Goal: Task Accomplishment & Management: Manage account settings

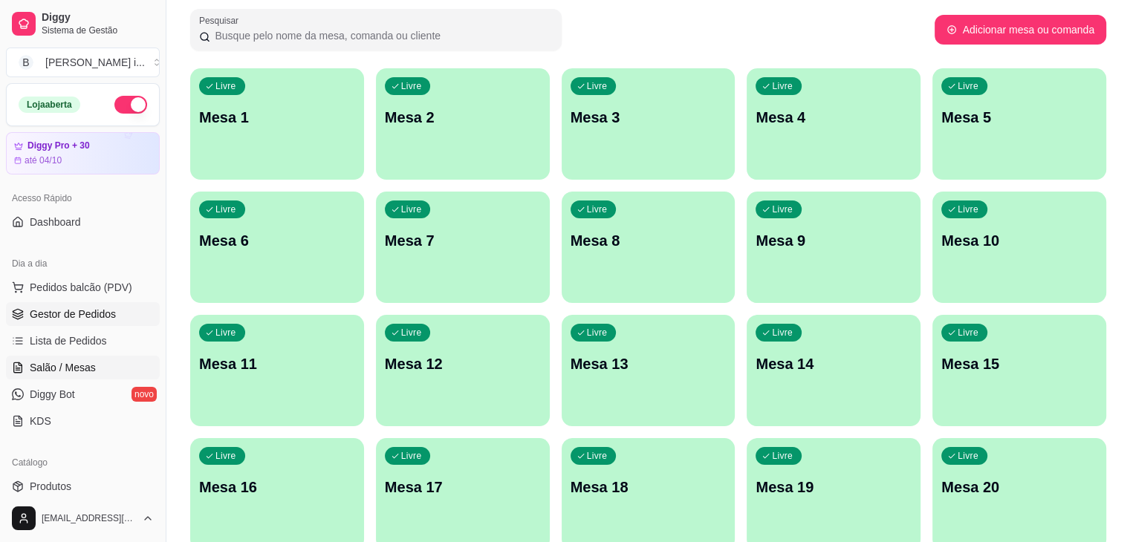
click at [75, 322] on link "Gestor de Pedidos" at bounding box center [83, 314] width 154 height 24
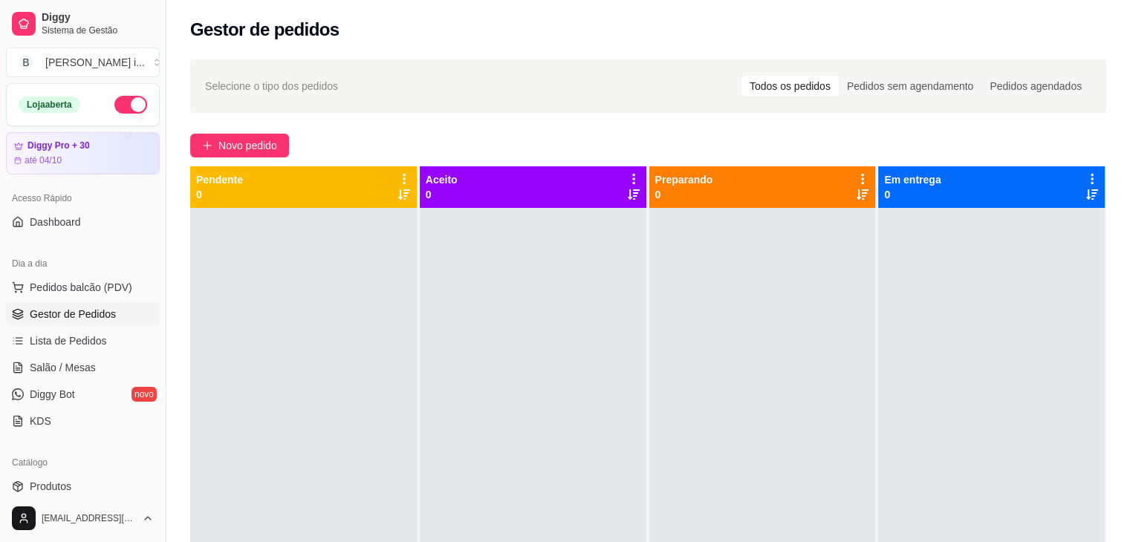
click at [253, 129] on div "Selecione o tipo dos pedidos Todos os pedidos Pedidos sem agendamento Pedidos a…" at bounding box center [648, 389] width 964 height 676
click at [259, 152] on span "Novo pedido" at bounding box center [247, 145] width 59 height 16
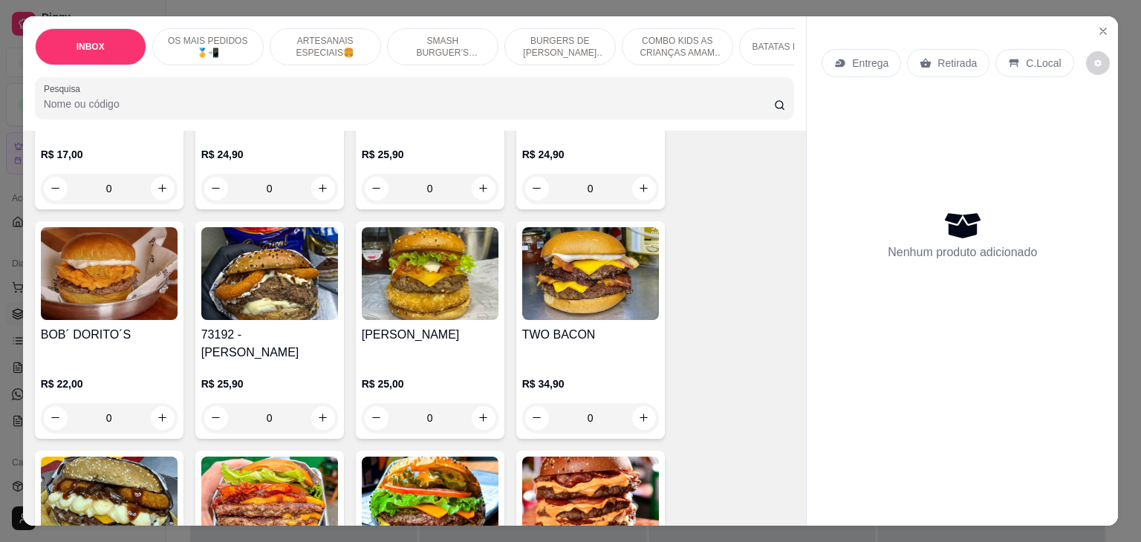
scroll to position [817, 0]
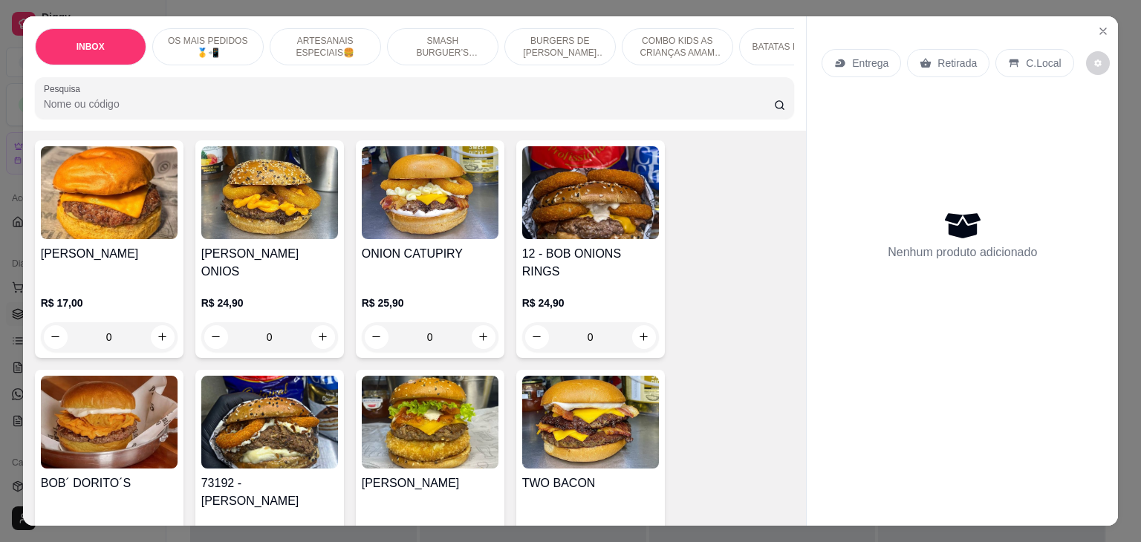
click at [291, 447] on img at bounding box center [269, 422] width 137 height 93
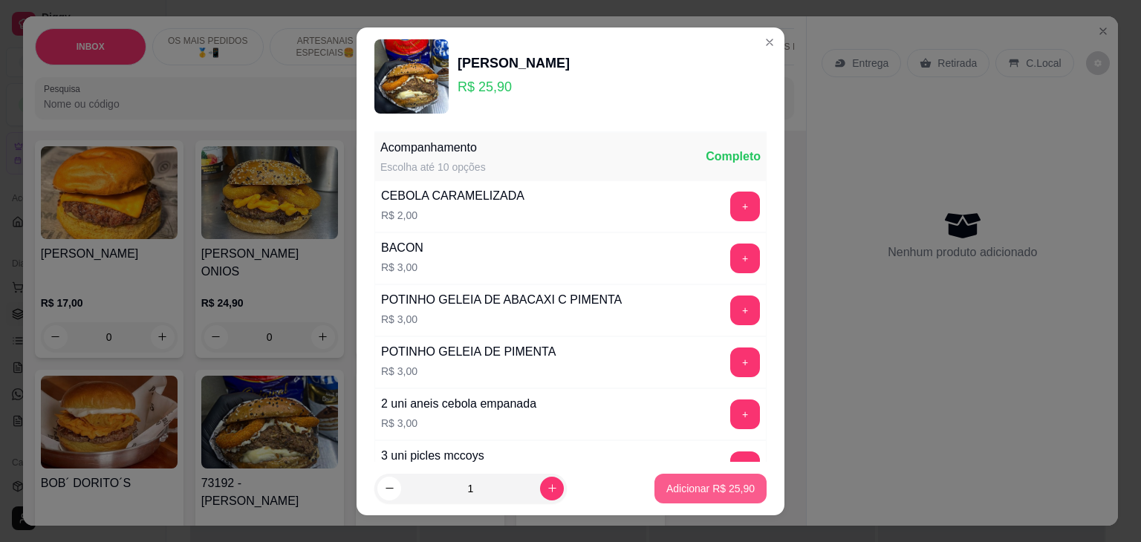
click at [666, 484] on p "Adicionar R$ 25,90" at bounding box center [710, 488] width 88 height 15
type input "1"
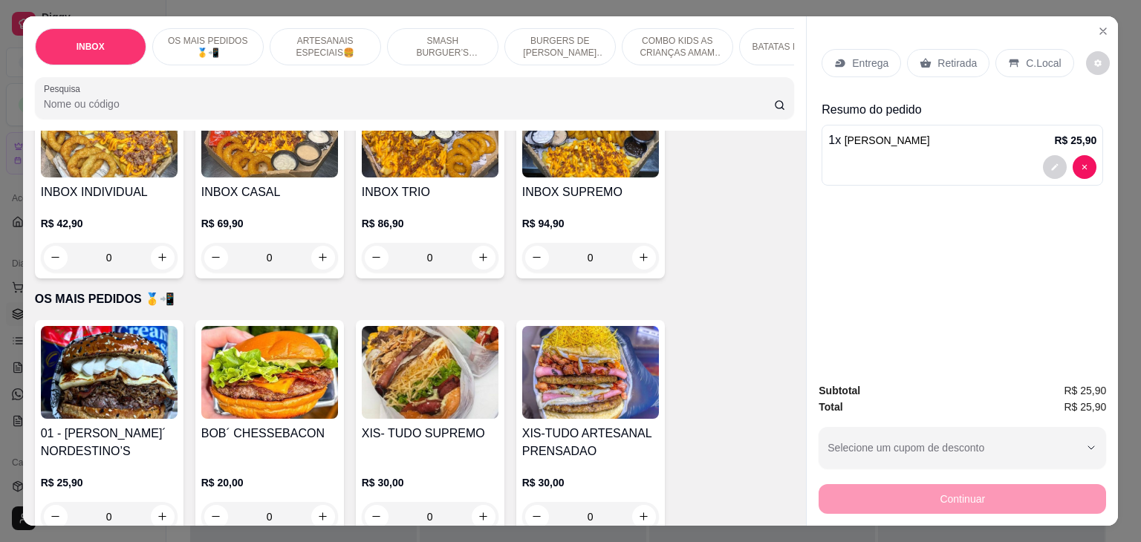
scroll to position [0, 0]
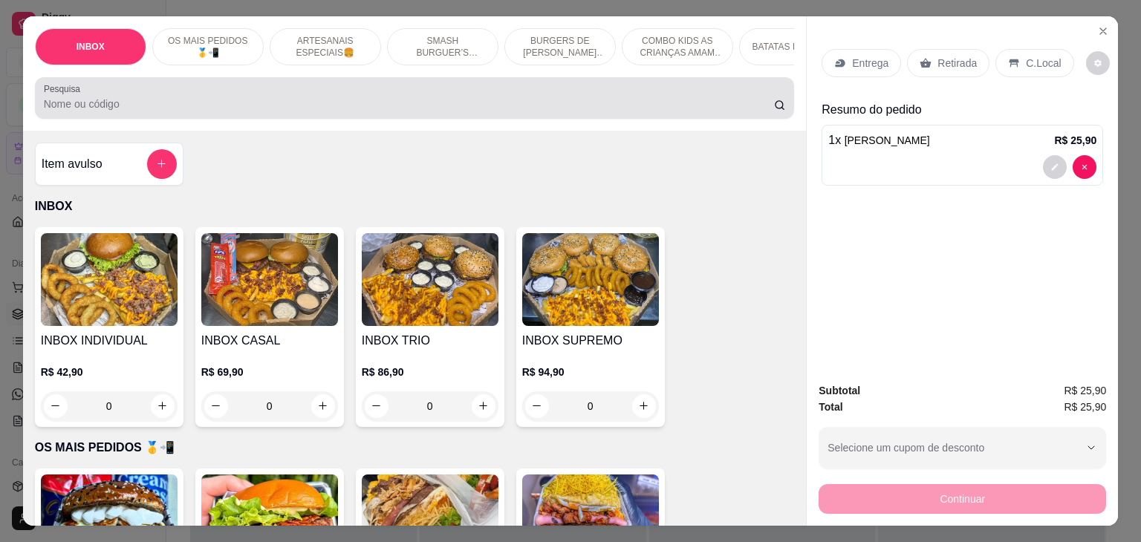
click at [437, 119] on div "Pesquisa" at bounding box center [415, 98] width 760 height 42
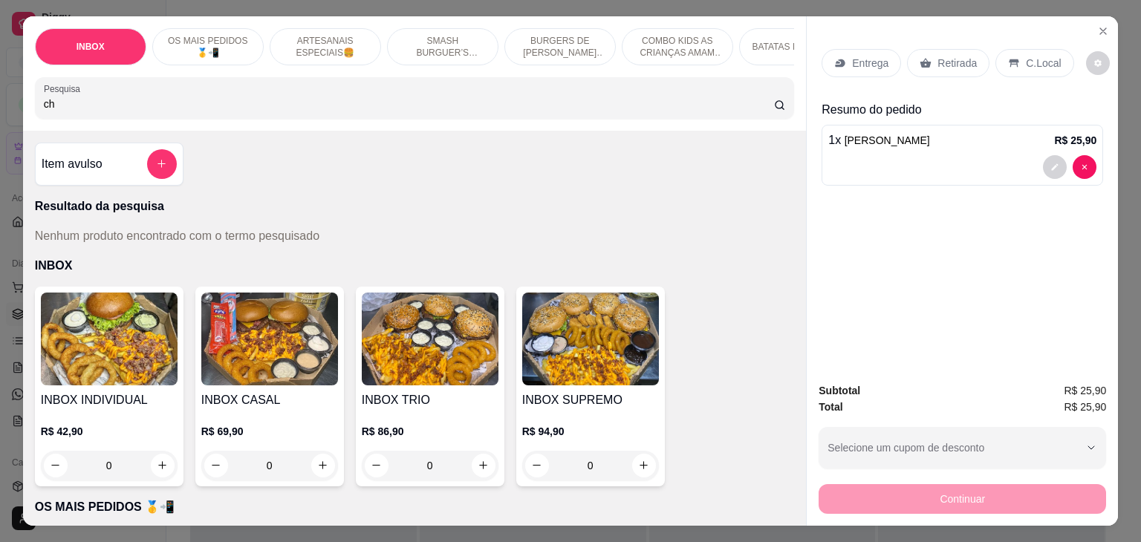
type input "c"
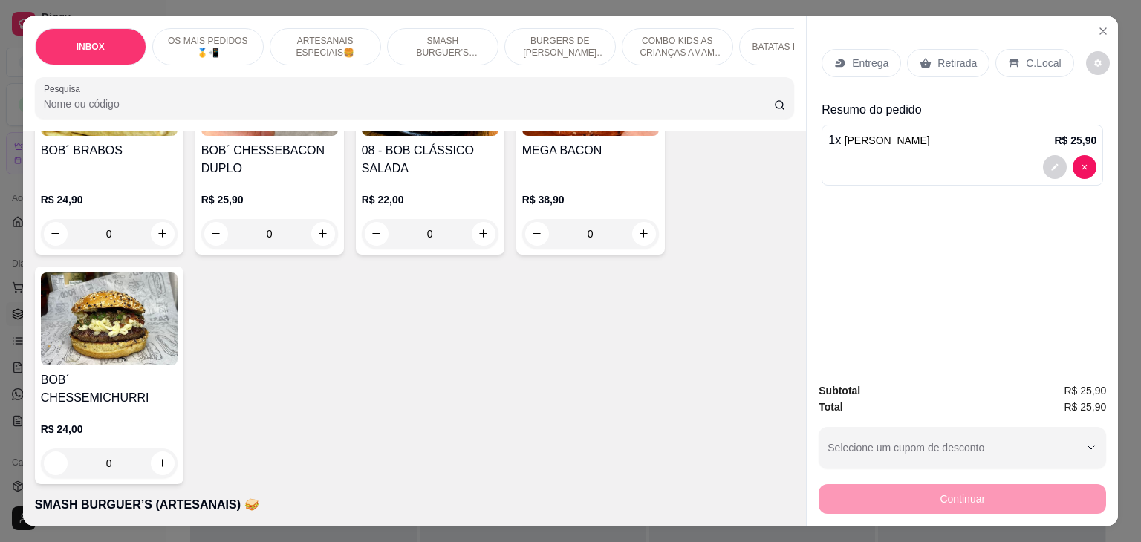
scroll to position [1412, 0]
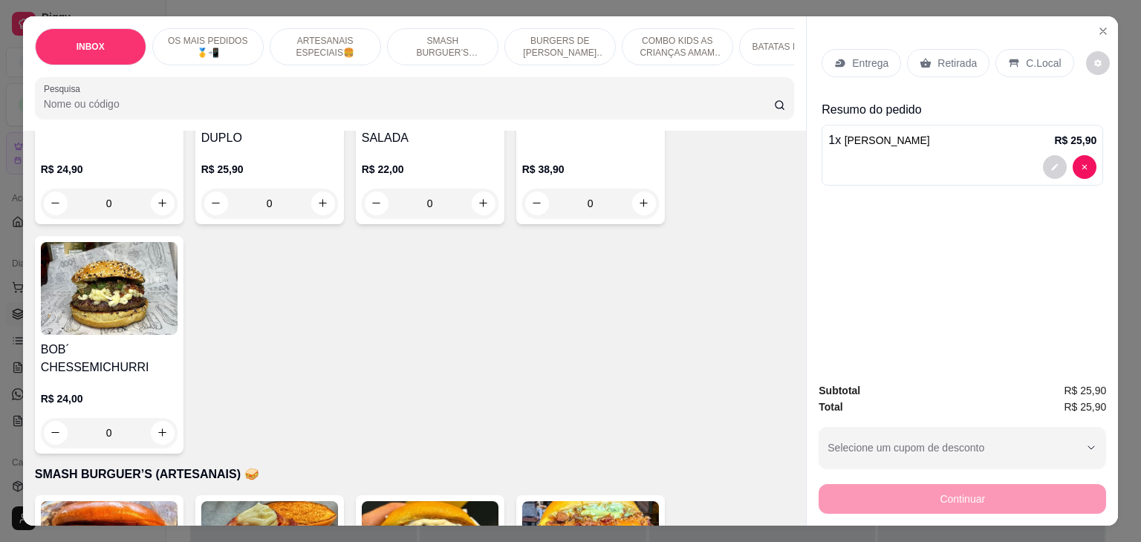
click at [154, 418] on div "0" at bounding box center [109, 433] width 137 height 30
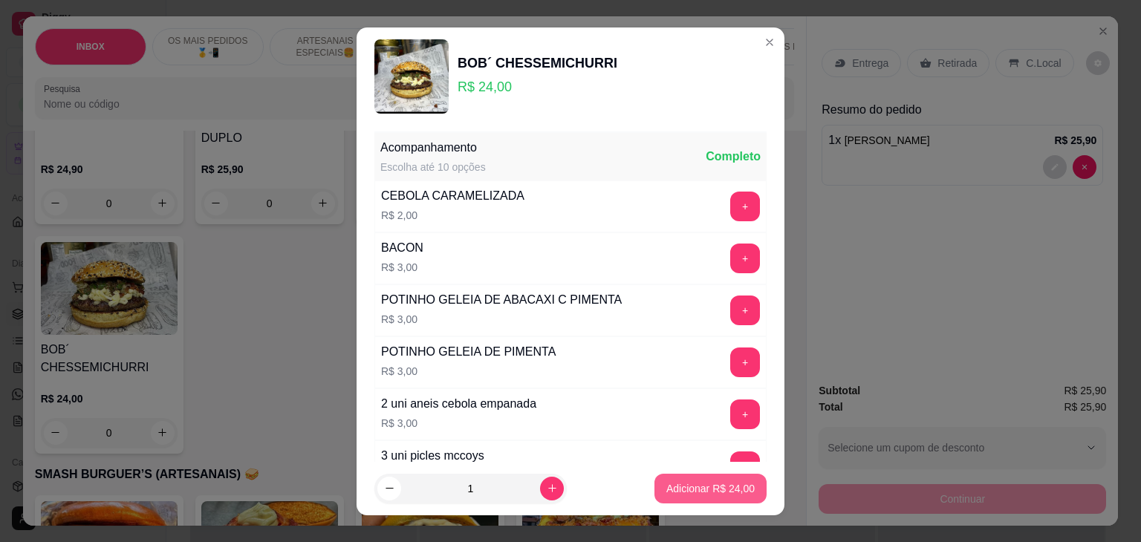
click at [666, 497] on button "Adicionar R$ 24,00" at bounding box center [711, 489] width 112 height 30
type input "1"
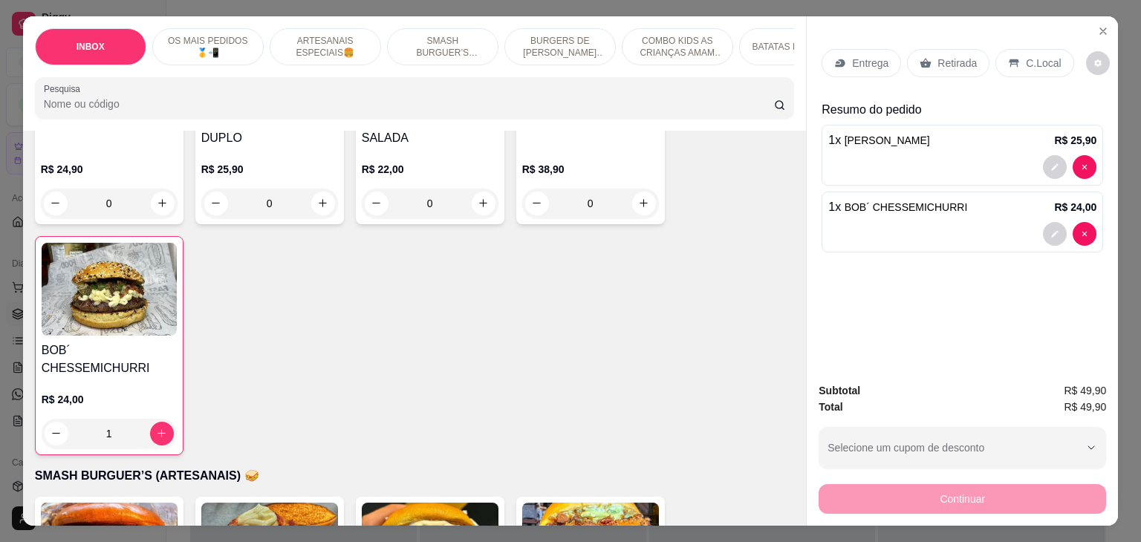
click at [872, 56] on p "Entrega" at bounding box center [870, 63] width 36 height 15
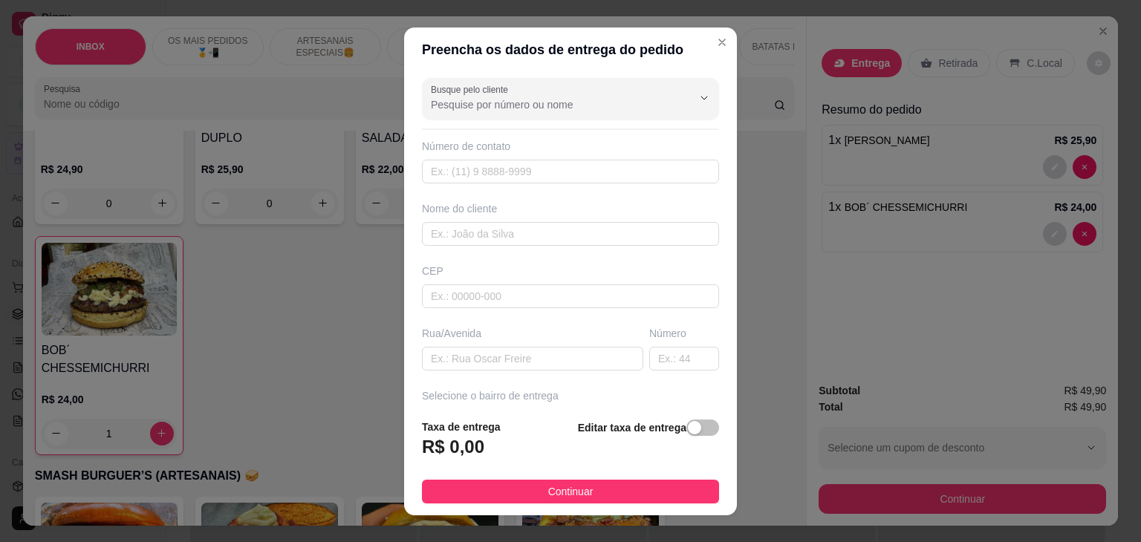
click at [512, 219] on div "Nome do cliente" at bounding box center [570, 223] width 303 height 45
click at [511, 227] on input "text" at bounding box center [570, 234] width 297 height 24
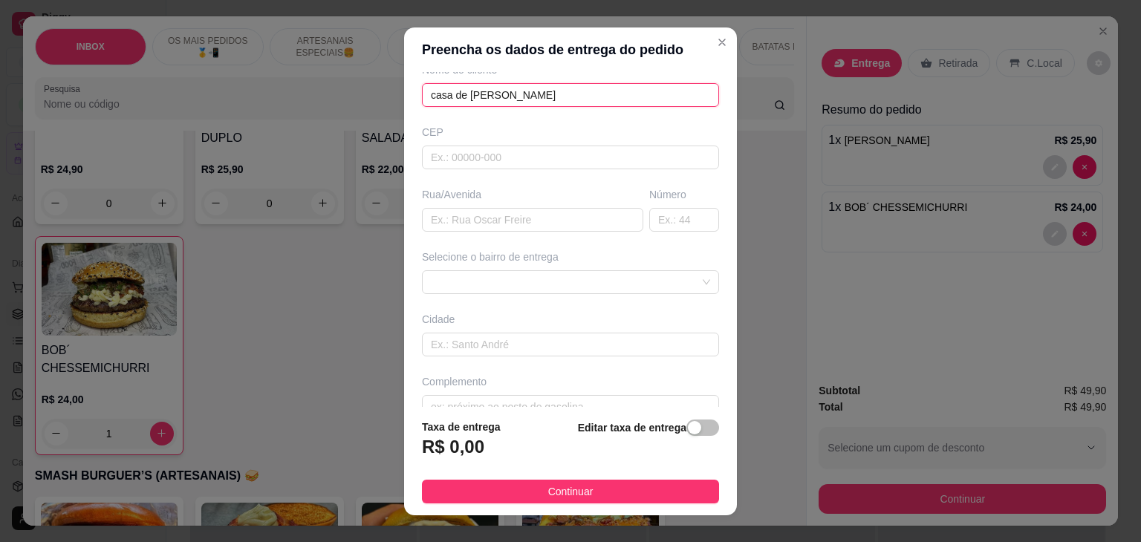
scroll to position [149, 0]
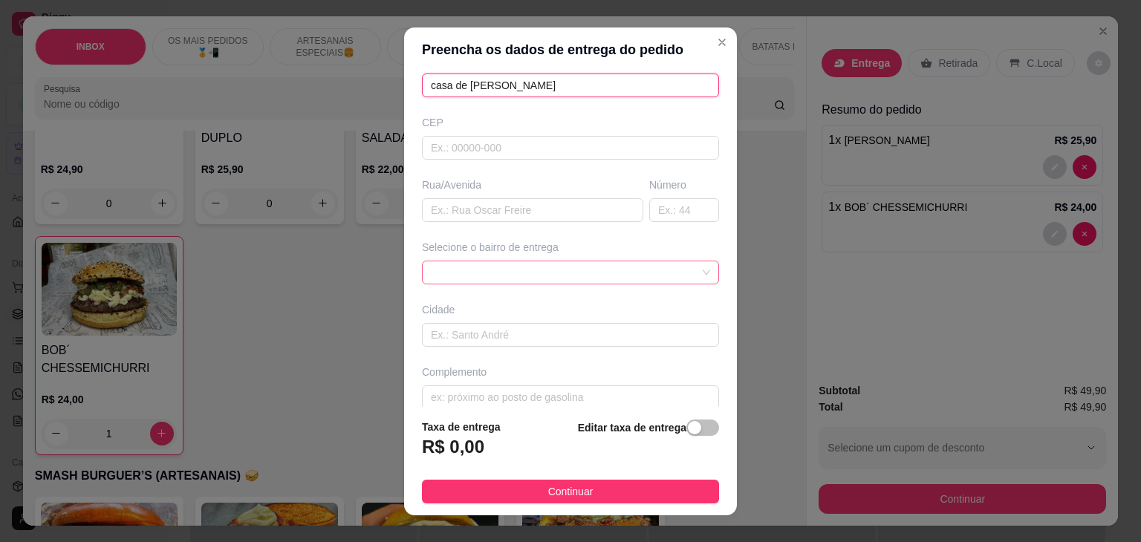
click at [632, 282] on div at bounding box center [570, 273] width 297 height 24
type input "casa de [PERSON_NAME]"
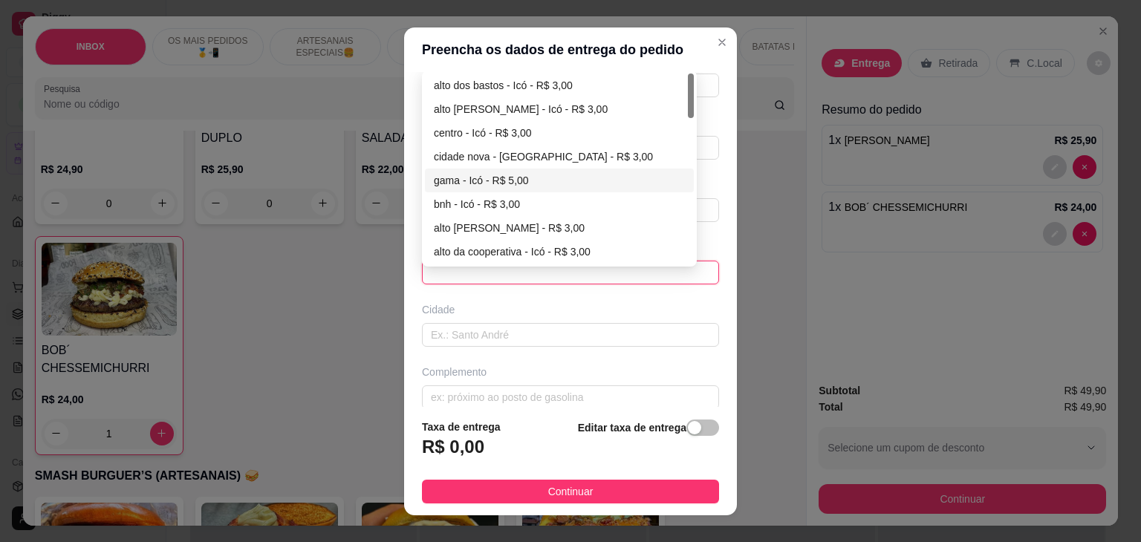
click at [481, 184] on div "gama - Icó - R$ 5,00" at bounding box center [559, 180] width 251 height 16
type input "Icó"
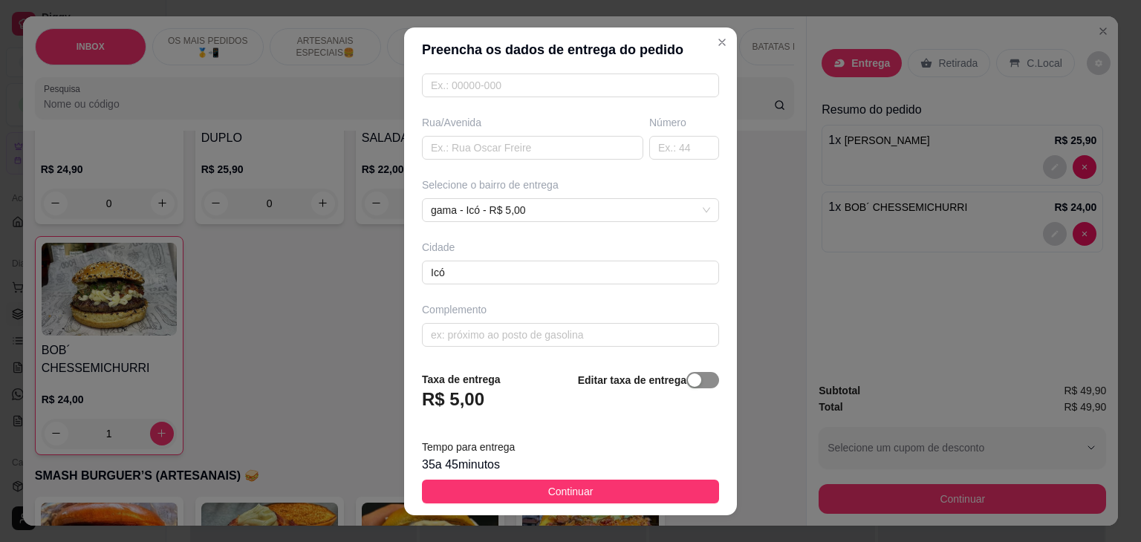
click at [688, 383] on div "button" at bounding box center [694, 380] width 13 height 13
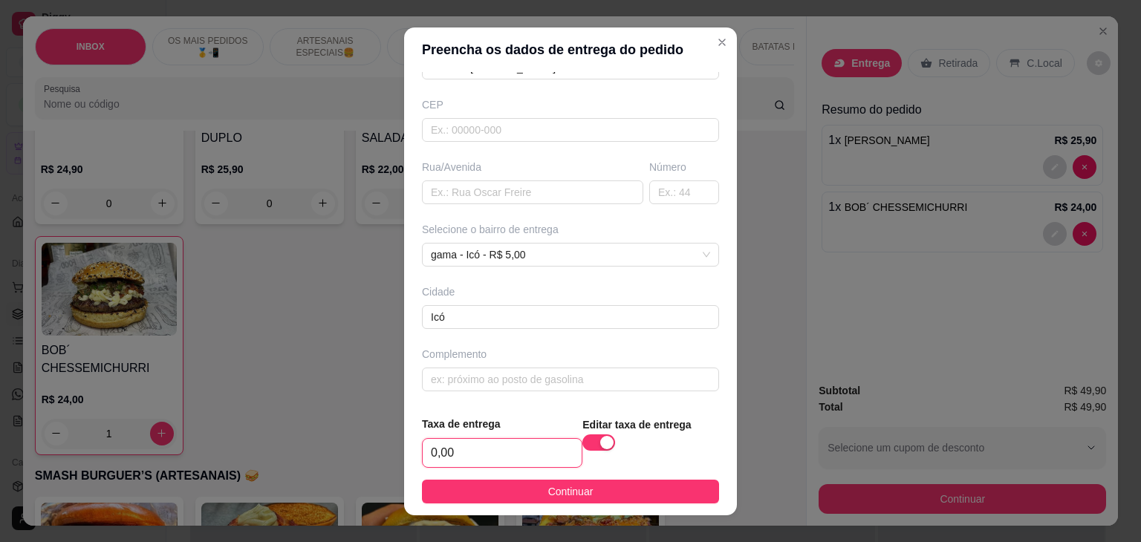
click at [538, 454] on input "0,00" at bounding box center [502, 453] width 159 height 28
type input "6,00"
click at [548, 494] on span "Continuar" at bounding box center [570, 492] width 45 height 16
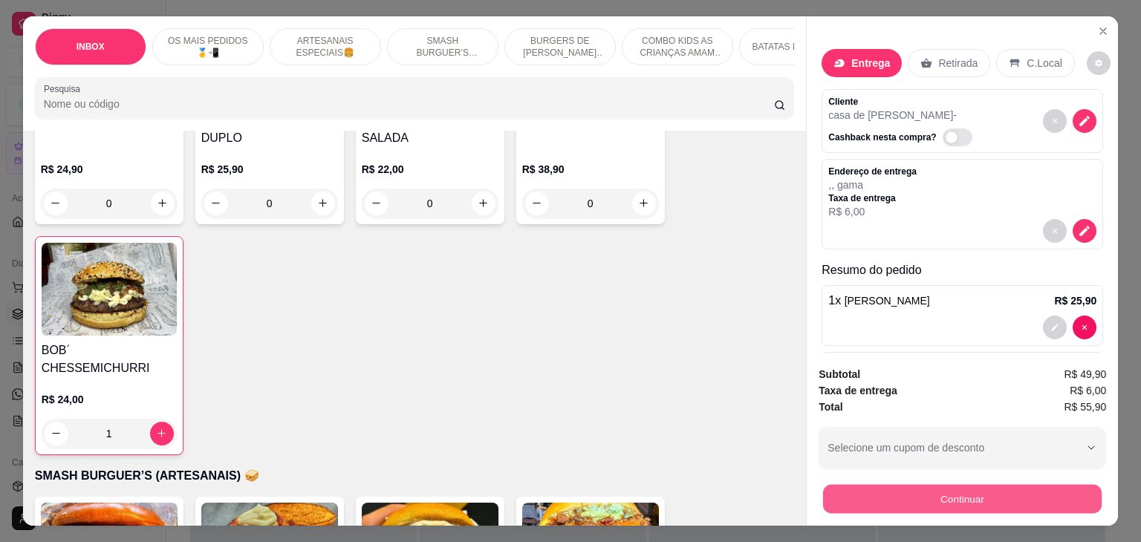
click at [887, 491] on button "Continuar" at bounding box center [962, 499] width 279 height 29
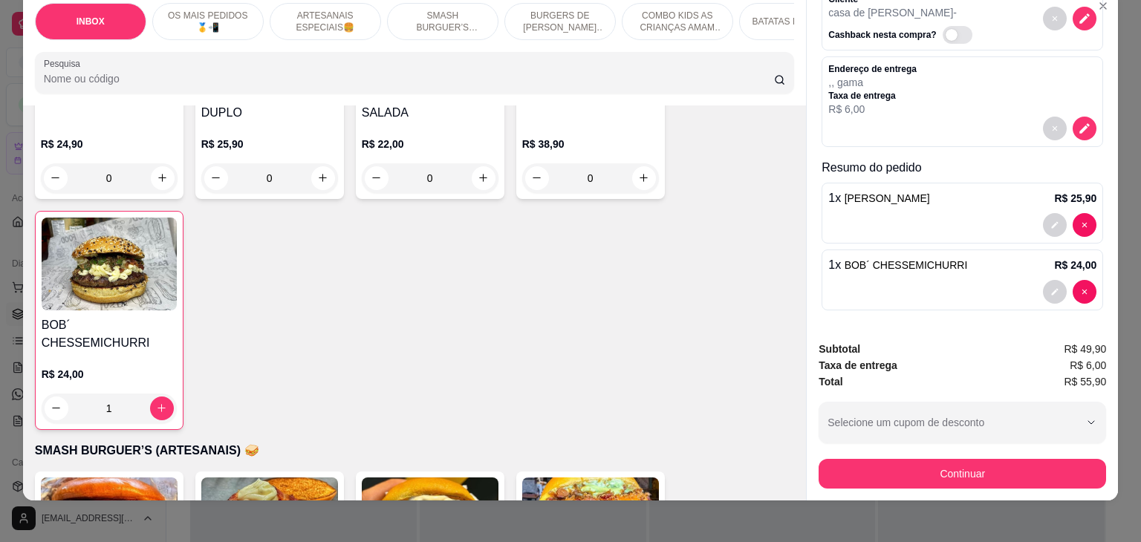
scroll to position [36, 0]
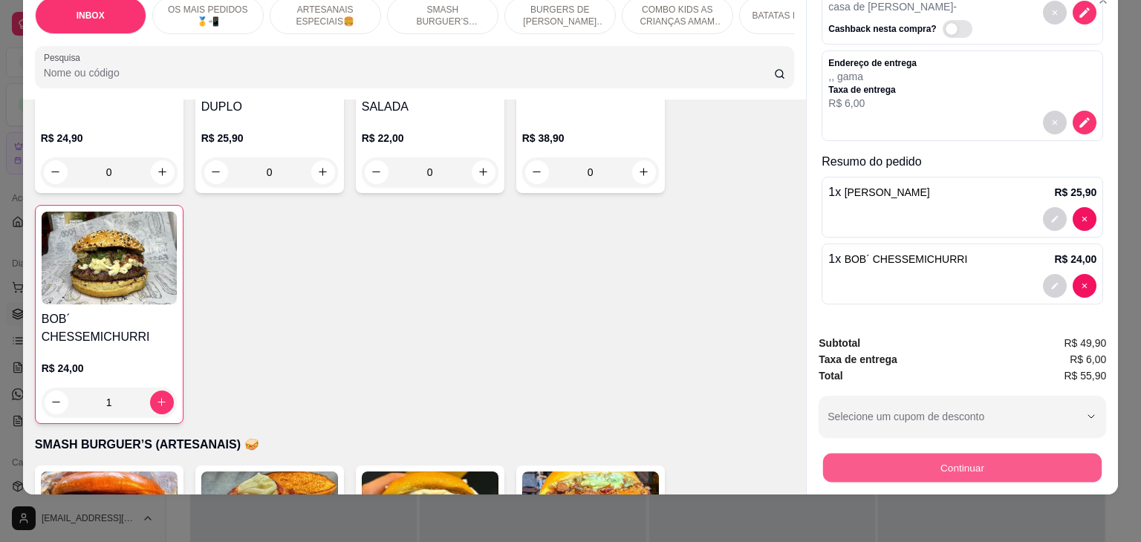
click at [991, 454] on button "Continuar" at bounding box center [962, 468] width 279 height 29
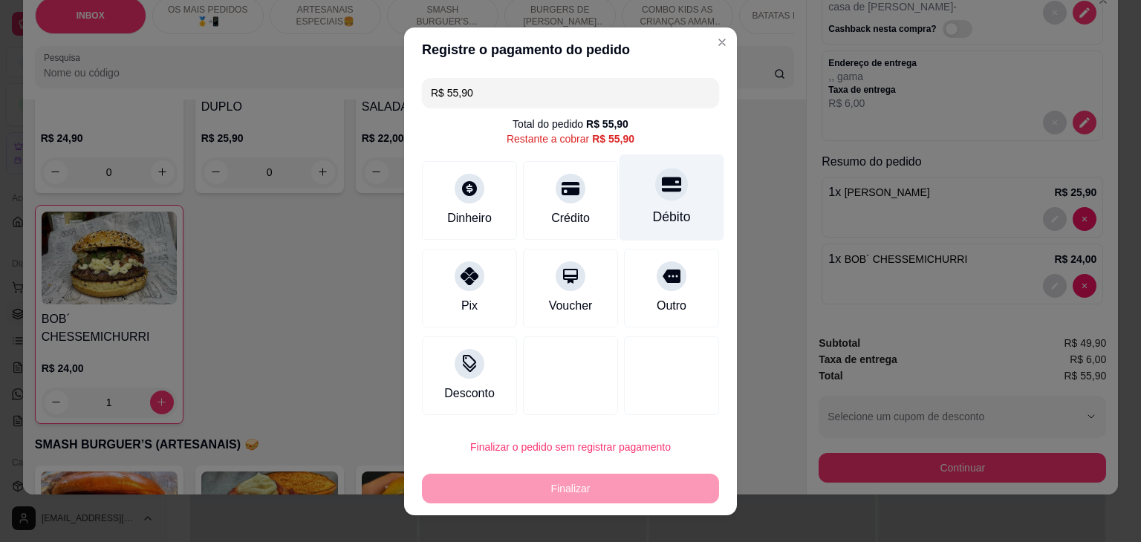
click at [668, 197] on div "Débito" at bounding box center [672, 197] width 105 height 87
type input "R$ 0,00"
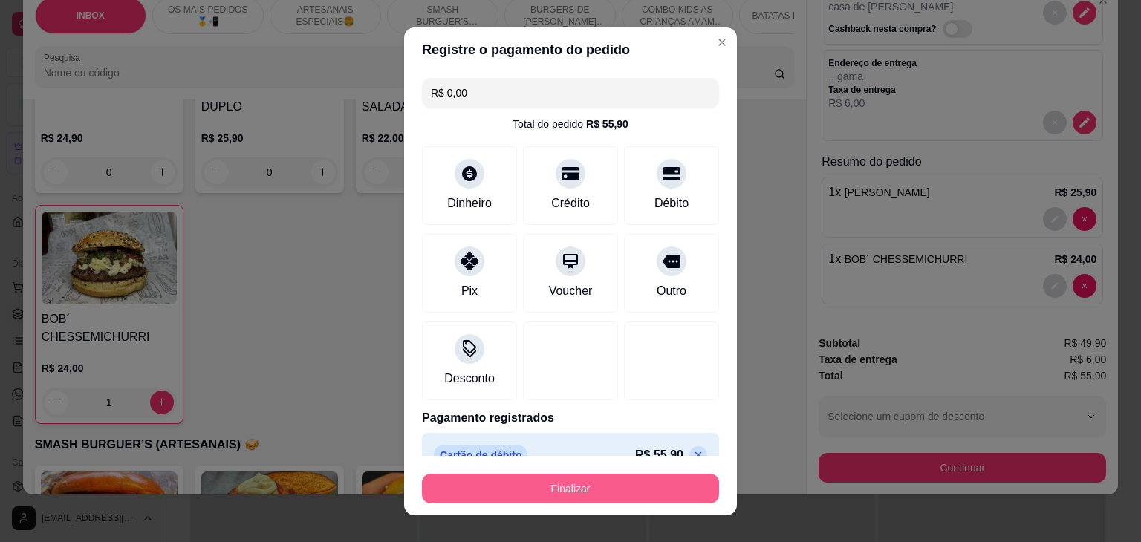
click at [589, 491] on button "Finalizar" at bounding box center [570, 489] width 297 height 30
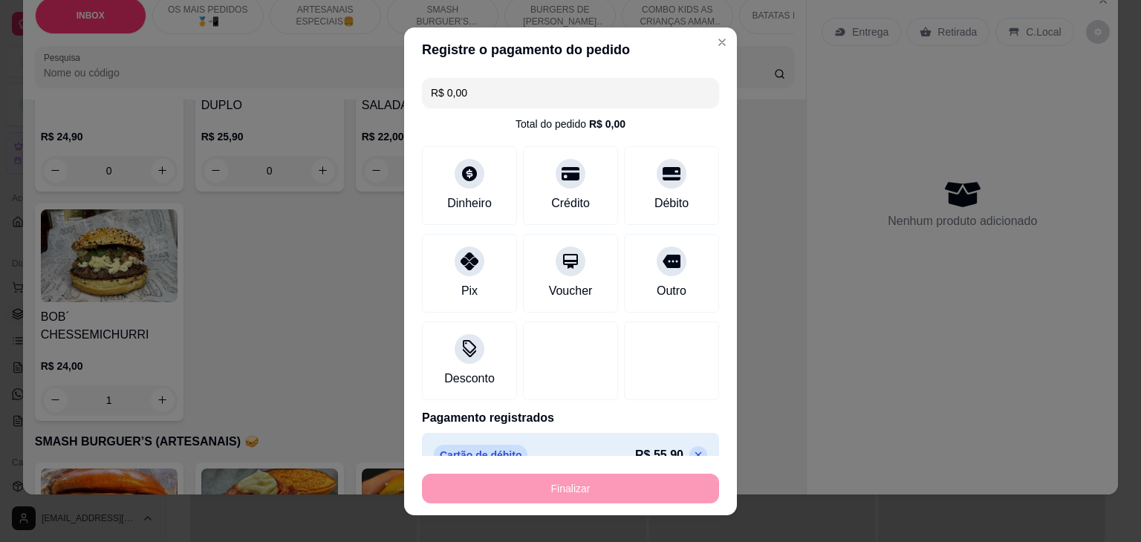
type input "0"
type input "-R$ 55,90"
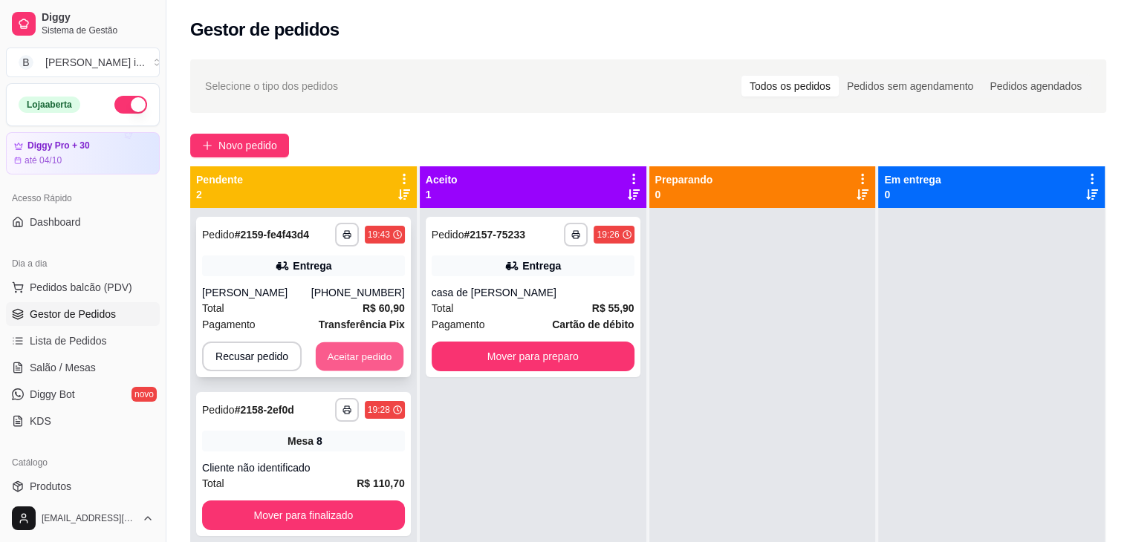
click at [354, 356] on button "Aceitar pedido" at bounding box center [360, 357] width 88 height 29
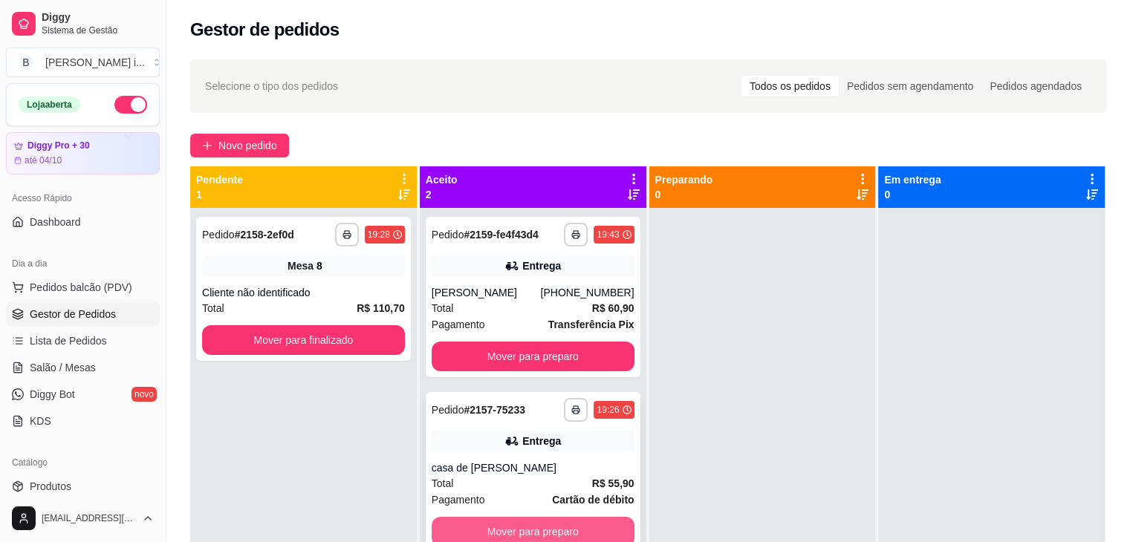
click at [583, 530] on button "Mover para preparo" at bounding box center [533, 532] width 203 height 30
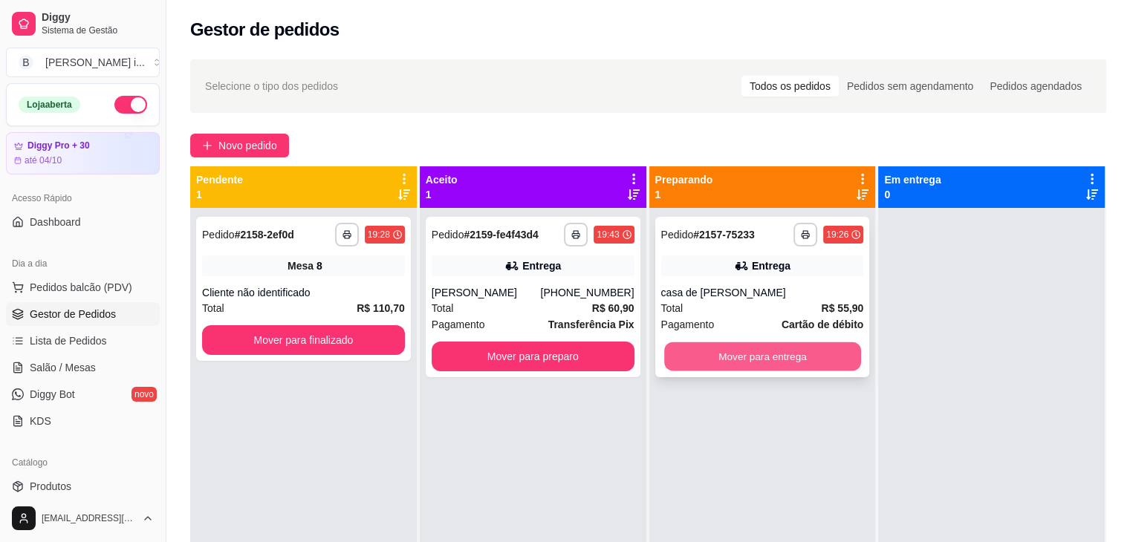
click at [747, 360] on button "Mover para entrega" at bounding box center [762, 357] width 197 height 29
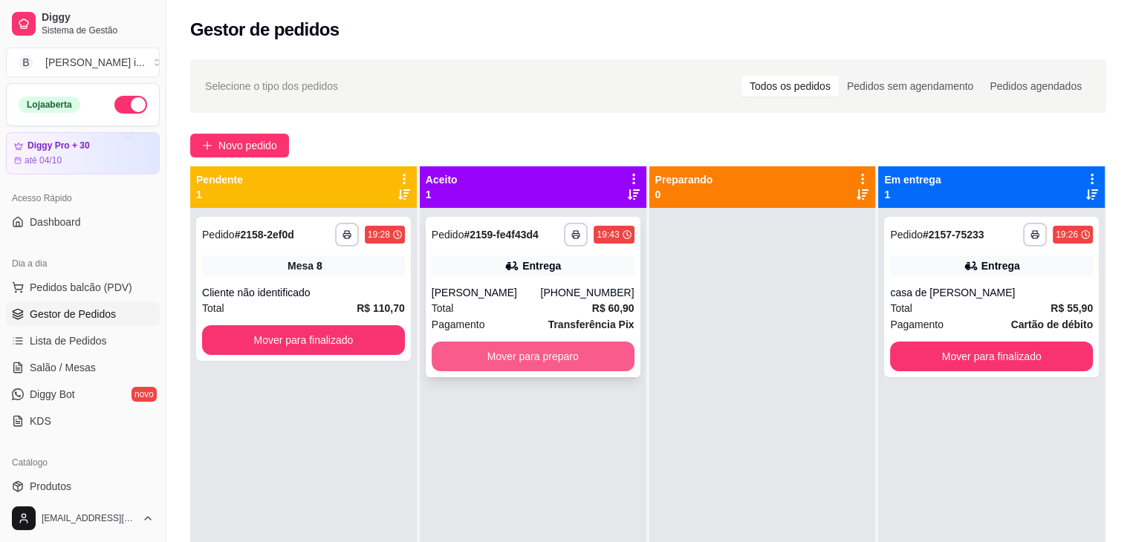
click at [567, 347] on button "Mover para preparo" at bounding box center [533, 357] width 203 height 30
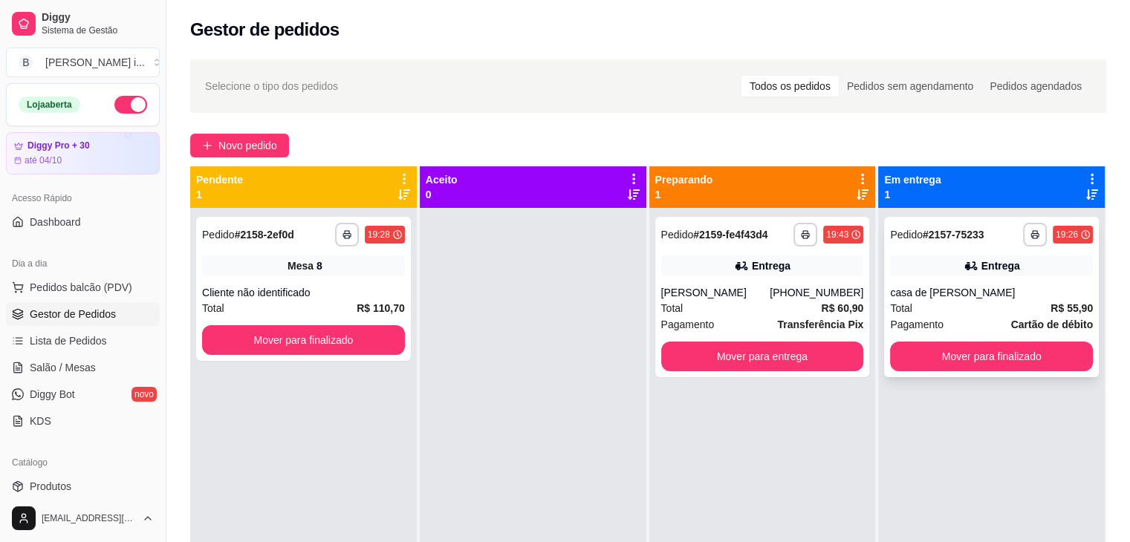
click at [991, 288] on div "casa de [PERSON_NAME]" at bounding box center [991, 292] width 203 height 15
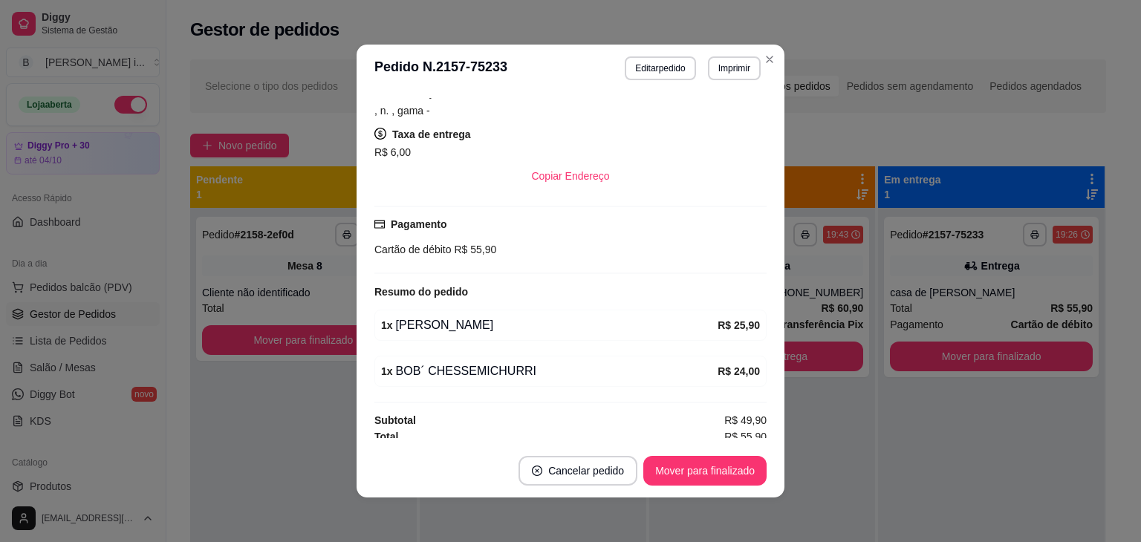
scroll to position [236, 0]
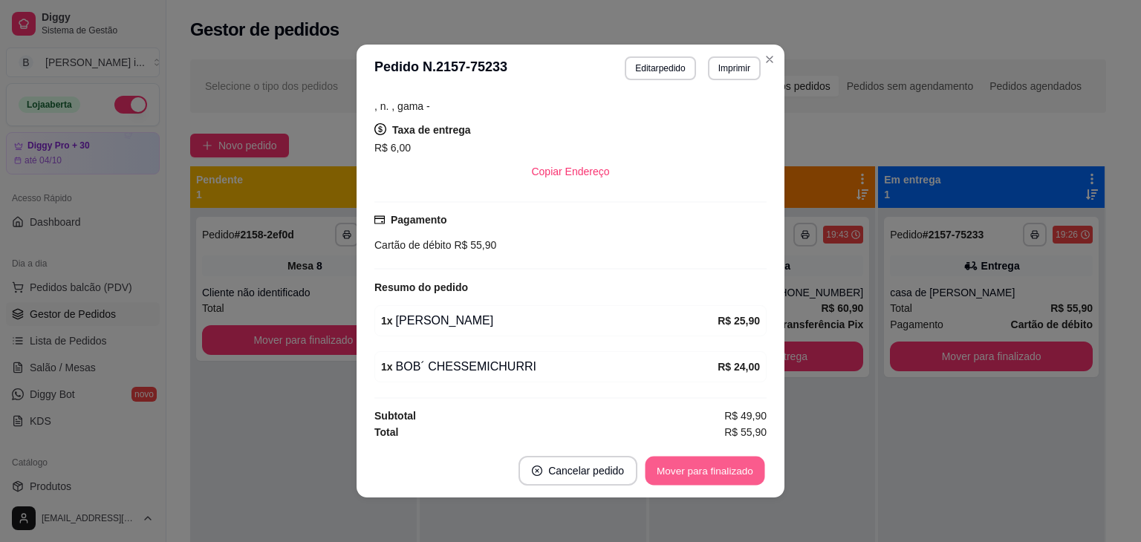
click at [736, 478] on button "Mover para finalizado" at bounding box center [706, 471] width 120 height 29
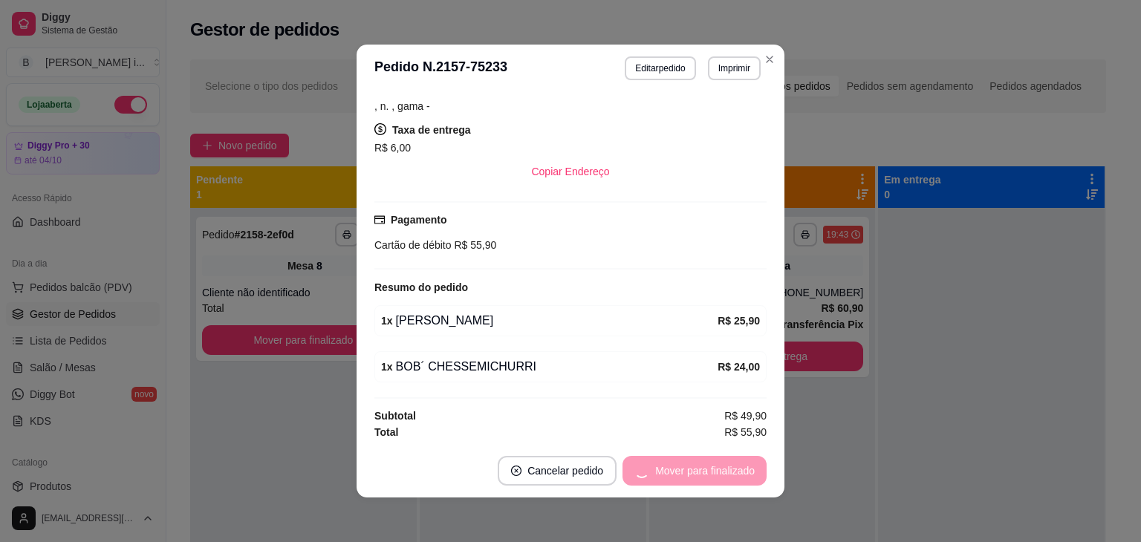
scroll to position [172, 0]
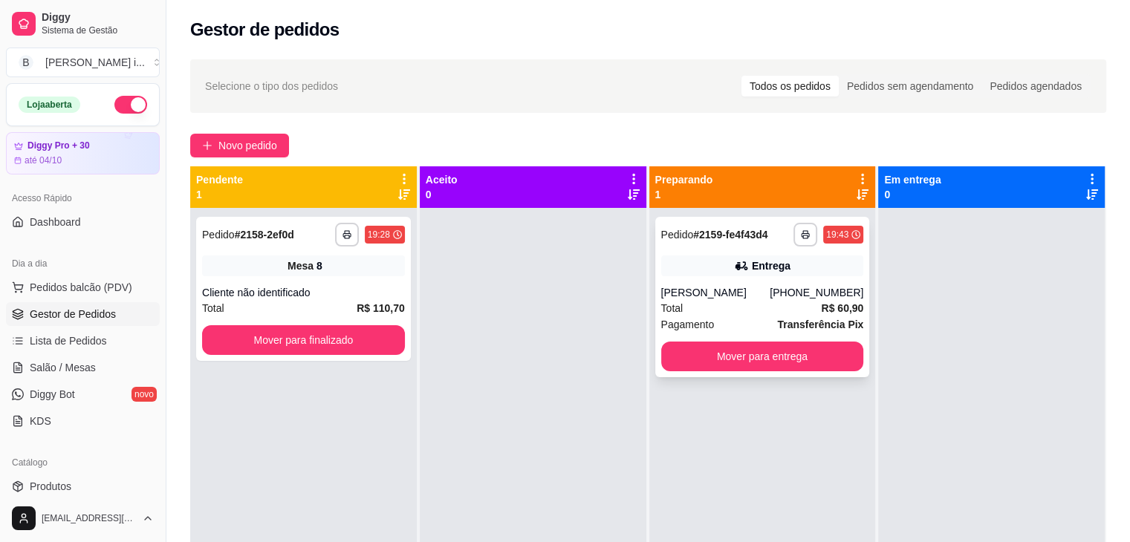
click at [752, 271] on div "Entrega" at bounding box center [771, 266] width 39 height 15
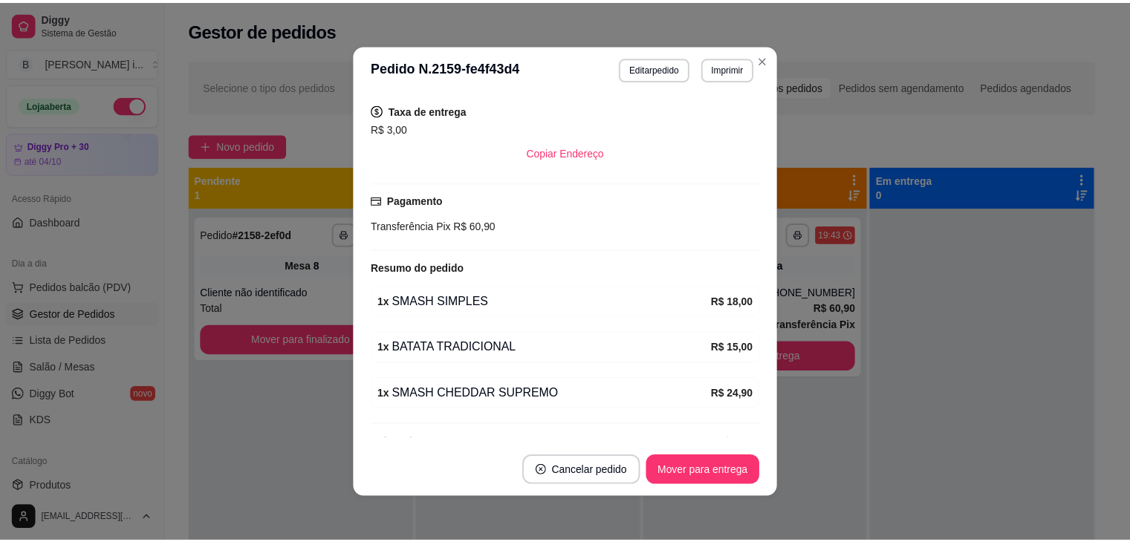
scroll to position [343, 0]
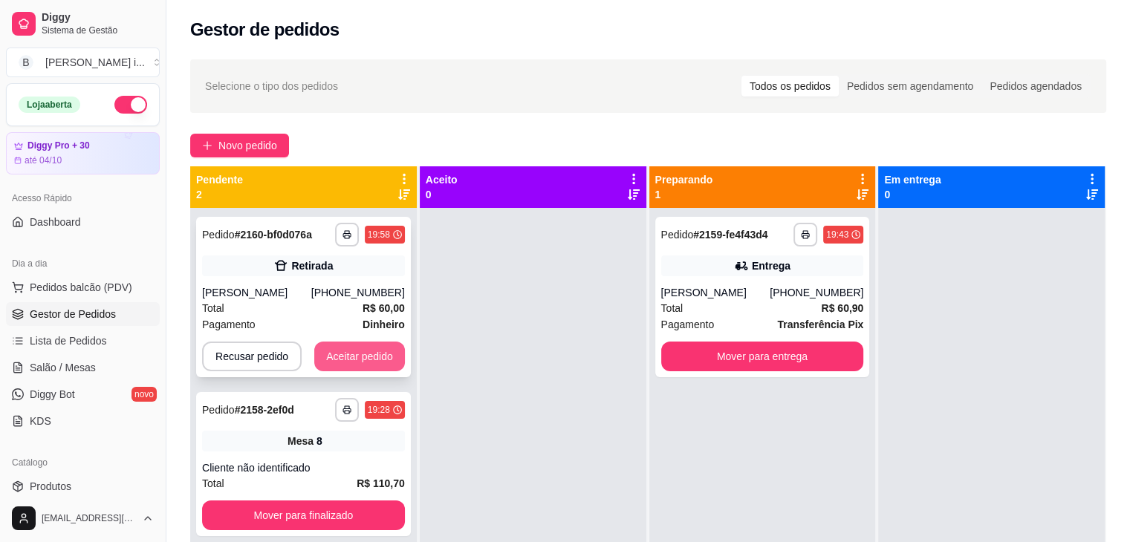
click at [356, 369] on button "Aceitar pedido" at bounding box center [359, 357] width 91 height 30
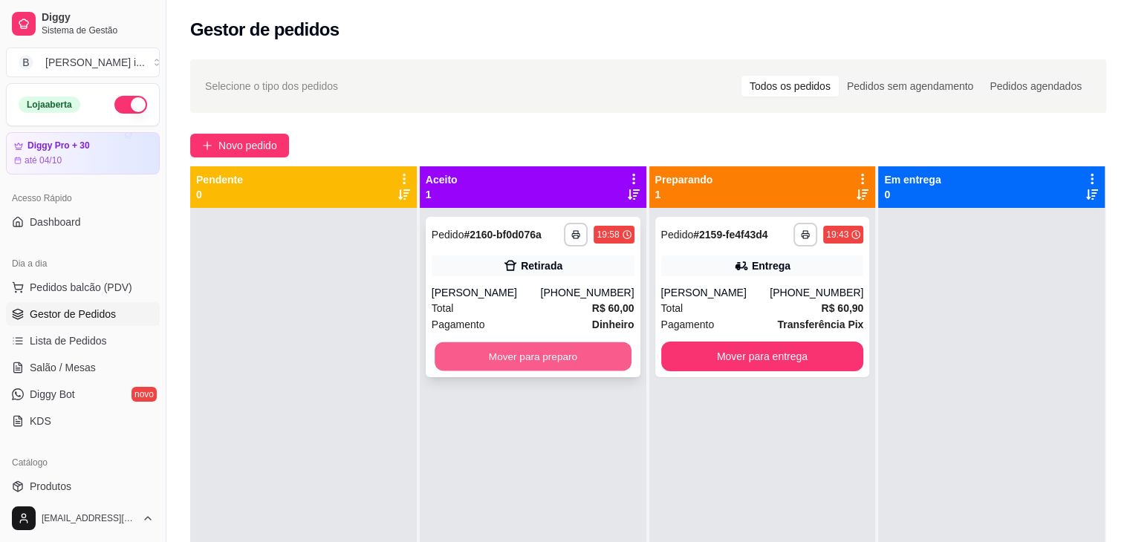
click at [603, 351] on button "Mover para preparo" at bounding box center [533, 357] width 197 height 29
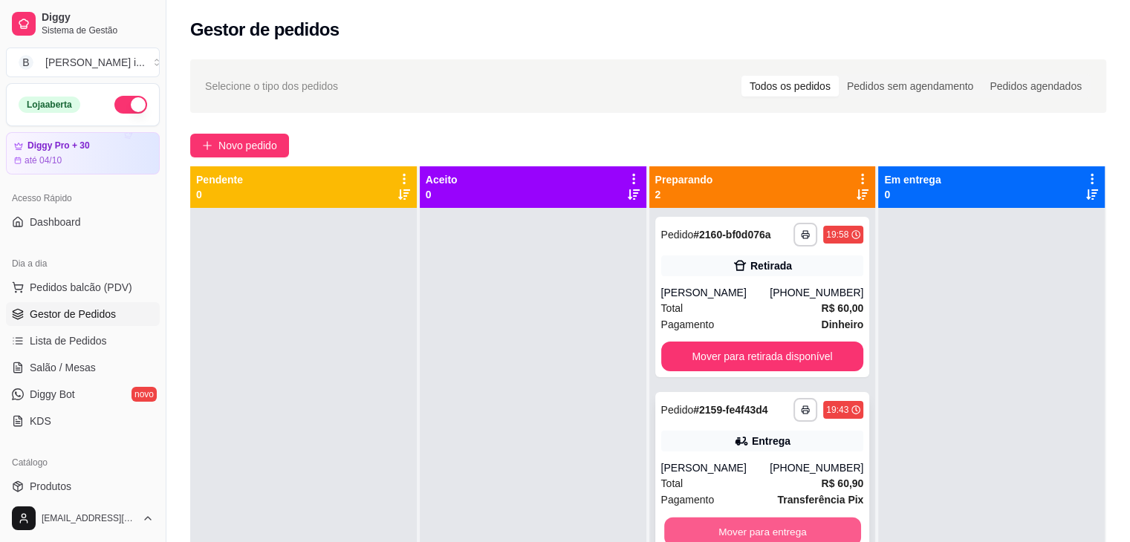
click at [808, 530] on button "Mover para entrega" at bounding box center [762, 532] width 197 height 29
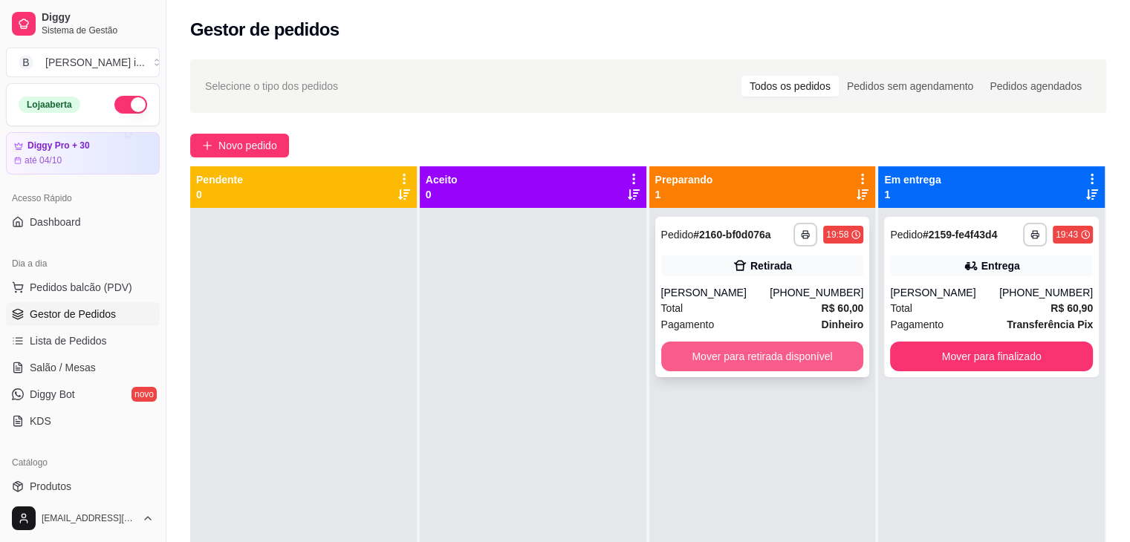
click at [794, 359] on button "Mover para retirada disponível" at bounding box center [762, 357] width 203 height 30
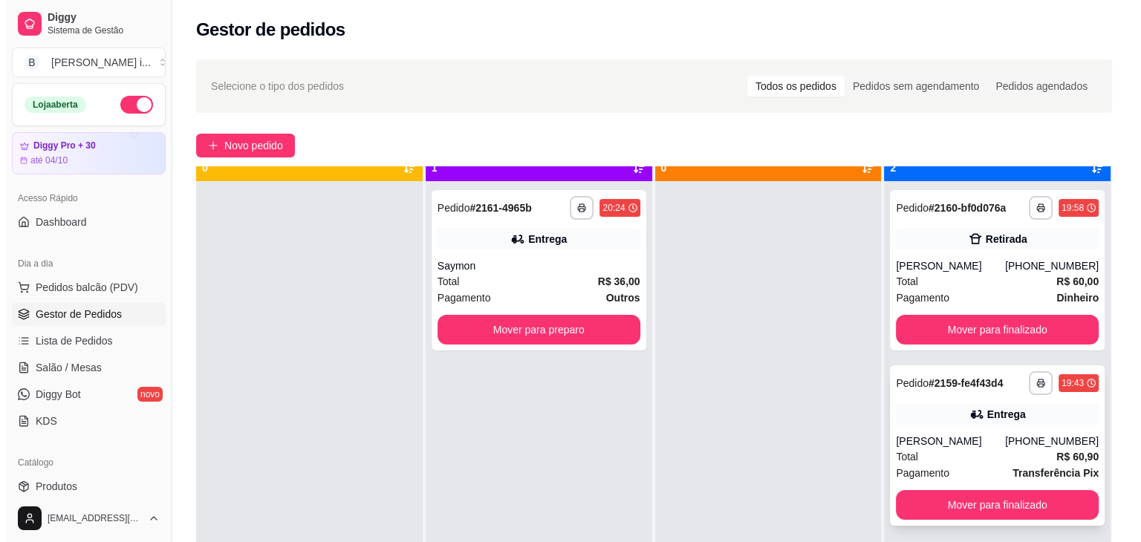
scroll to position [42, 0]
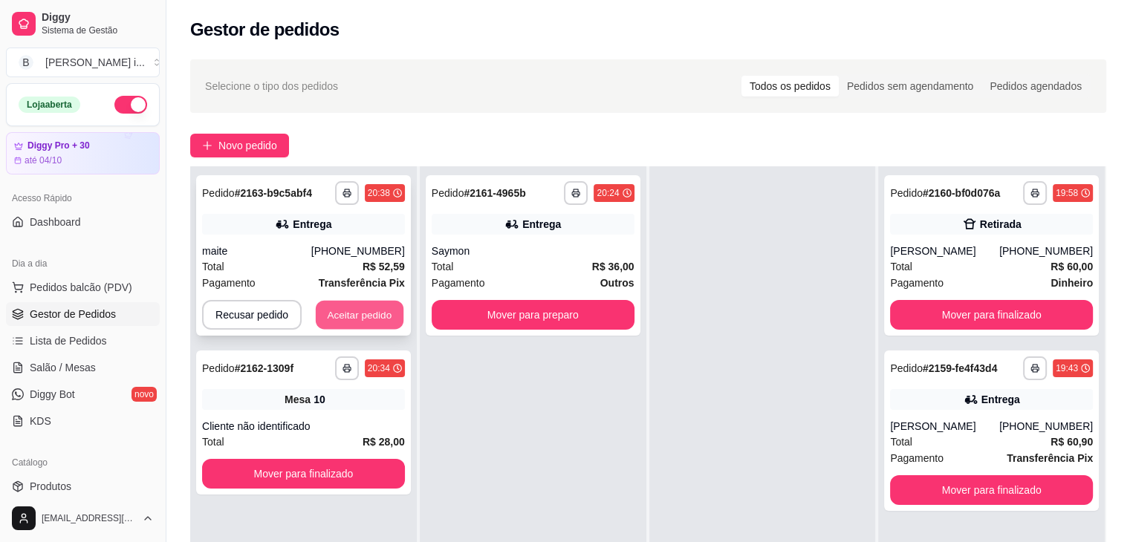
click at [362, 319] on button "Aceitar pedido" at bounding box center [360, 315] width 88 height 29
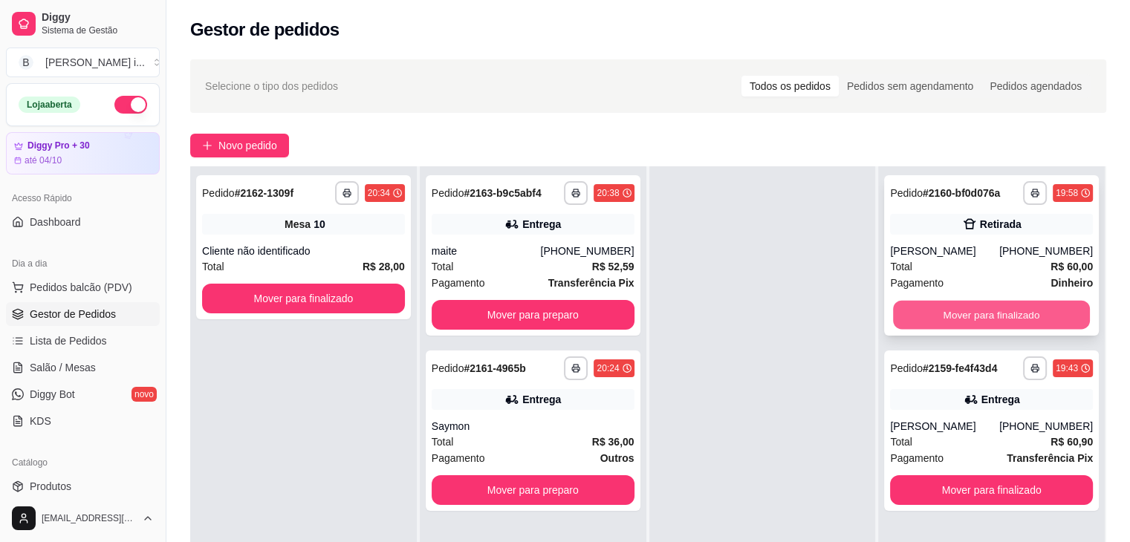
click at [1048, 317] on button "Mover para finalizado" at bounding box center [991, 315] width 197 height 29
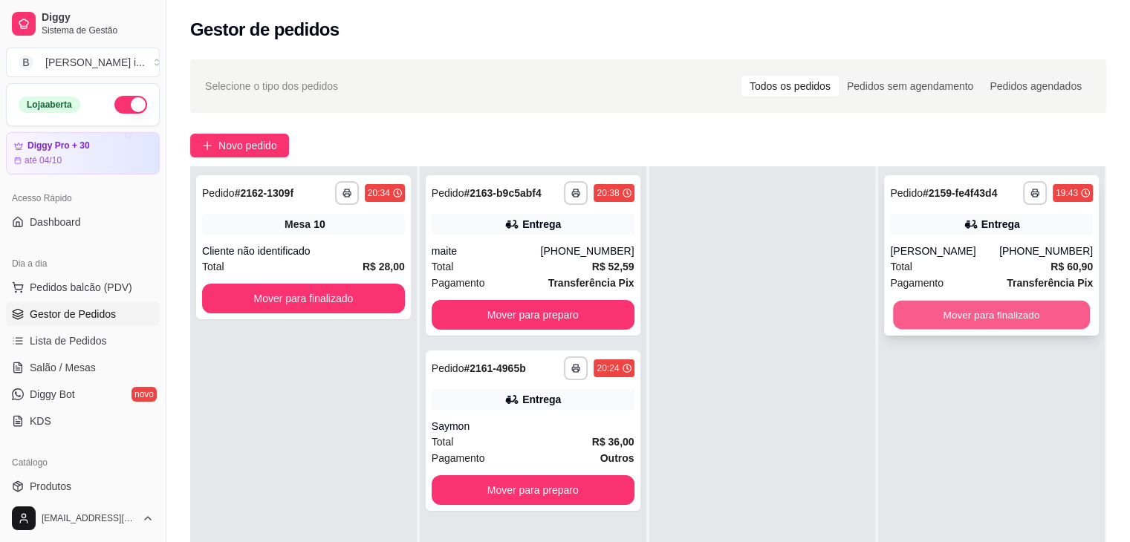
click at [1005, 311] on button "Mover para finalizado" at bounding box center [991, 315] width 197 height 29
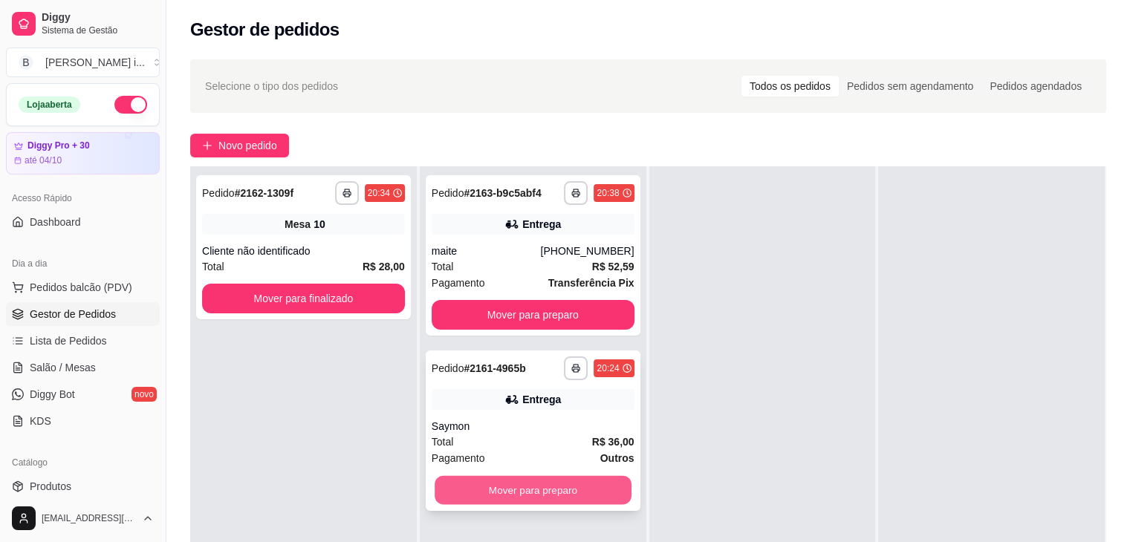
click at [533, 491] on button "Mover para preparo" at bounding box center [533, 490] width 197 height 29
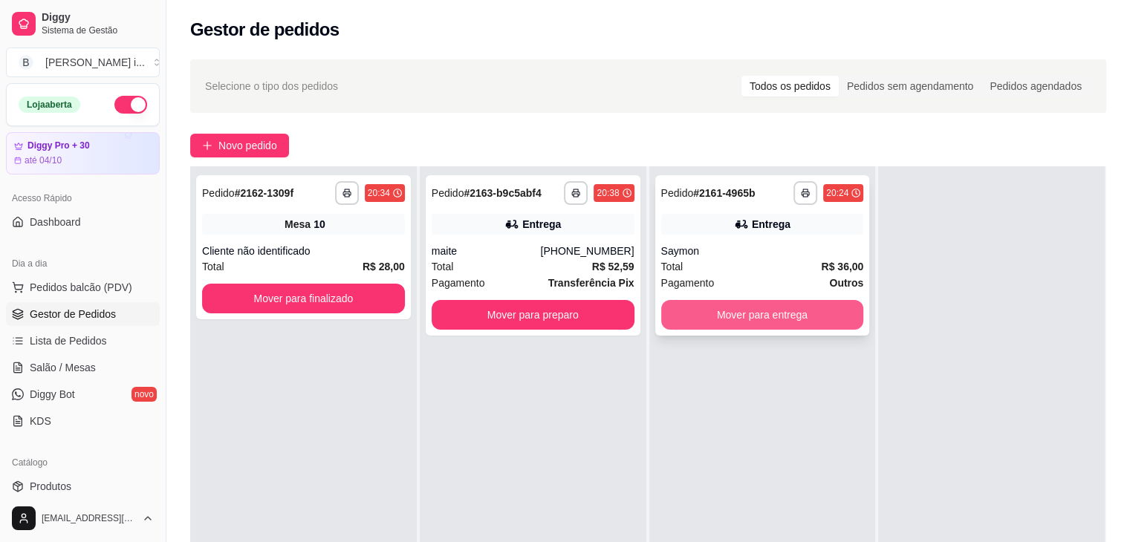
click at [699, 314] on button "Mover para entrega" at bounding box center [762, 315] width 203 height 30
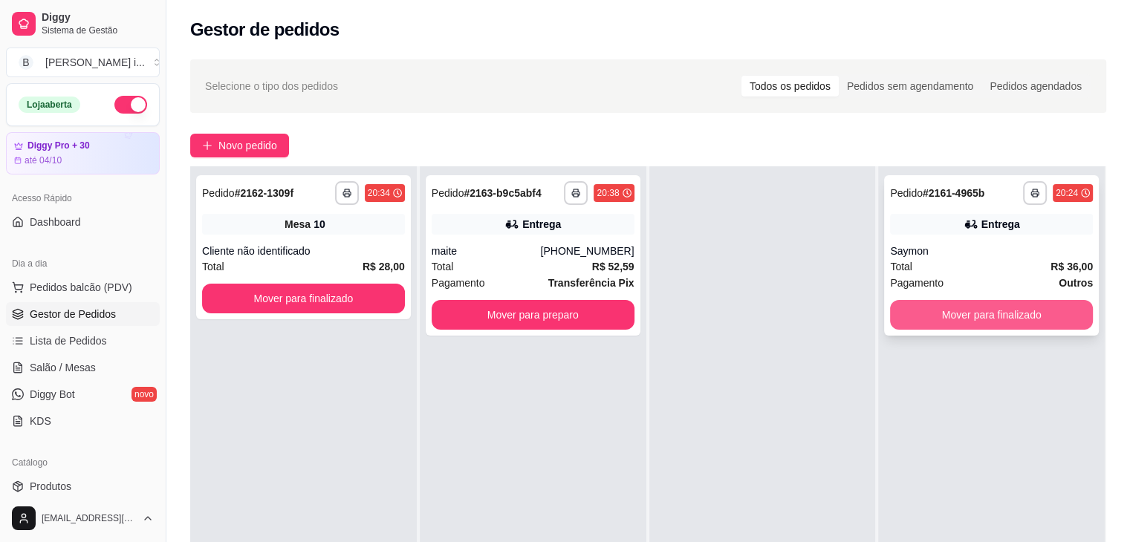
click at [930, 310] on button "Mover para finalizado" at bounding box center [991, 315] width 203 height 30
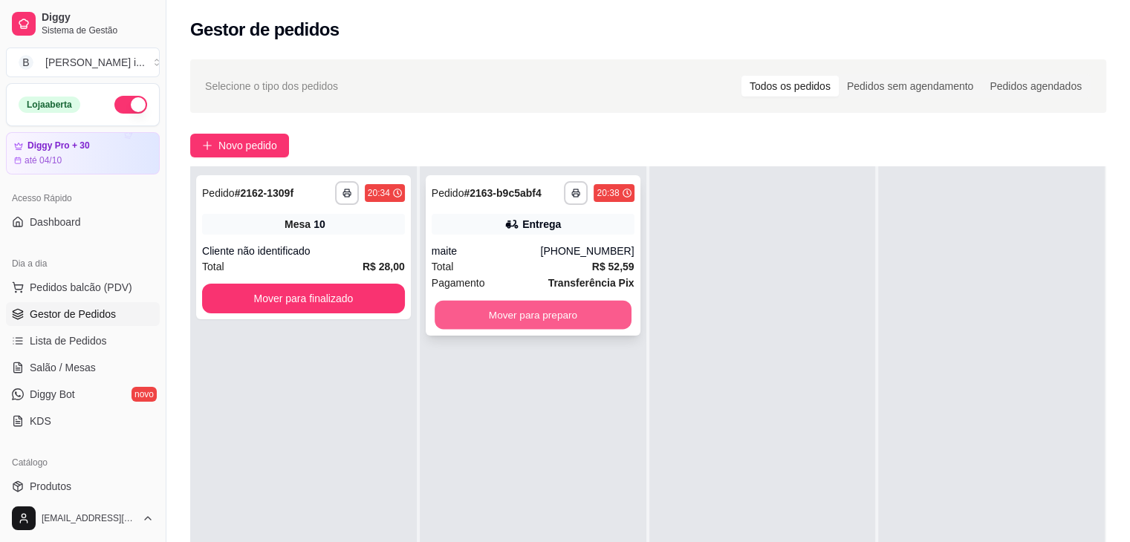
click at [585, 305] on button "Mover para preparo" at bounding box center [533, 315] width 197 height 29
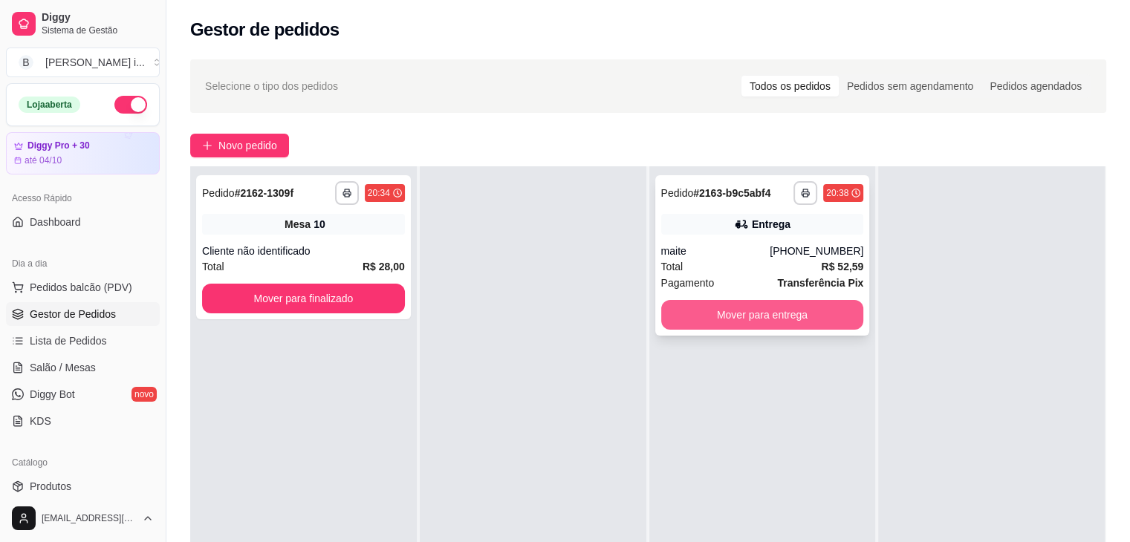
click at [746, 312] on button "Mover para entrega" at bounding box center [762, 315] width 203 height 30
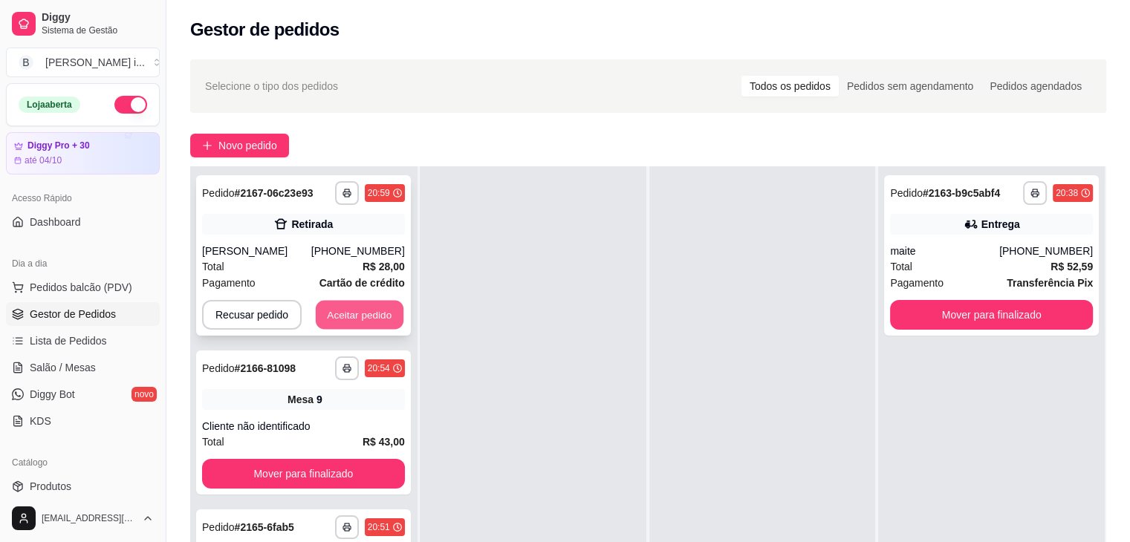
click at [366, 322] on button "Aceitar pedido" at bounding box center [360, 315] width 88 height 29
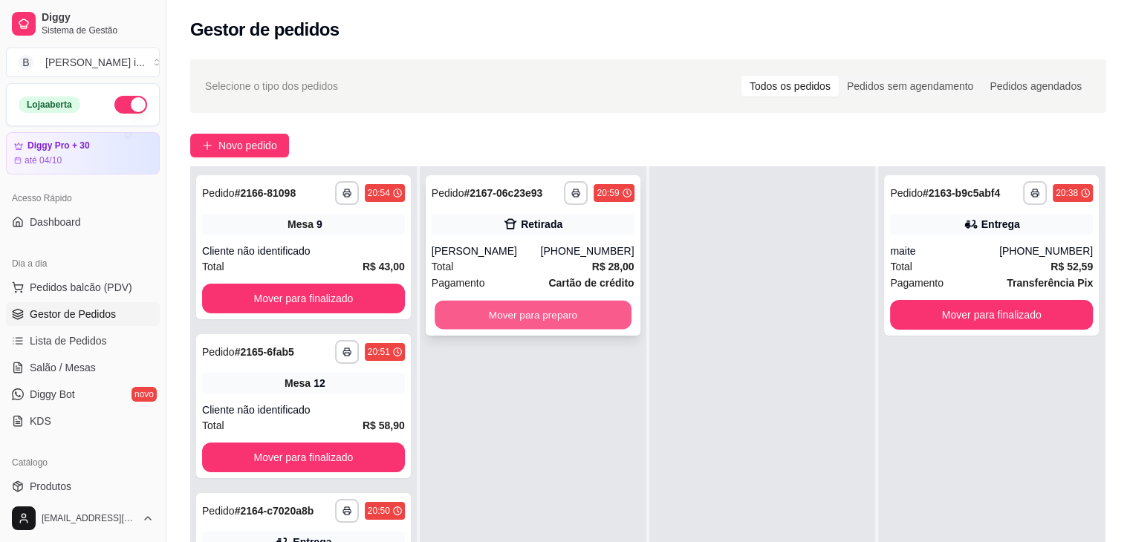
click at [504, 322] on button "Mover para preparo" at bounding box center [533, 315] width 197 height 29
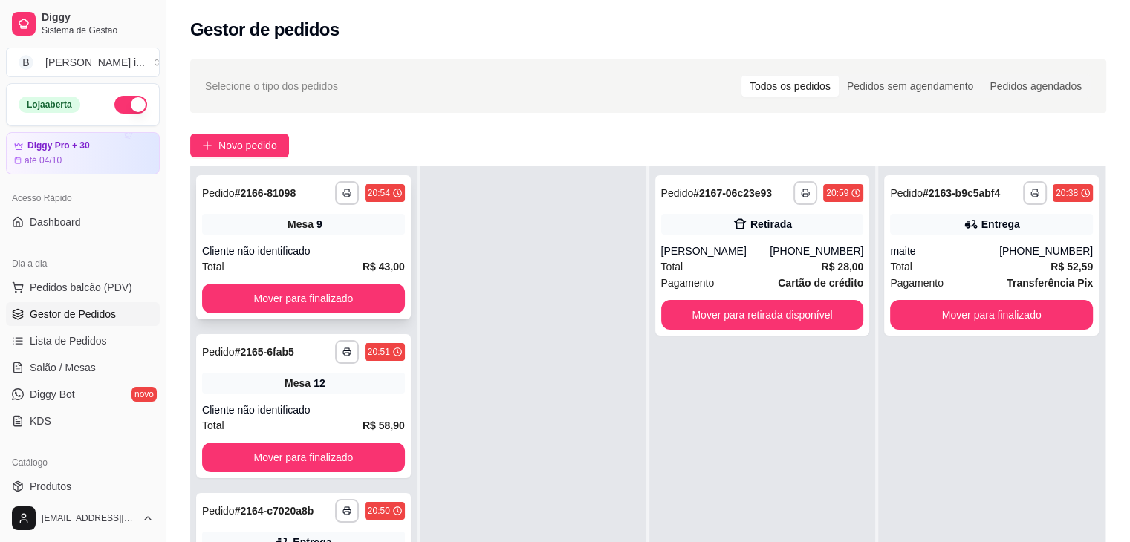
click at [346, 230] on div "Mesa 9" at bounding box center [303, 224] width 203 height 21
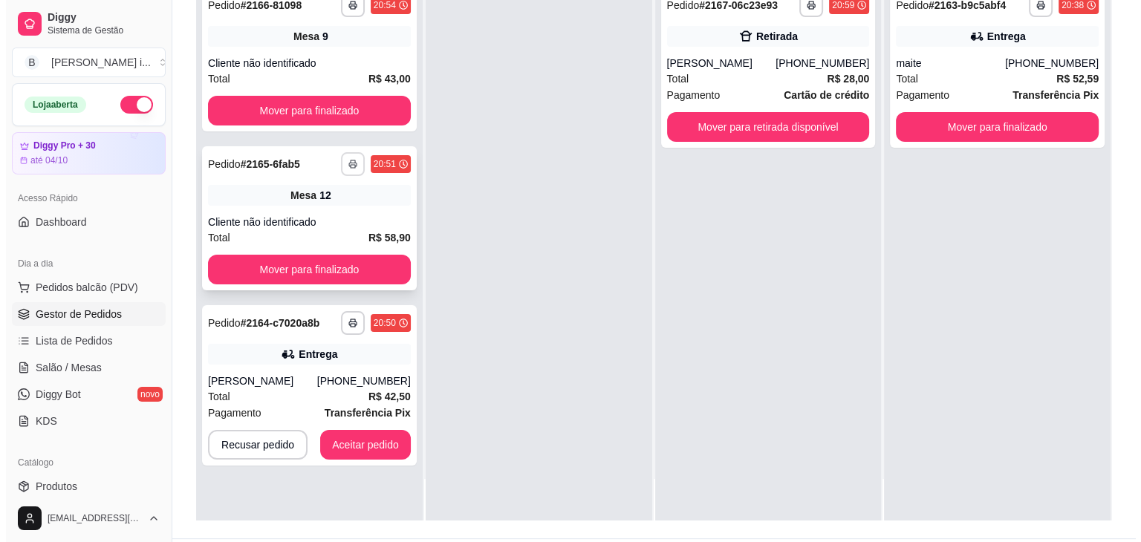
scroll to position [226, 0]
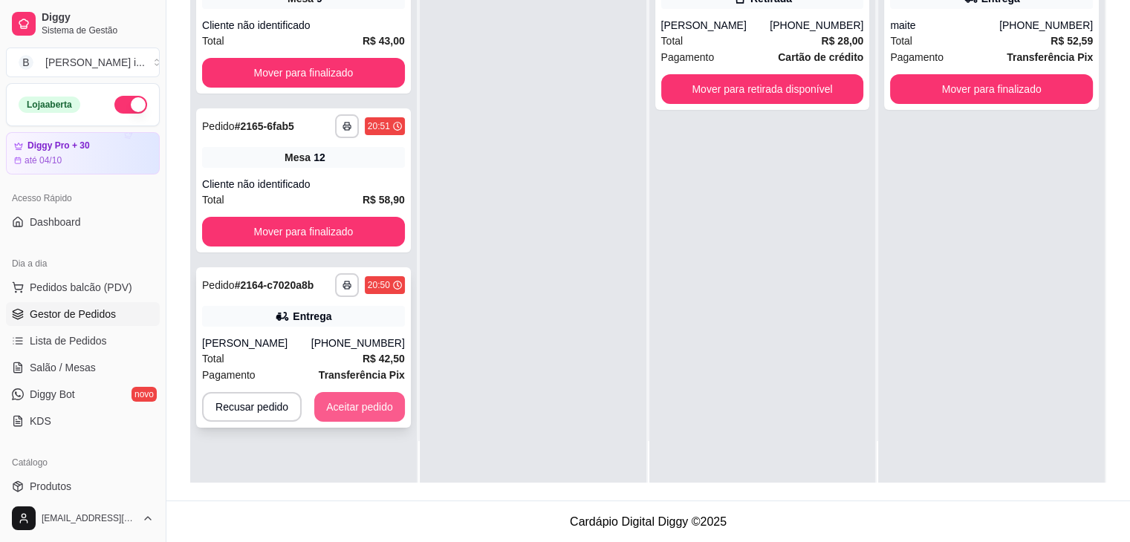
click at [354, 415] on button "Aceitar pedido" at bounding box center [359, 407] width 91 height 30
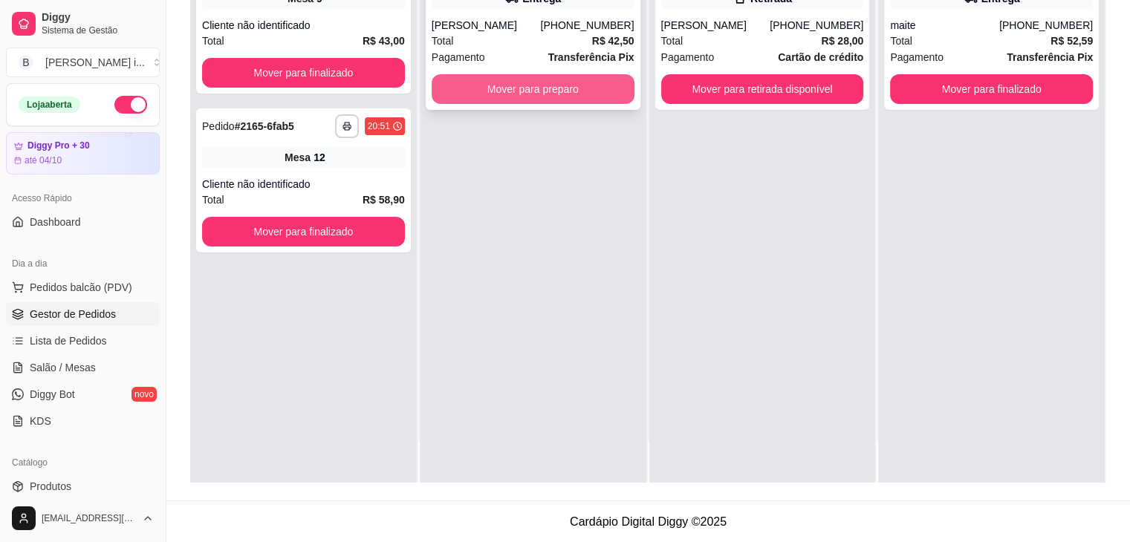
click at [550, 94] on button "Mover para preparo" at bounding box center [533, 89] width 203 height 30
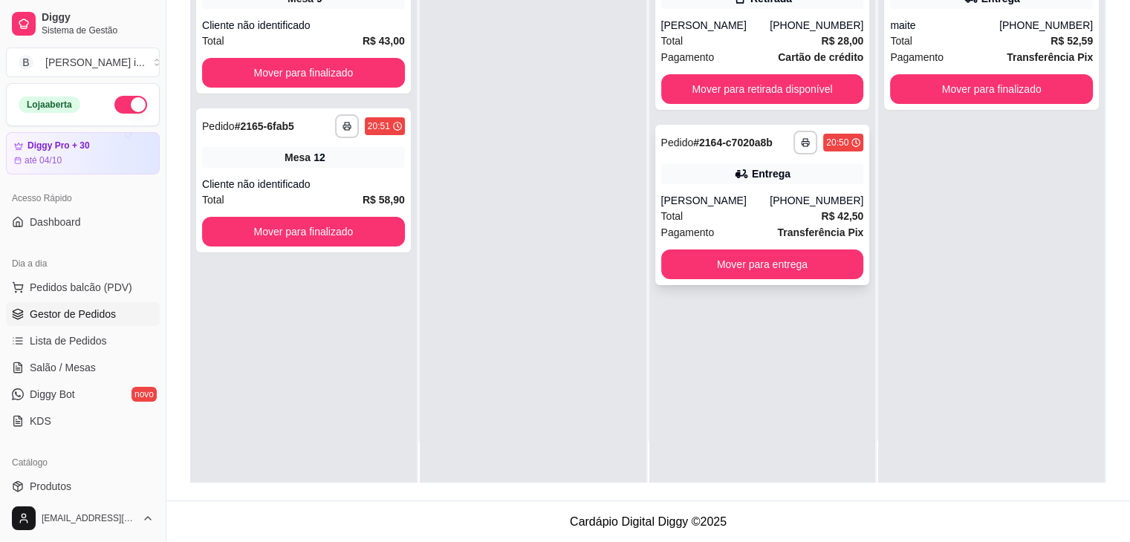
click at [769, 193] on div "[PERSON_NAME]" at bounding box center [715, 200] width 109 height 15
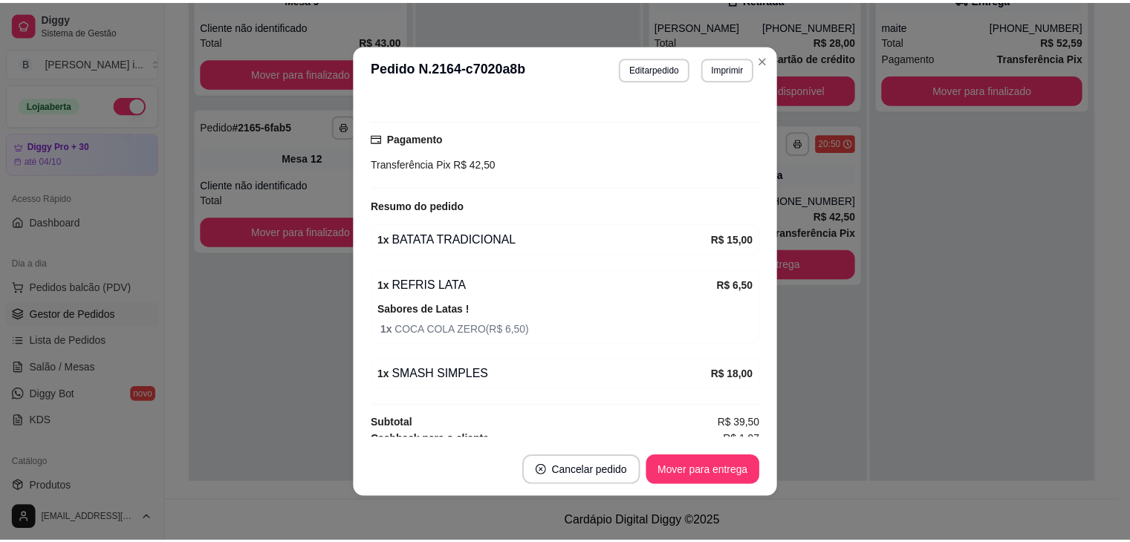
scroll to position [371, 0]
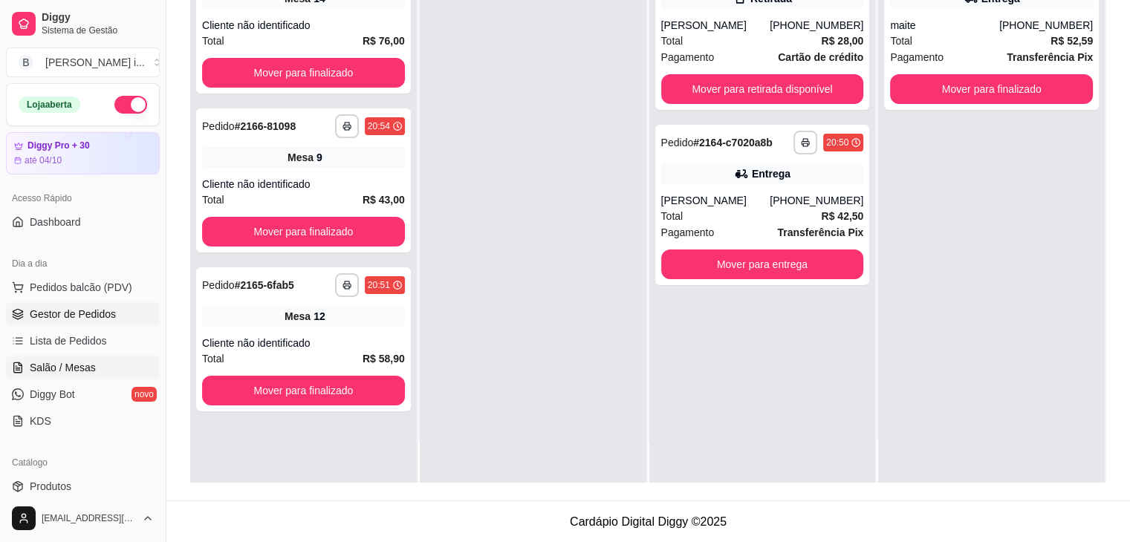
click at [126, 363] on link "Salão / Mesas" at bounding box center [83, 368] width 154 height 24
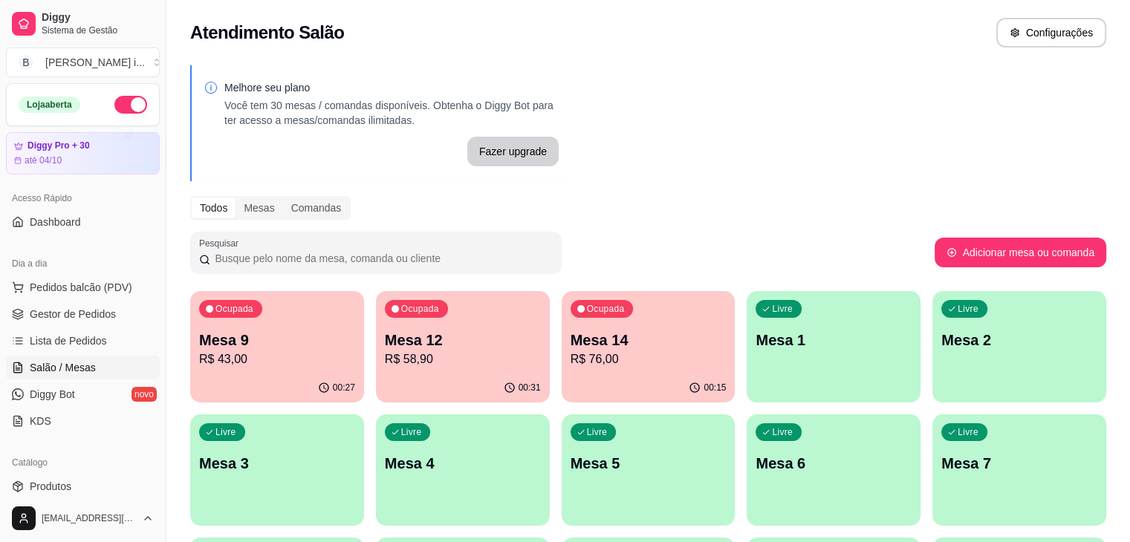
click at [300, 377] on div "00:27" at bounding box center [277, 388] width 174 height 29
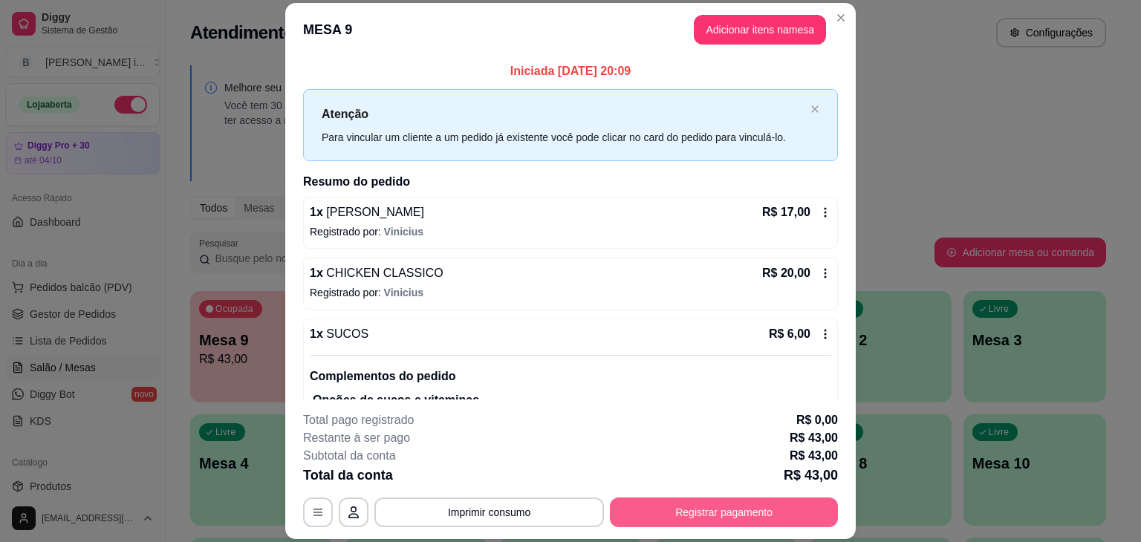
click at [688, 501] on button "Registrar pagamento" at bounding box center [724, 513] width 228 height 30
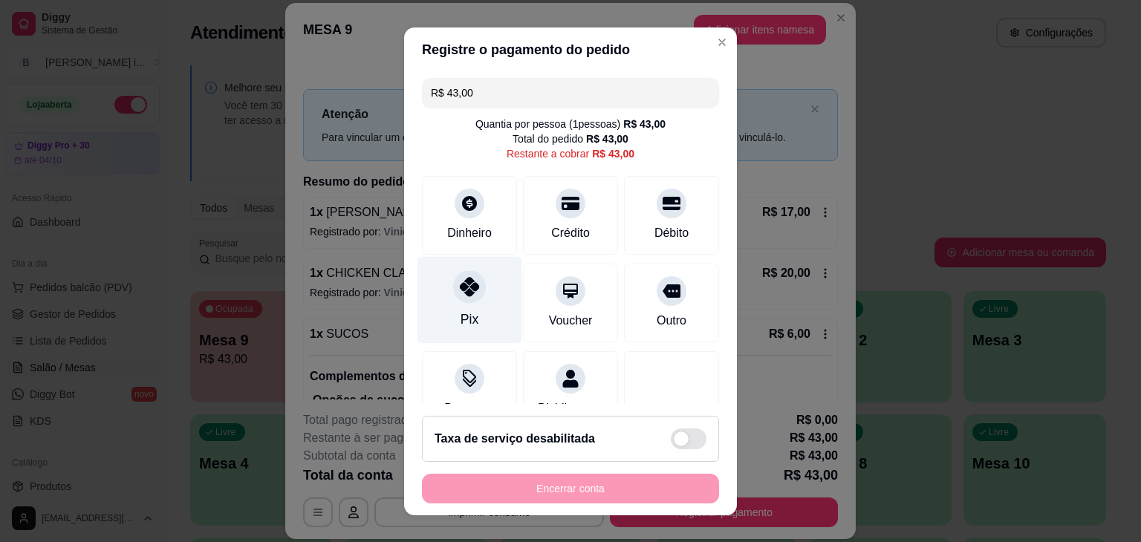
click at [488, 305] on div "Pix" at bounding box center [470, 299] width 105 height 87
type input "R$ 0,00"
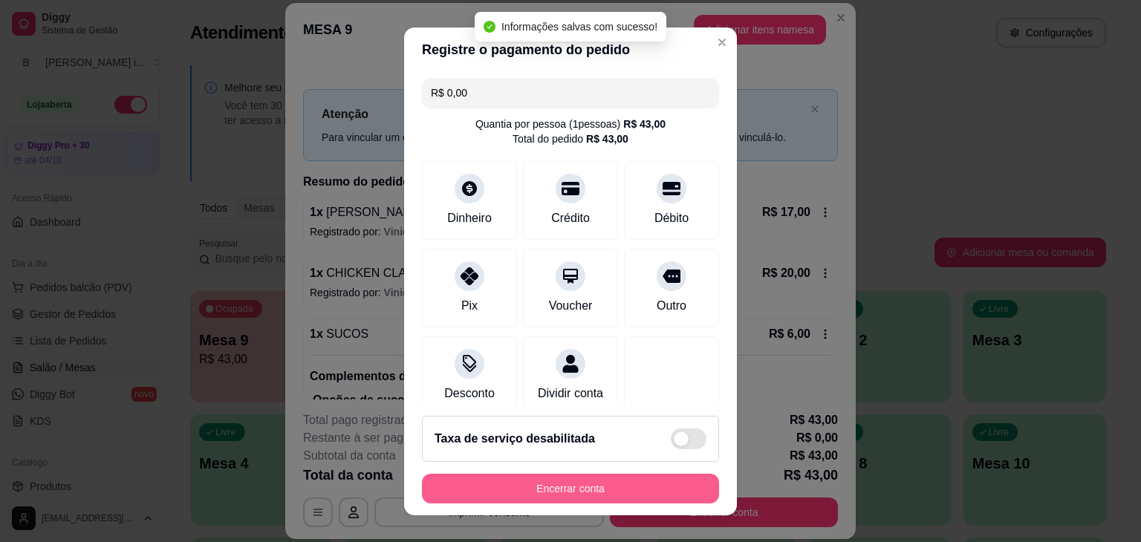
click at [597, 487] on button "Encerrar conta" at bounding box center [570, 489] width 297 height 30
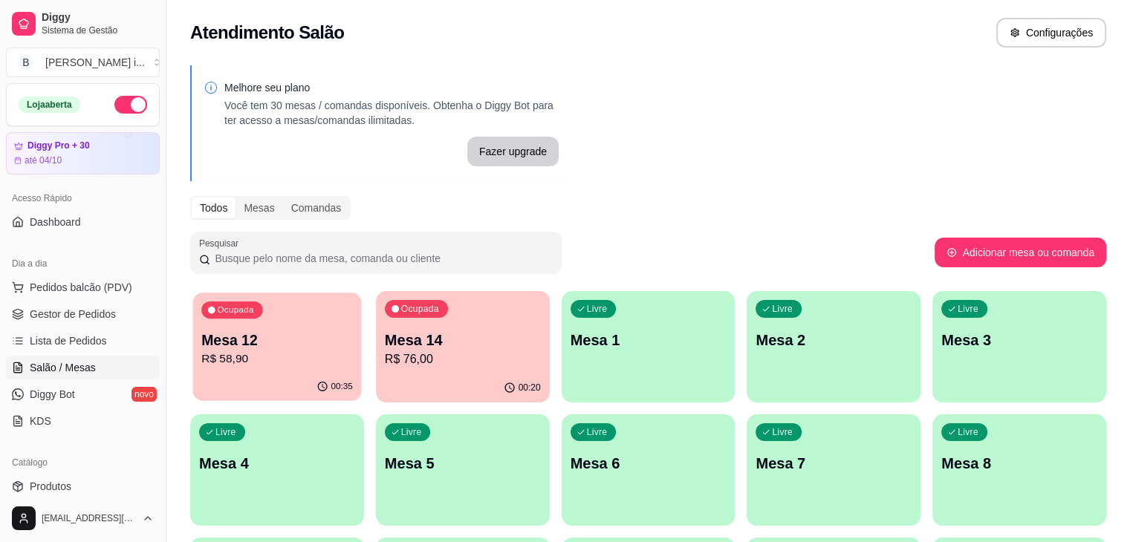
click at [252, 341] on p "Mesa 12" at bounding box center [277, 341] width 152 height 20
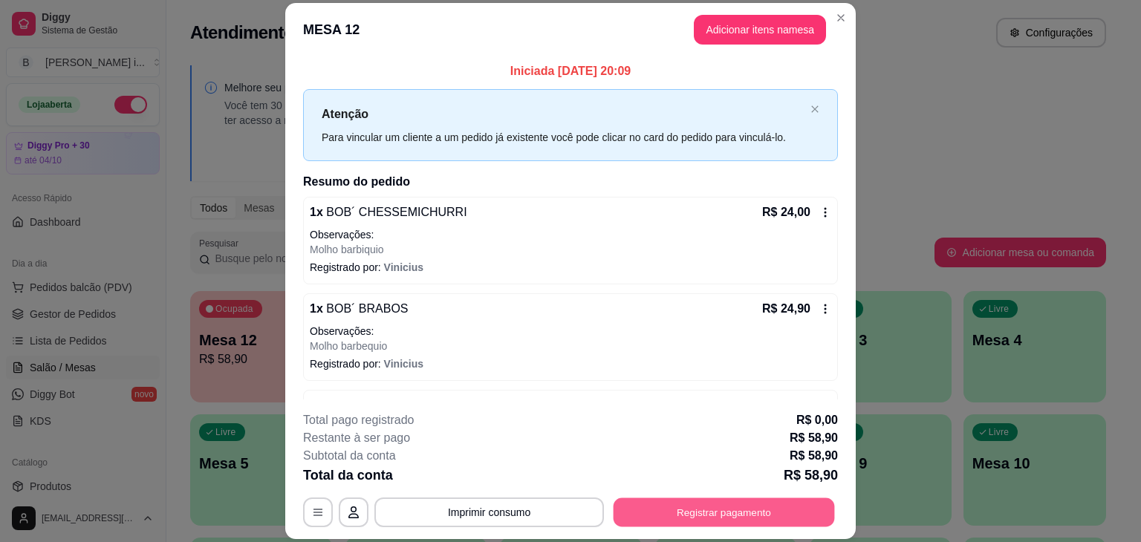
click at [742, 507] on button "Registrar pagamento" at bounding box center [724, 513] width 221 height 29
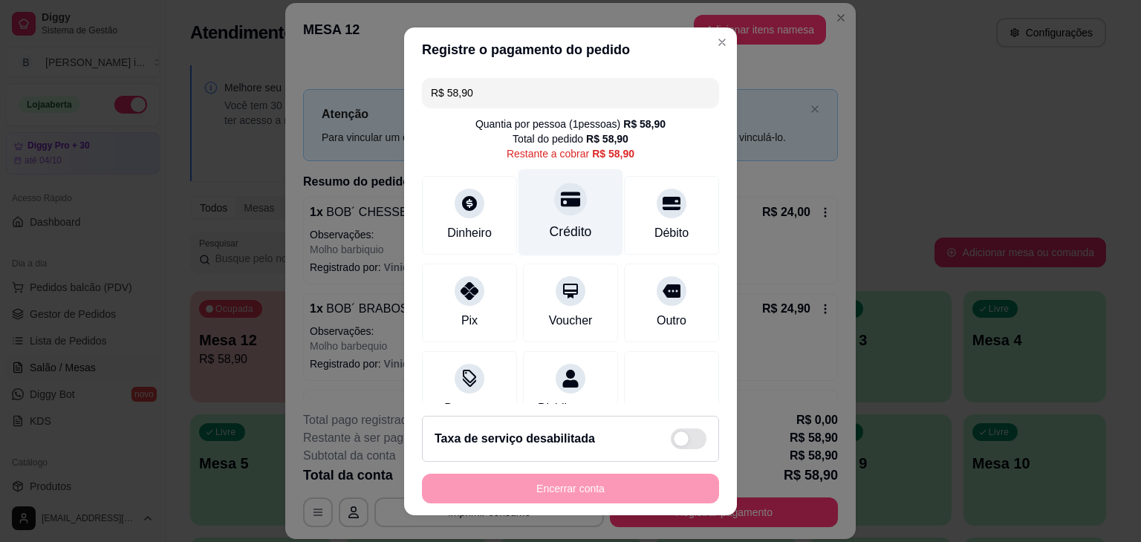
click at [569, 212] on div "Crédito" at bounding box center [571, 212] width 105 height 87
type input "R$ 0,00"
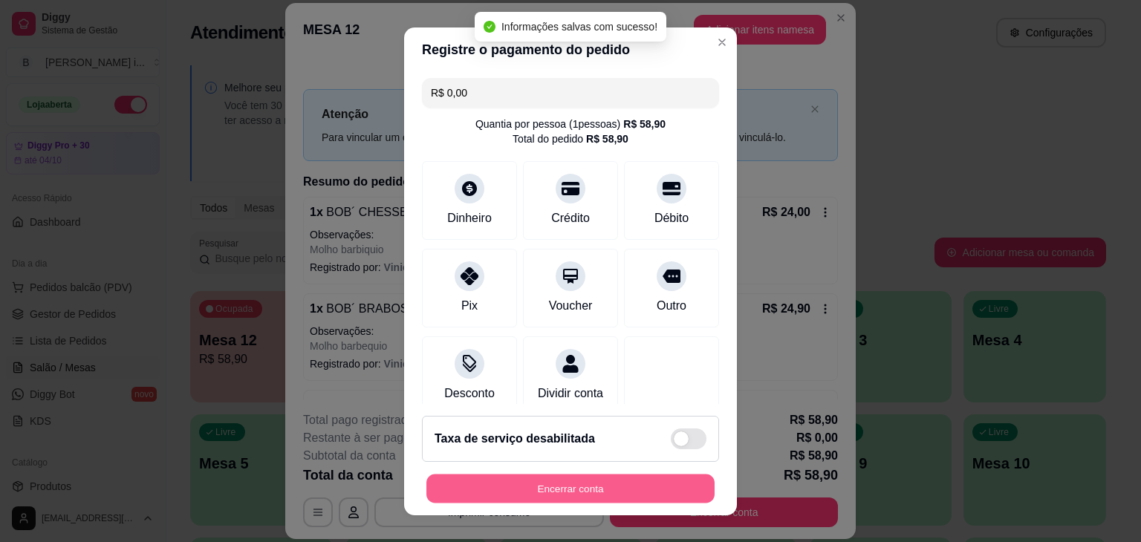
click at [612, 484] on button "Encerrar conta" at bounding box center [570, 488] width 288 height 29
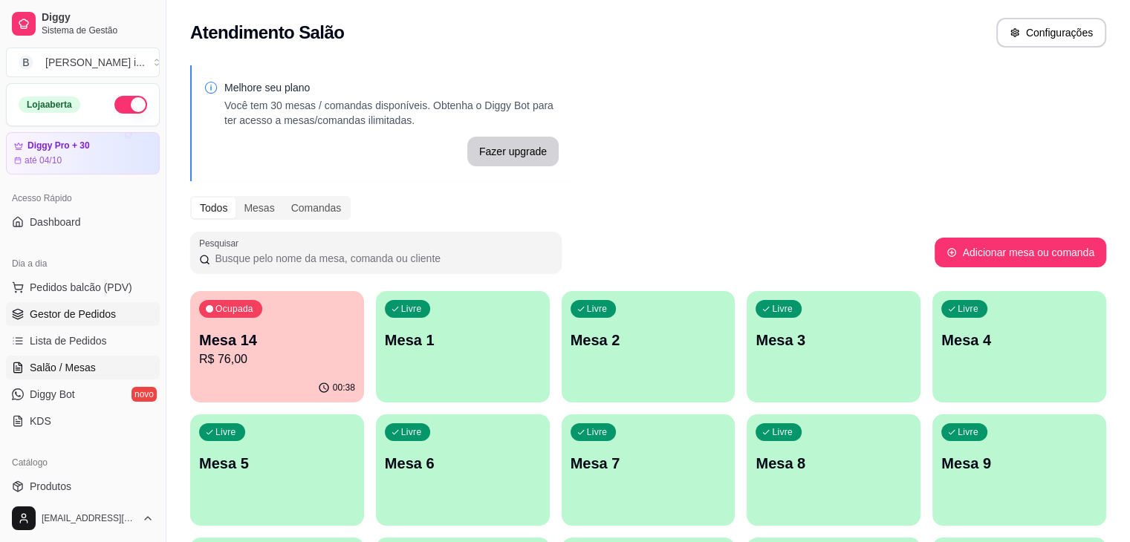
click at [89, 309] on span "Gestor de Pedidos" at bounding box center [73, 314] width 86 height 15
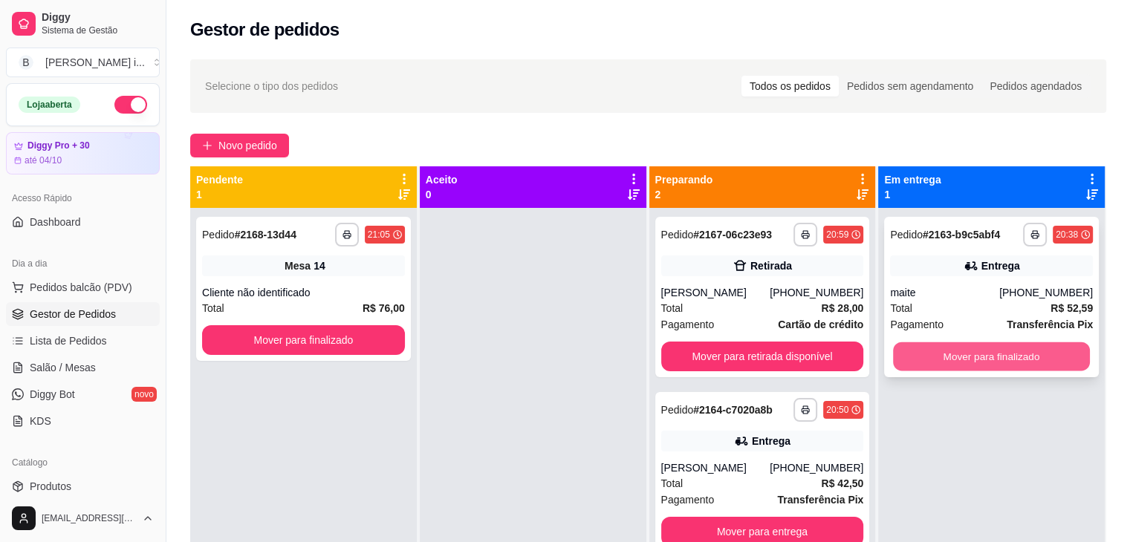
click at [1005, 354] on button "Mover para finalizado" at bounding box center [991, 357] width 197 height 29
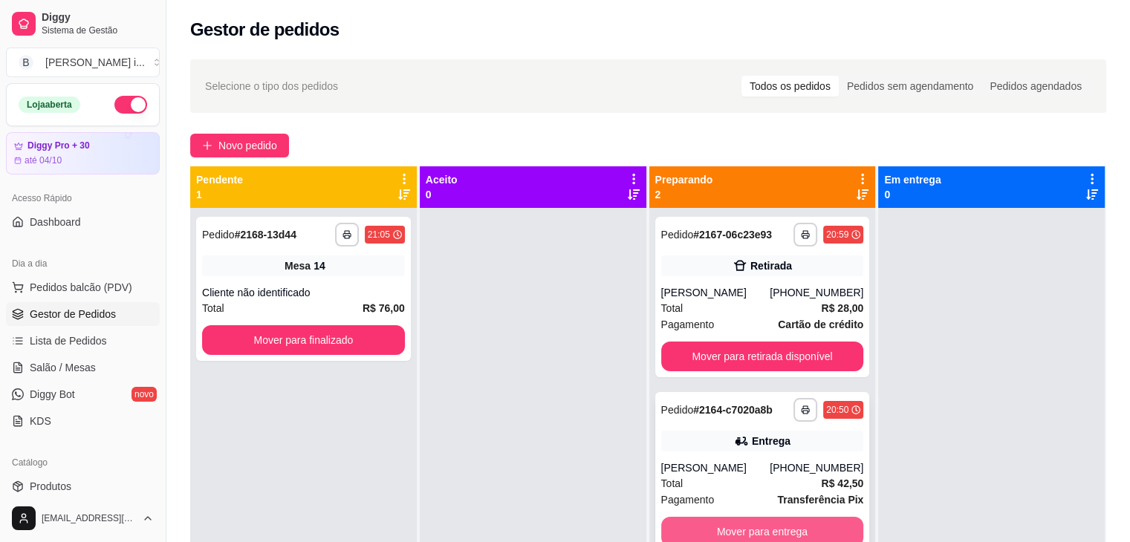
click at [811, 529] on button "Mover para entrega" at bounding box center [762, 532] width 203 height 30
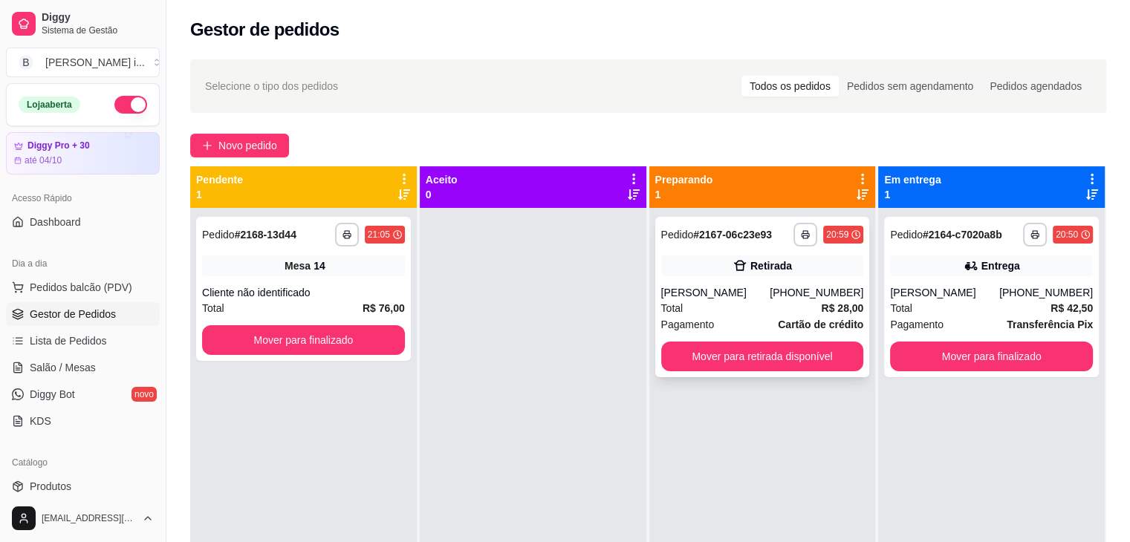
click at [750, 271] on div "Retirada" at bounding box center [771, 266] width 42 height 15
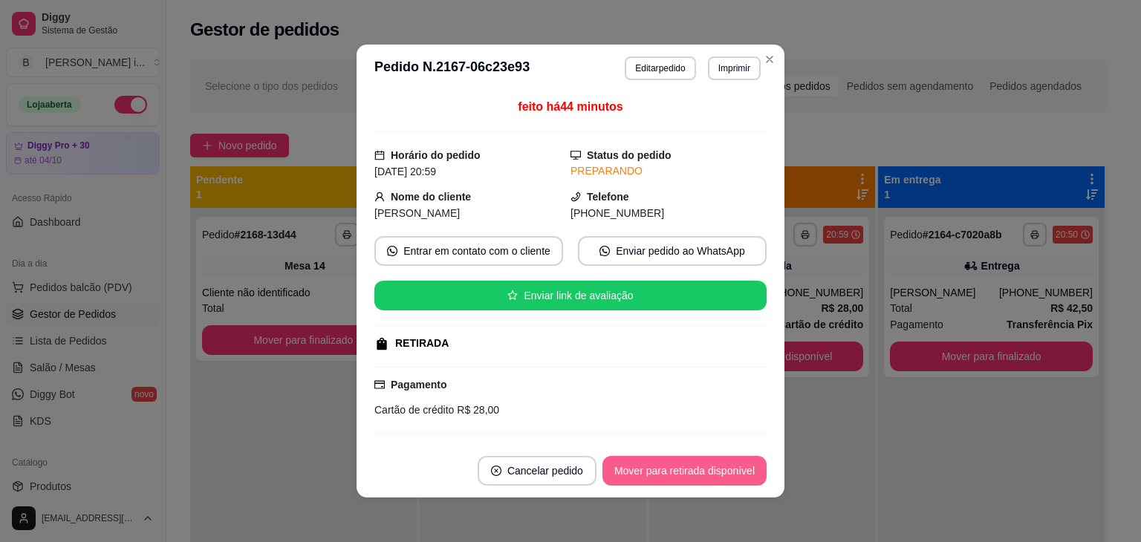
click at [727, 467] on button "Mover para retirada disponível" at bounding box center [685, 471] width 164 height 30
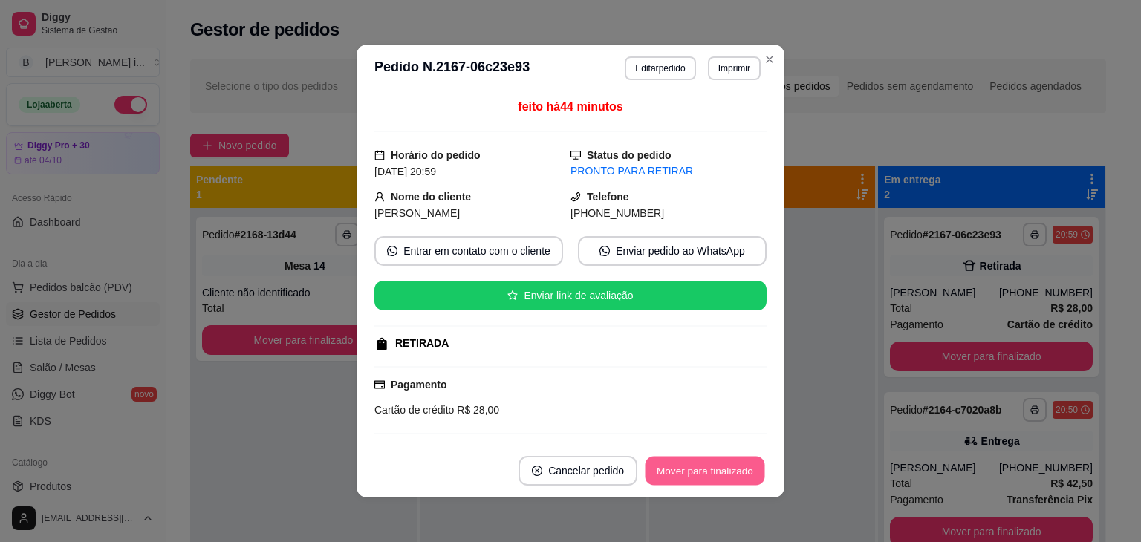
click at [727, 467] on button "Mover para finalizado" at bounding box center [706, 471] width 120 height 29
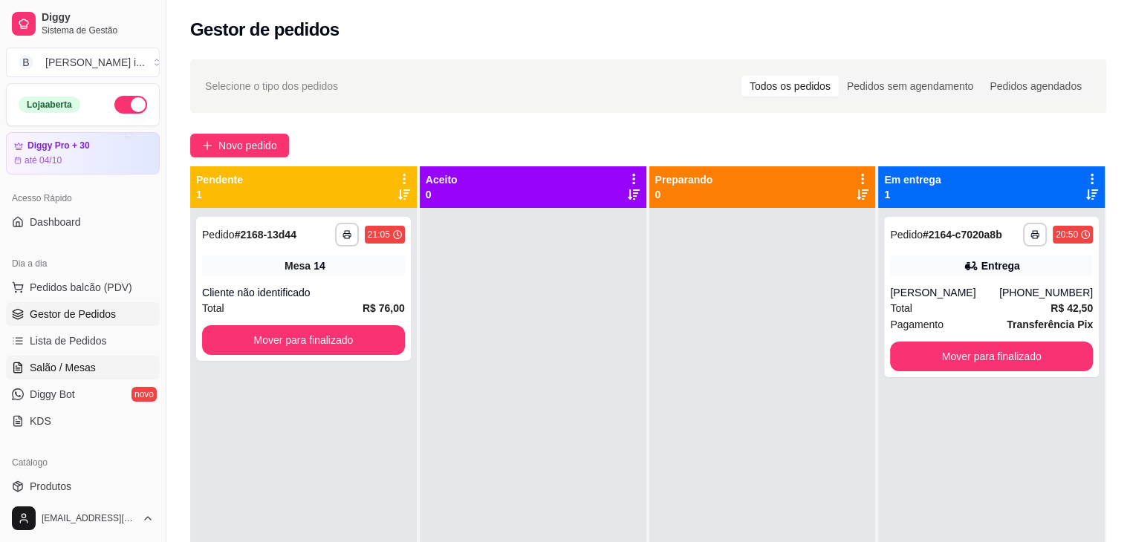
click at [91, 369] on span "Salão / Mesas" at bounding box center [63, 367] width 66 height 15
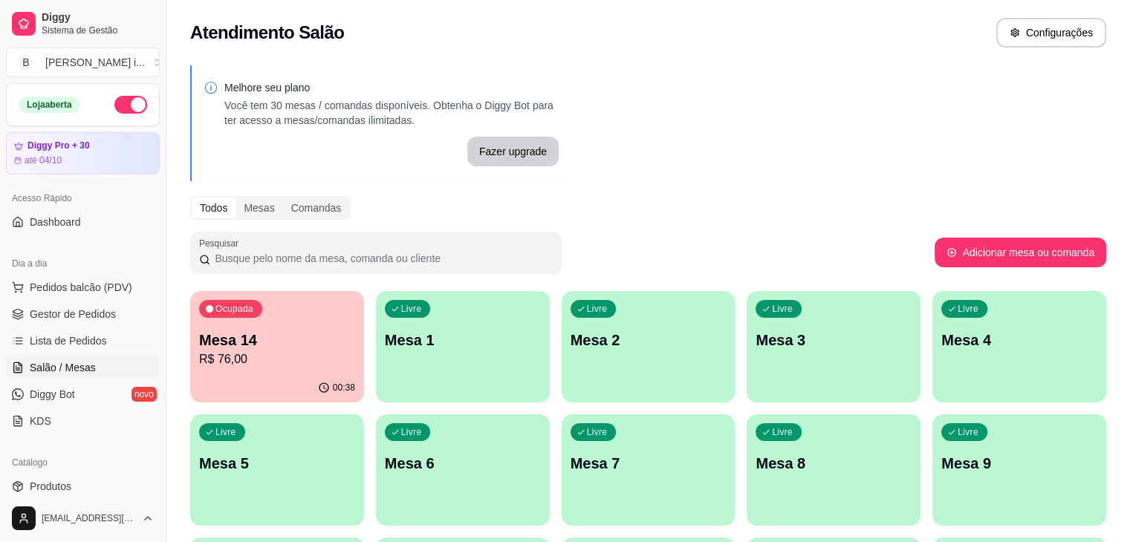
click at [250, 361] on p "R$ 76,00" at bounding box center [277, 360] width 156 height 18
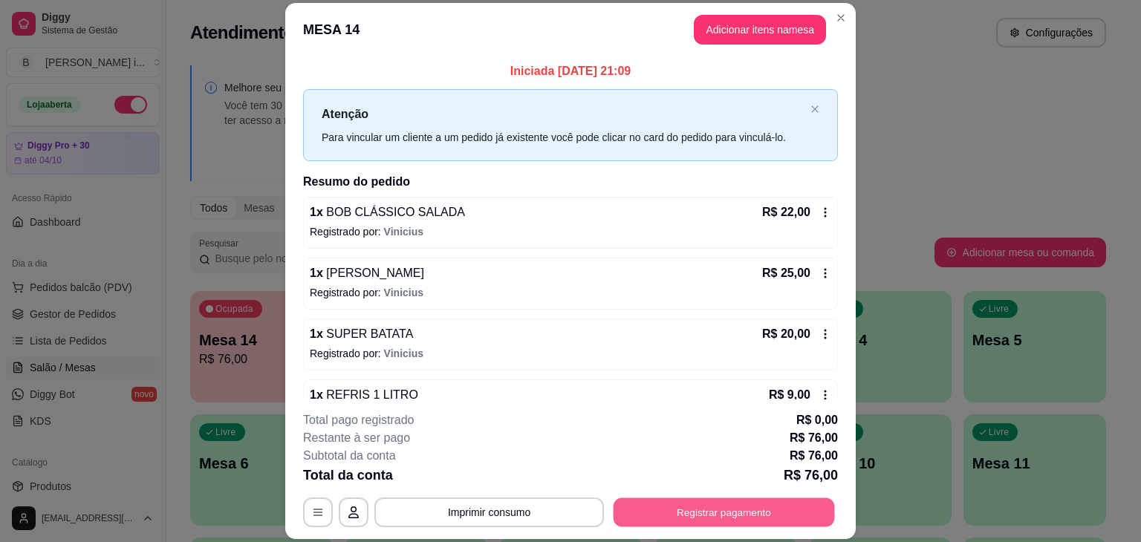
click at [659, 503] on button "Registrar pagamento" at bounding box center [724, 513] width 221 height 29
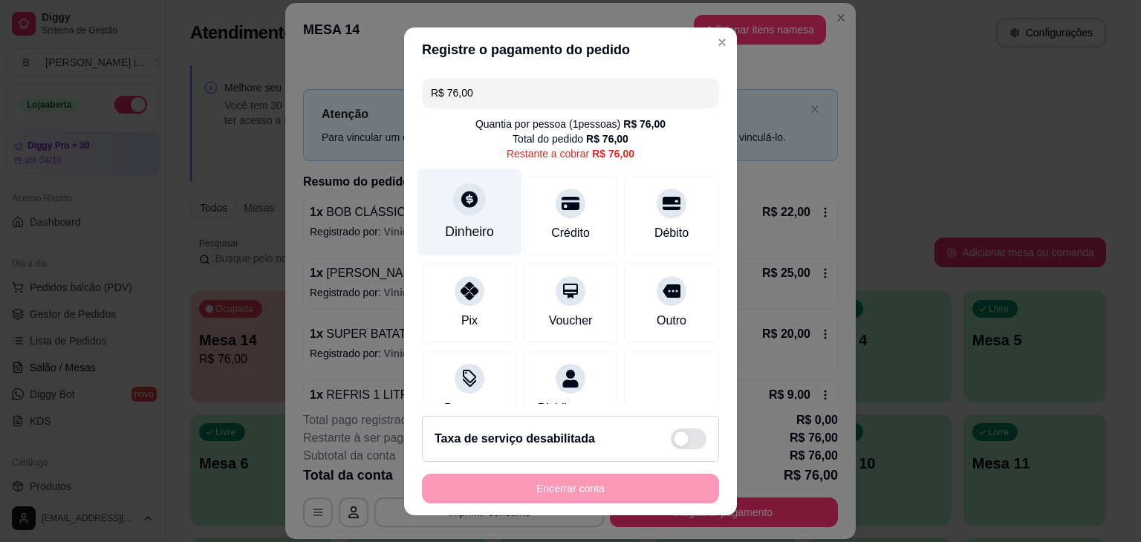
click at [467, 201] on icon at bounding box center [469, 199] width 16 height 16
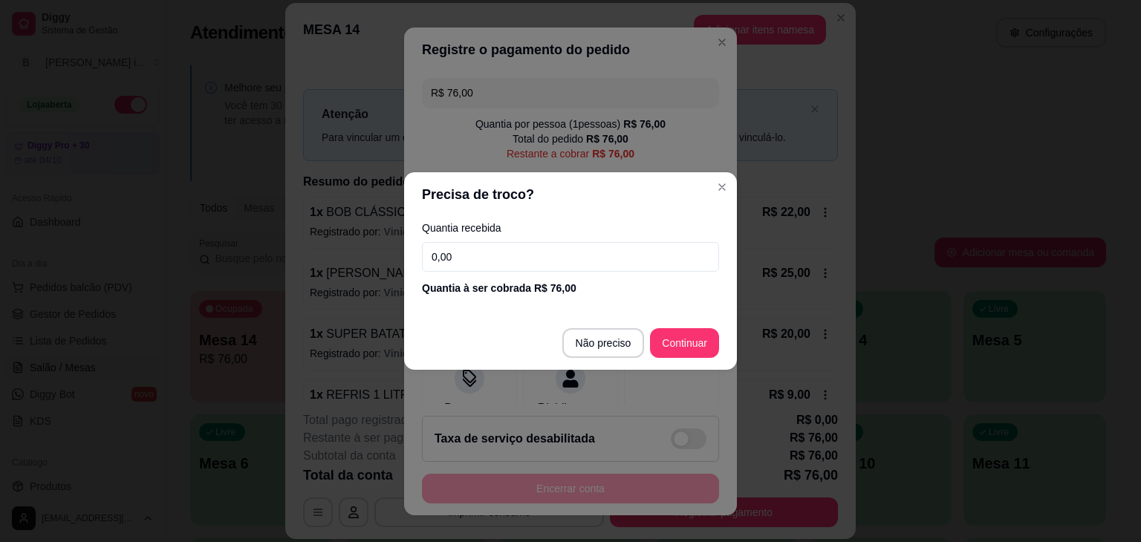
click at [525, 265] on input "0,00" at bounding box center [570, 257] width 297 height 30
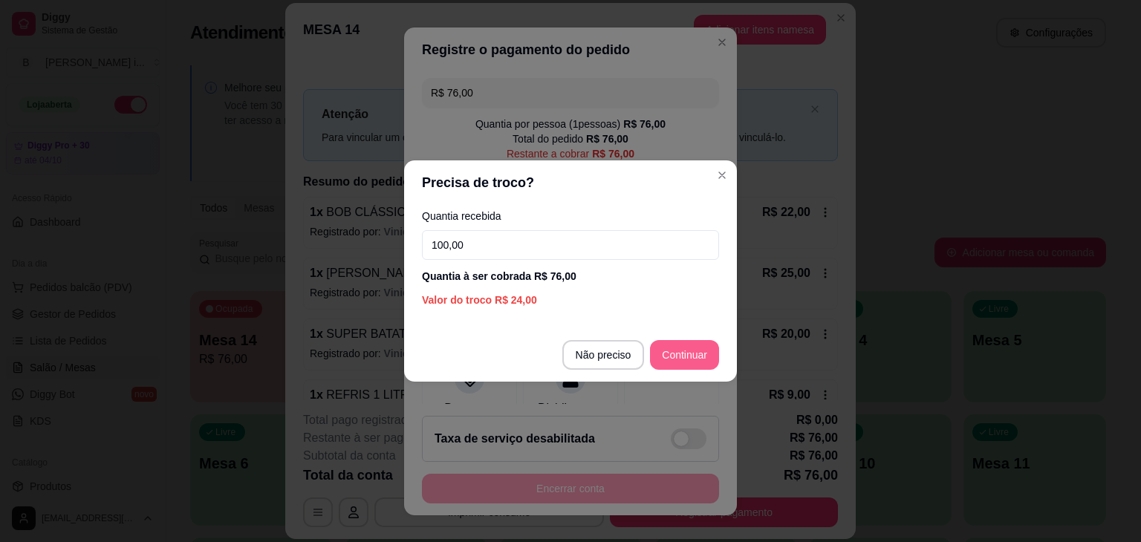
type input "100,00"
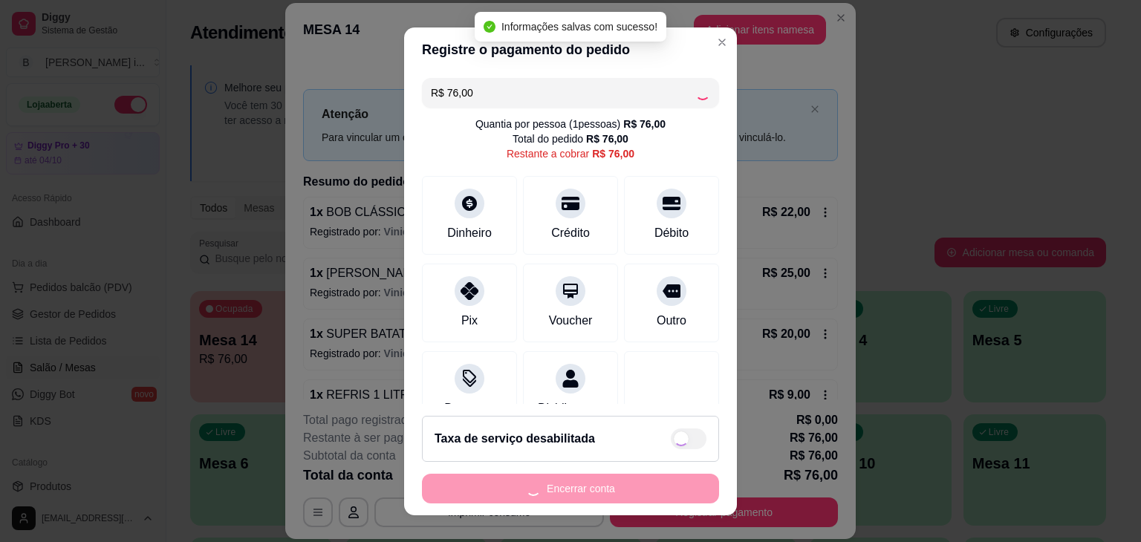
type input "R$ 0,00"
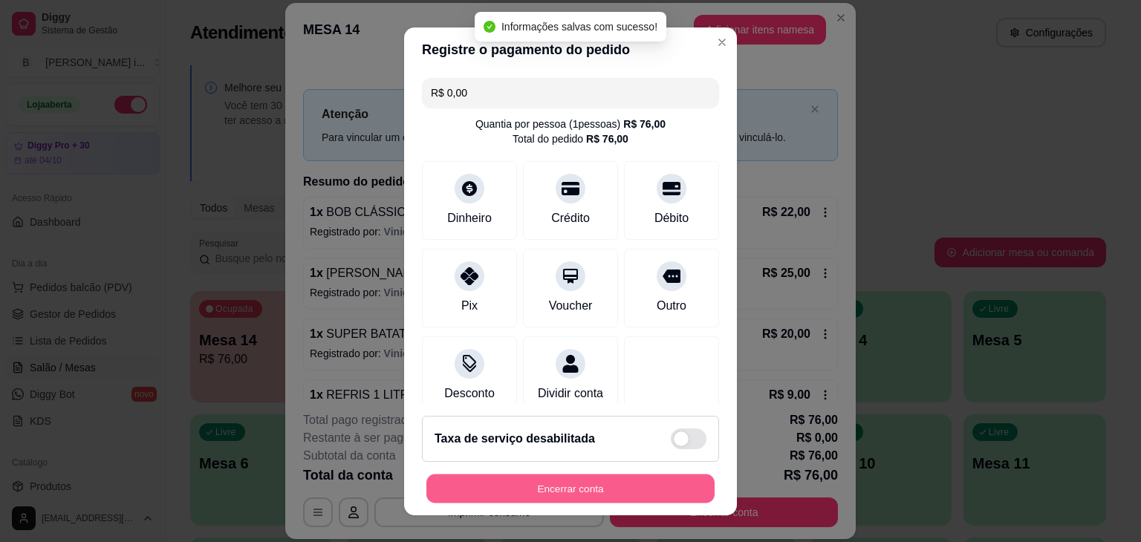
click at [525, 495] on button "Encerrar conta" at bounding box center [570, 488] width 288 height 29
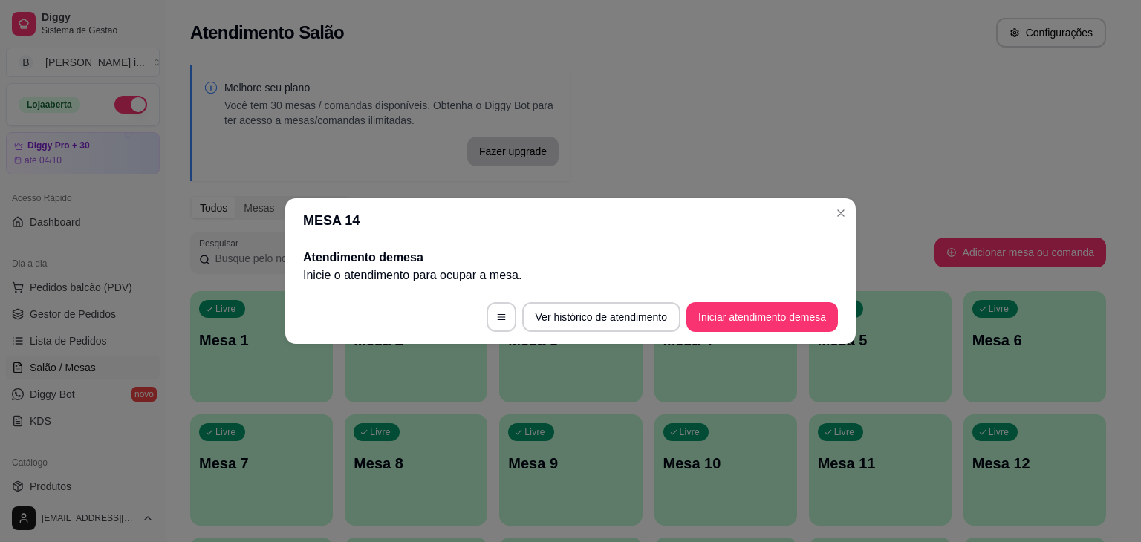
click at [825, 201] on header "MESA 14" at bounding box center [570, 220] width 571 height 45
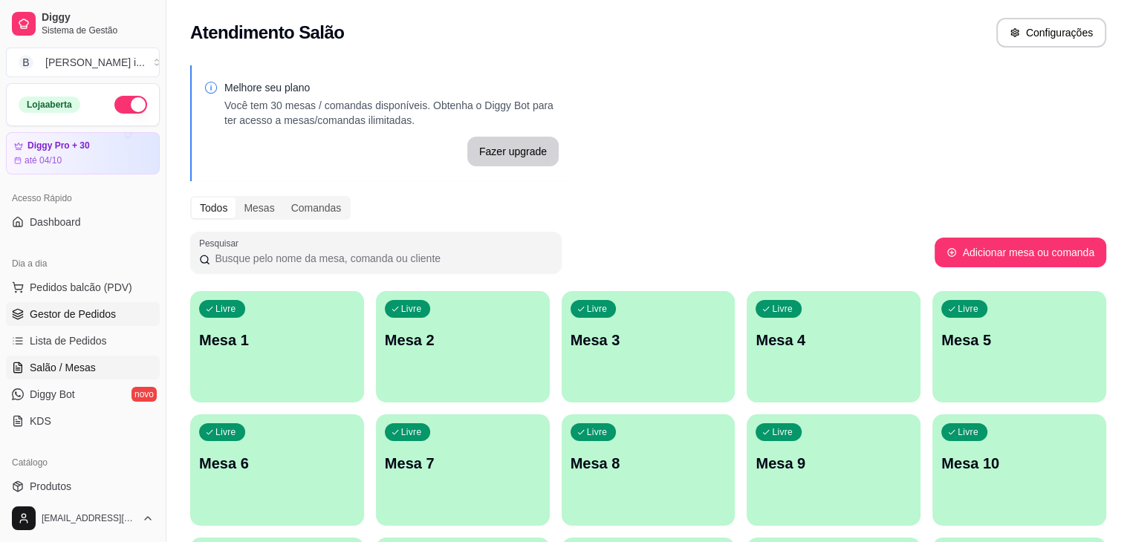
click at [78, 323] on link "Gestor de Pedidos" at bounding box center [83, 314] width 154 height 24
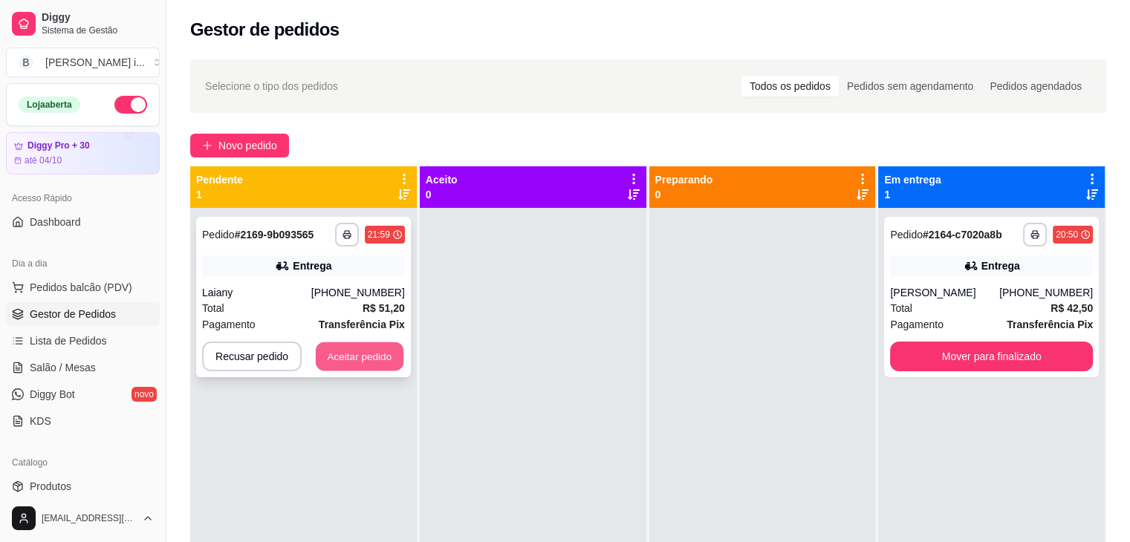
click at [371, 363] on button "Aceitar pedido" at bounding box center [360, 357] width 88 height 29
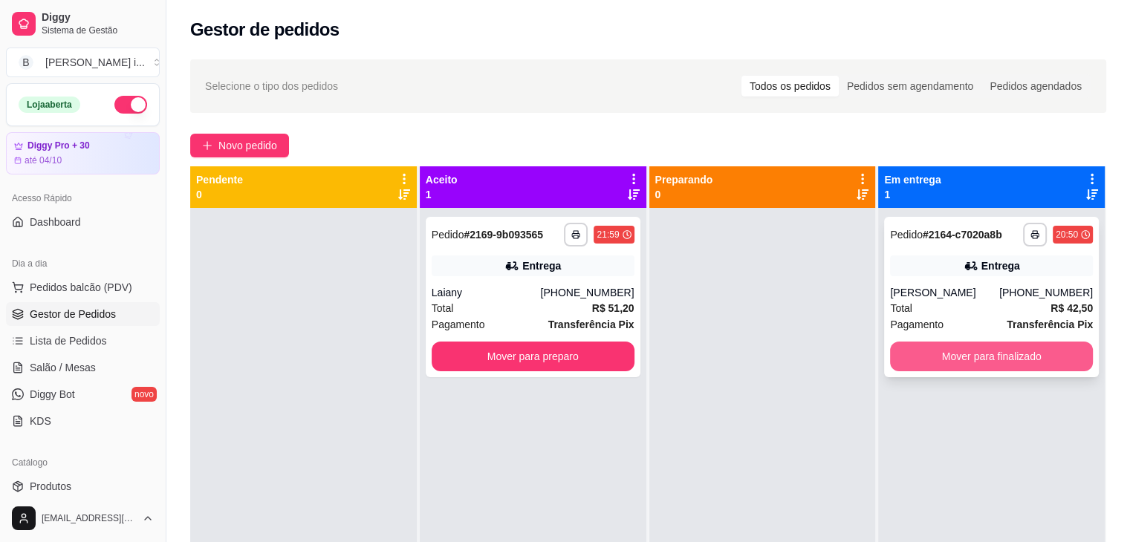
click at [977, 351] on button "Mover para finalizado" at bounding box center [991, 357] width 203 height 30
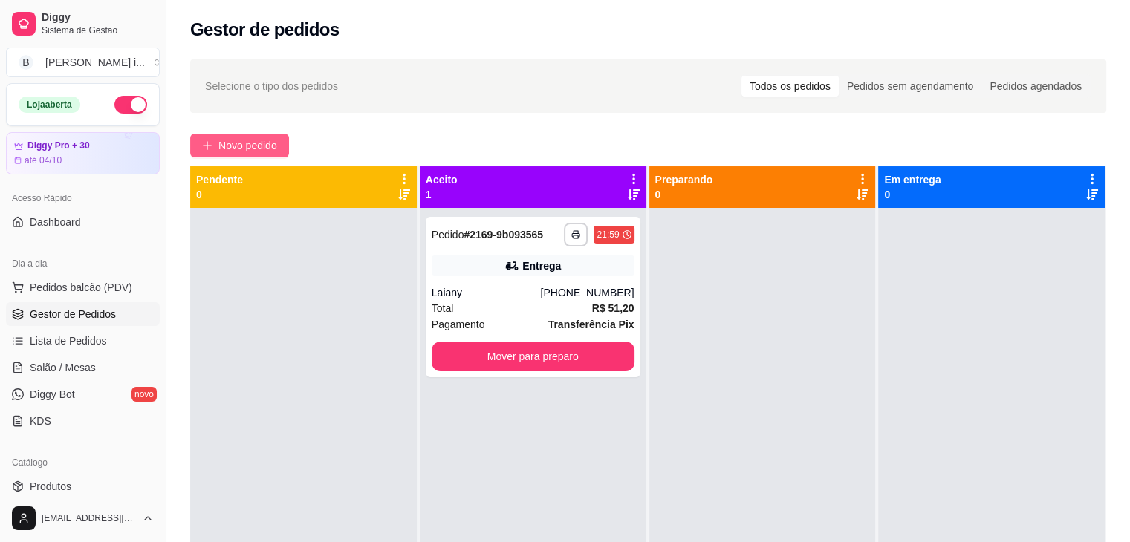
click at [253, 149] on span "Novo pedido" at bounding box center [247, 145] width 59 height 16
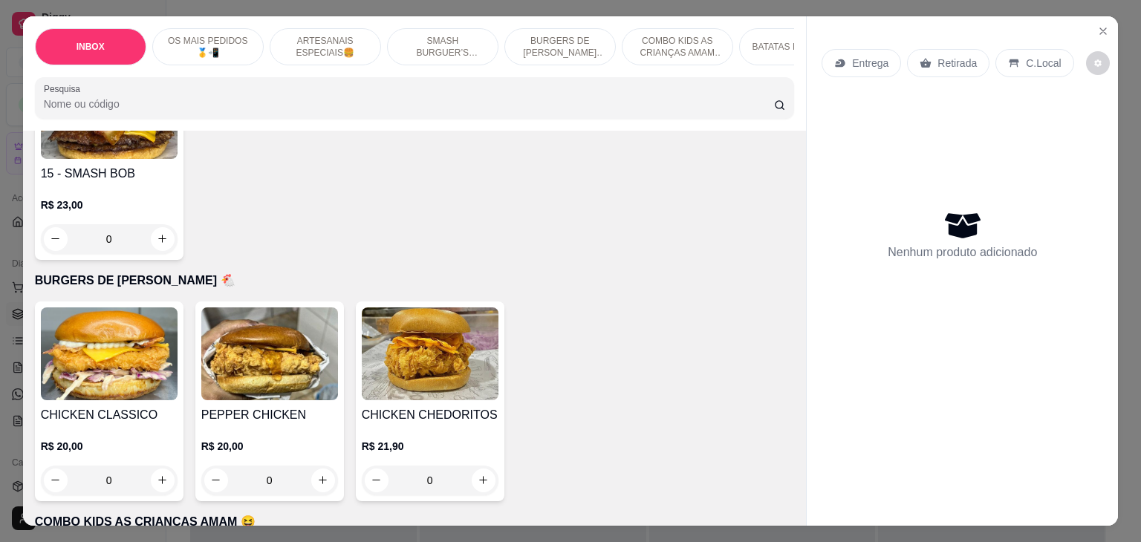
scroll to position [2080, 0]
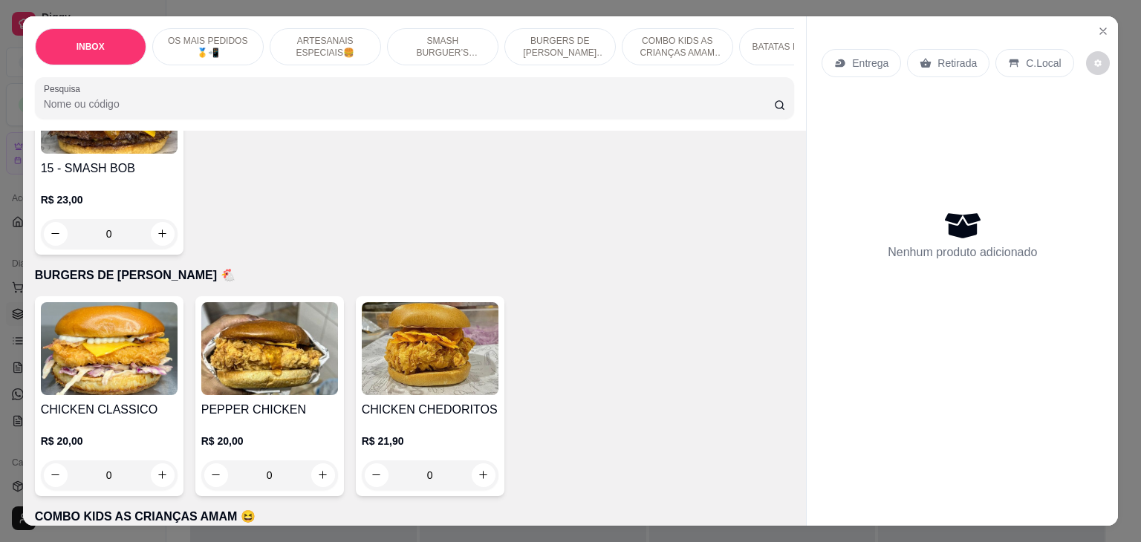
click at [134, 419] on div "R$ 20,00 0" at bounding box center [109, 454] width 137 height 71
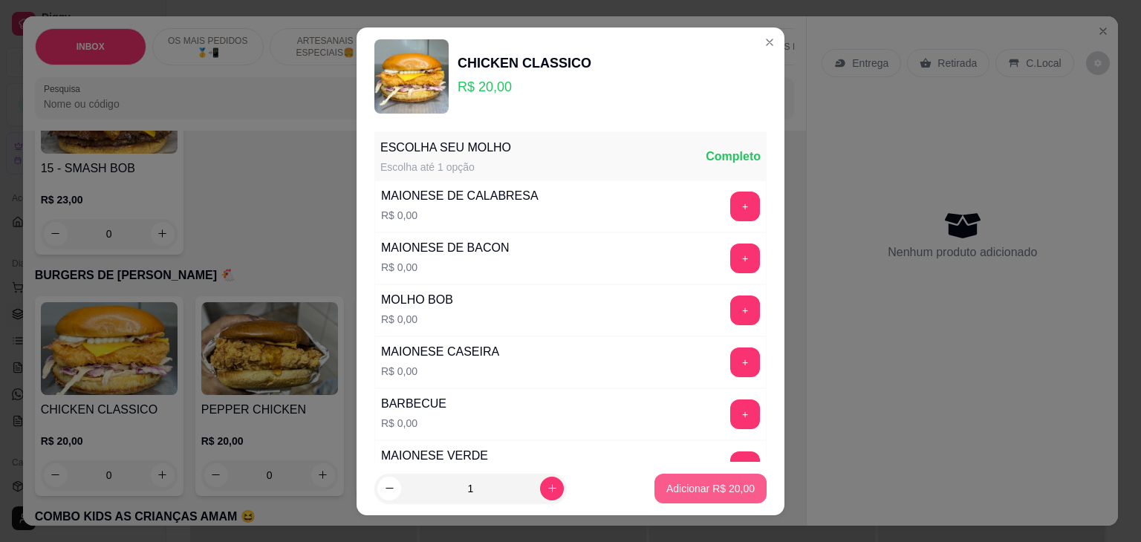
click at [712, 486] on p "Adicionar R$ 20,00" at bounding box center [710, 488] width 88 height 15
type input "1"
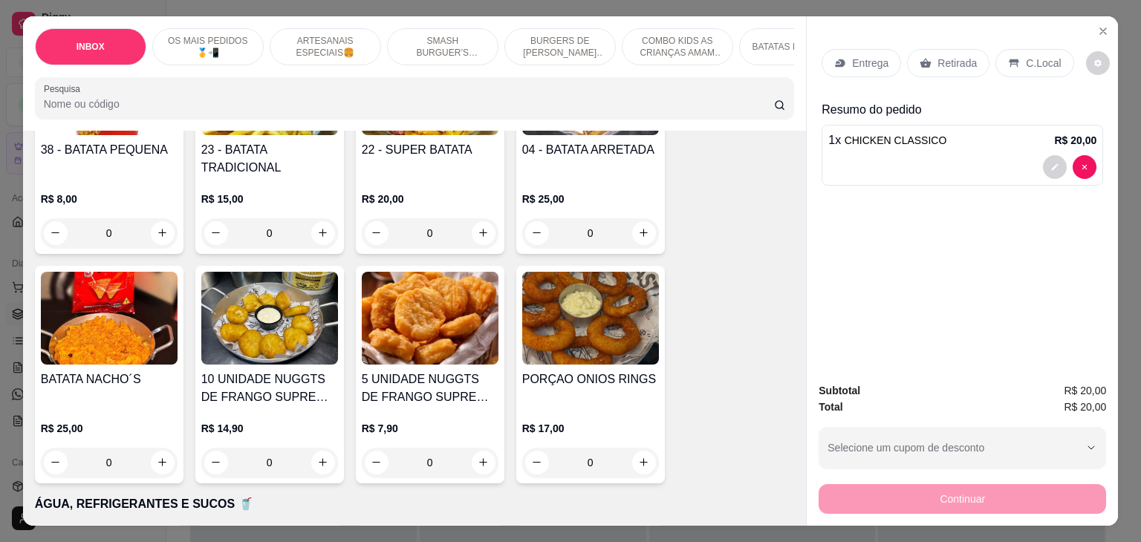
scroll to position [2675, 0]
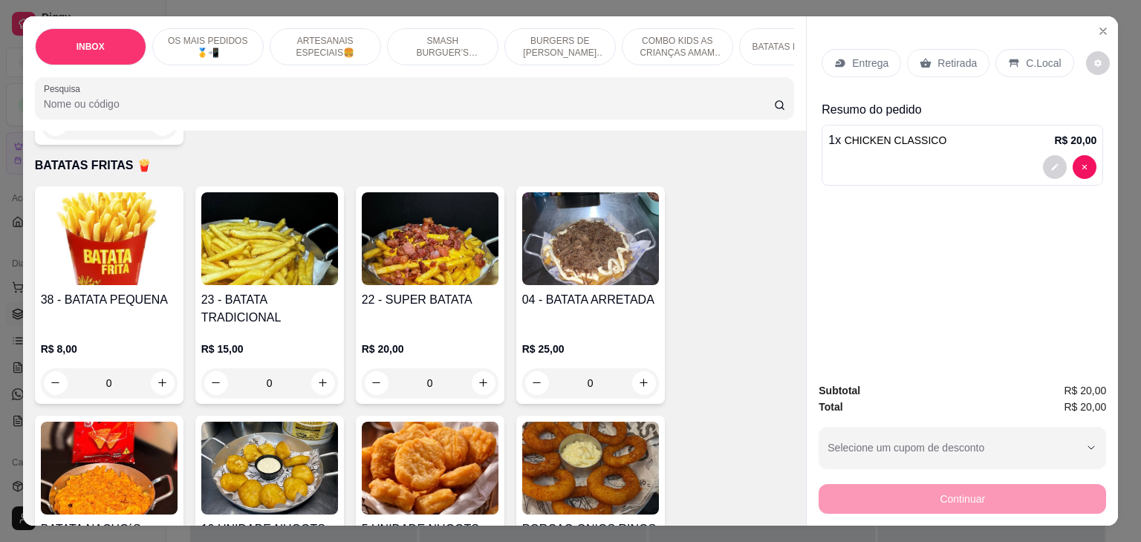
click at [487, 369] on div "0" at bounding box center [430, 384] width 137 height 30
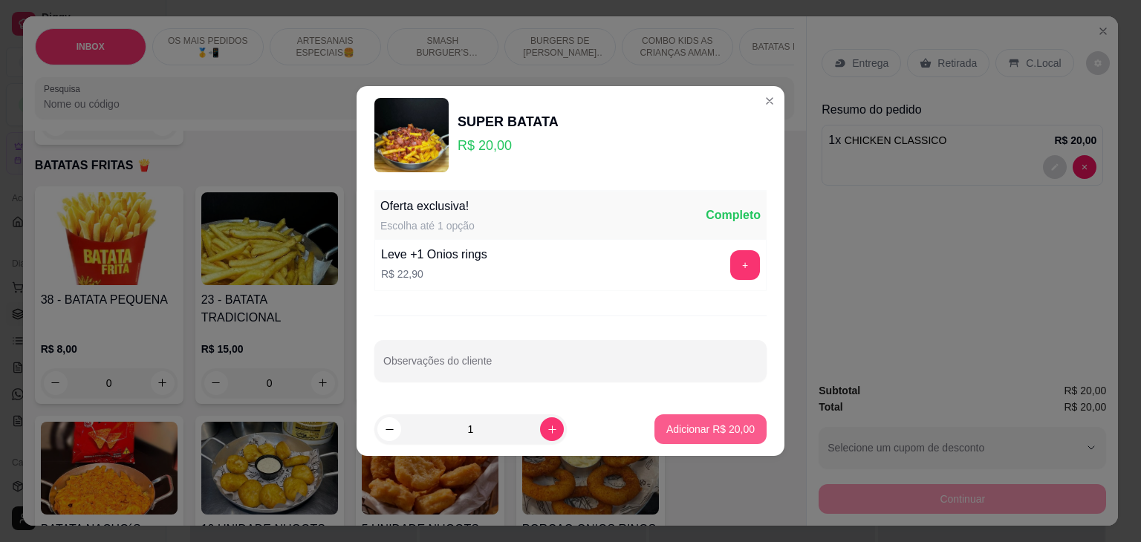
click at [724, 415] on button "Adicionar R$ 20,00" at bounding box center [711, 430] width 112 height 30
type input "1"
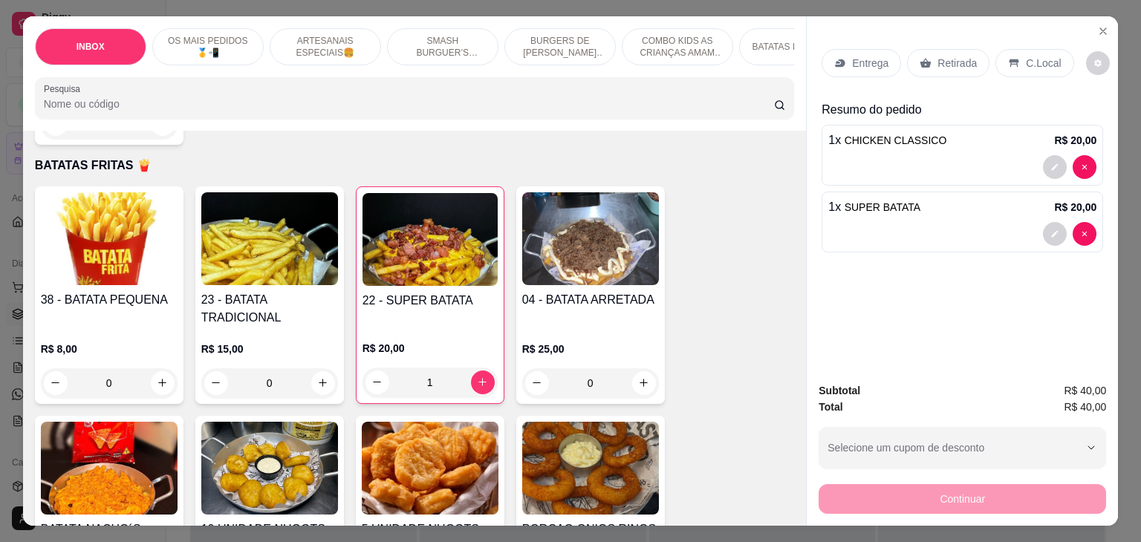
click at [941, 56] on p "Retirada" at bounding box center [957, 63] width 39 height 15
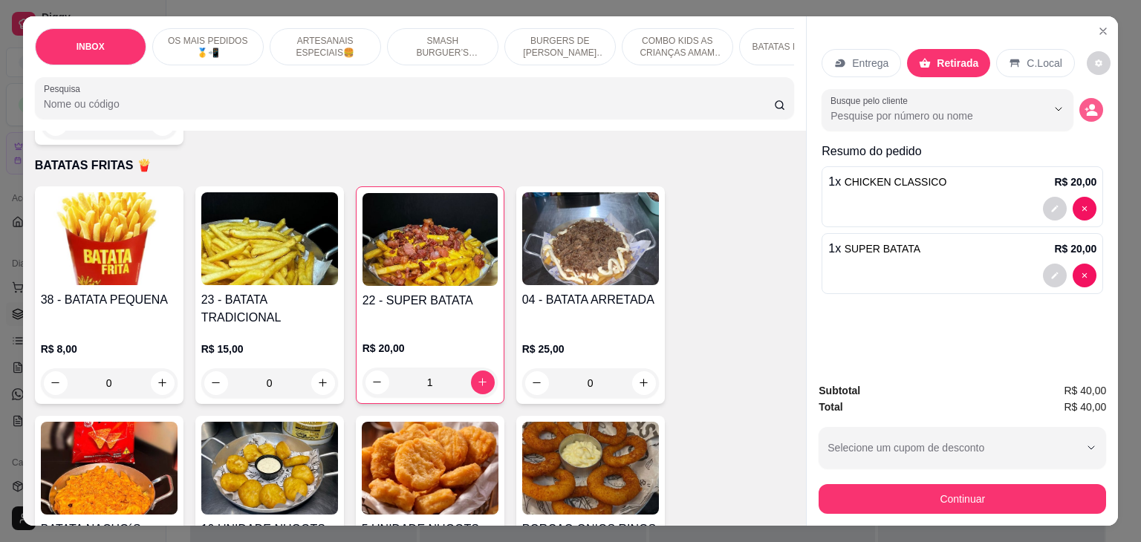
click at [1087, 111] on icon "decrease-product-quantity" at bounding box center [1092, 113] width 11 height 5
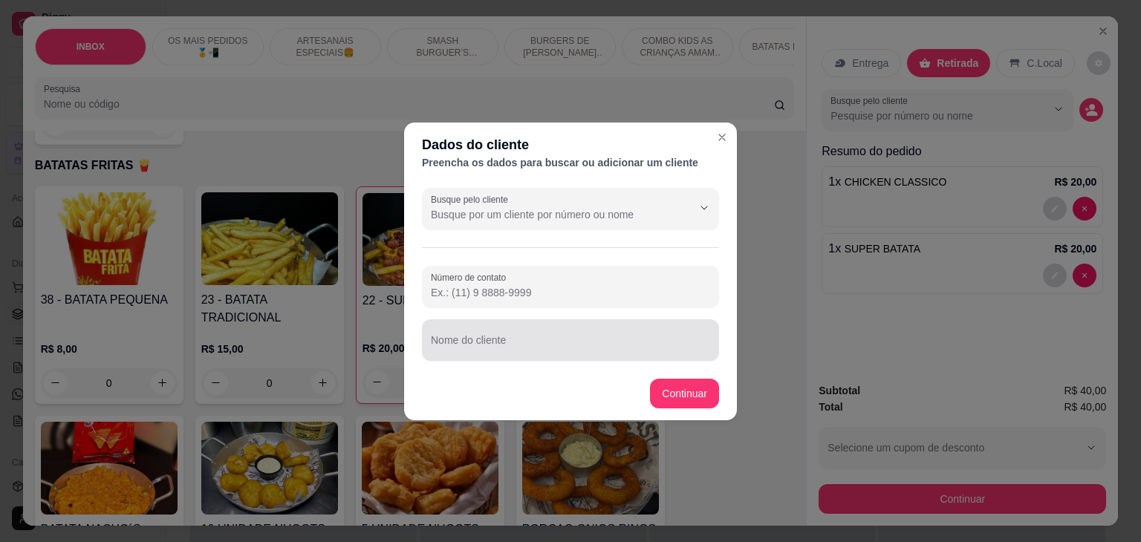
click at [571, 348] on input "Nome do cliente" at bounding box center [570, 346] width 279 height 15
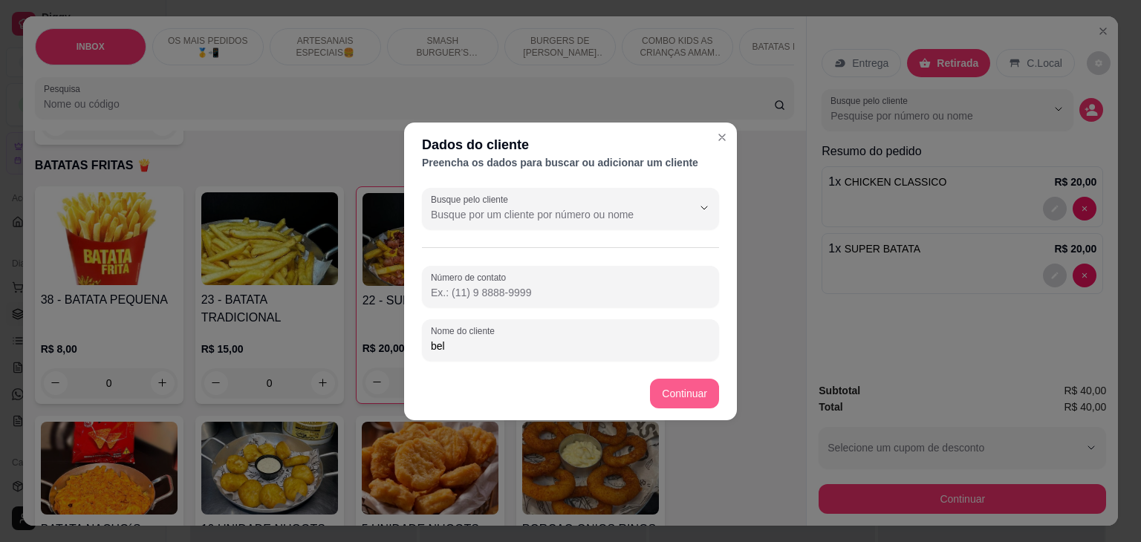
type input "bel"
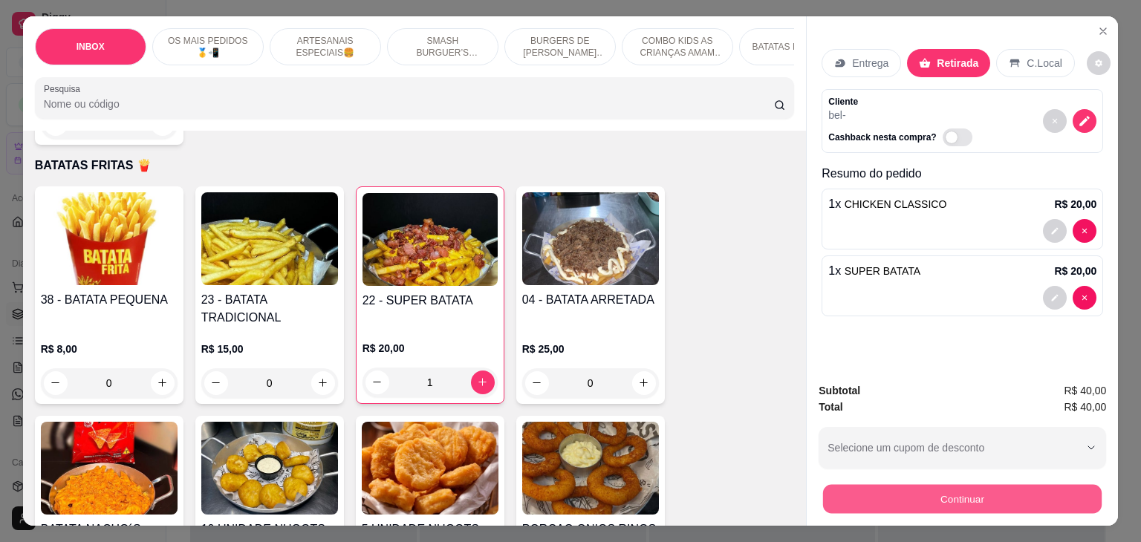
click at [842, 500] on button "Continuar" at bounding box center [962, 499] width 279 height 29
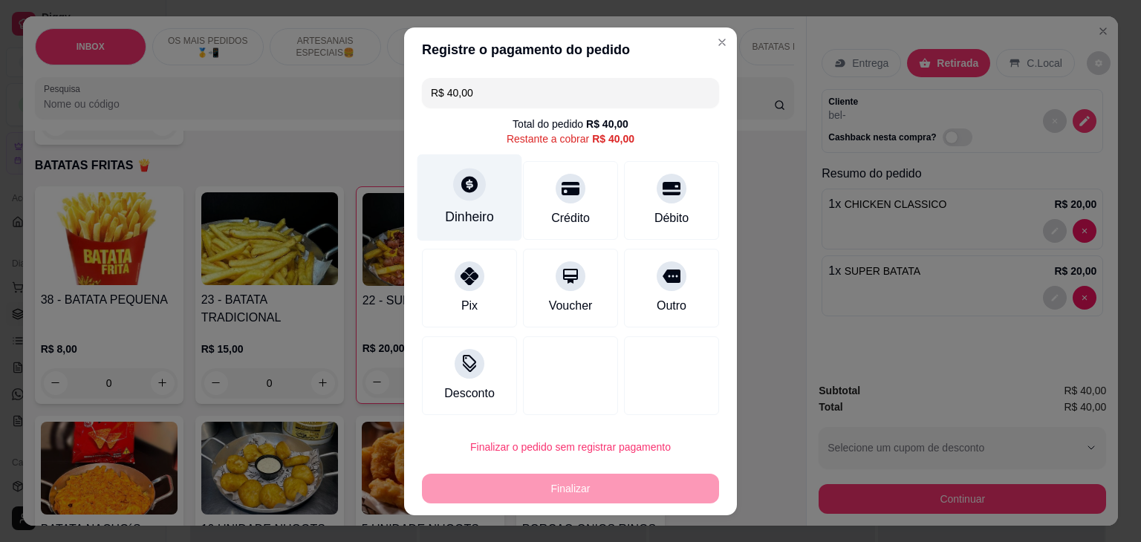
click at [478, 218] on div "Dinheiro" at bounding box center [469, 216] width 49 height 19
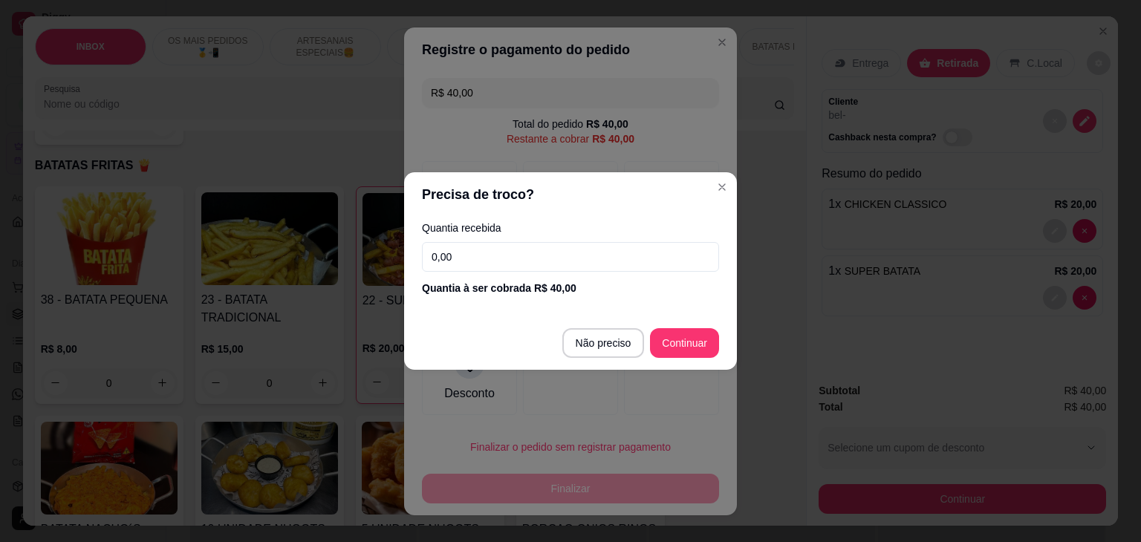
click at [581, 322] on footer "Não preciso Continuar" at bounding box center [570, 343] width 333 height 53
type input "R$ 0,00"
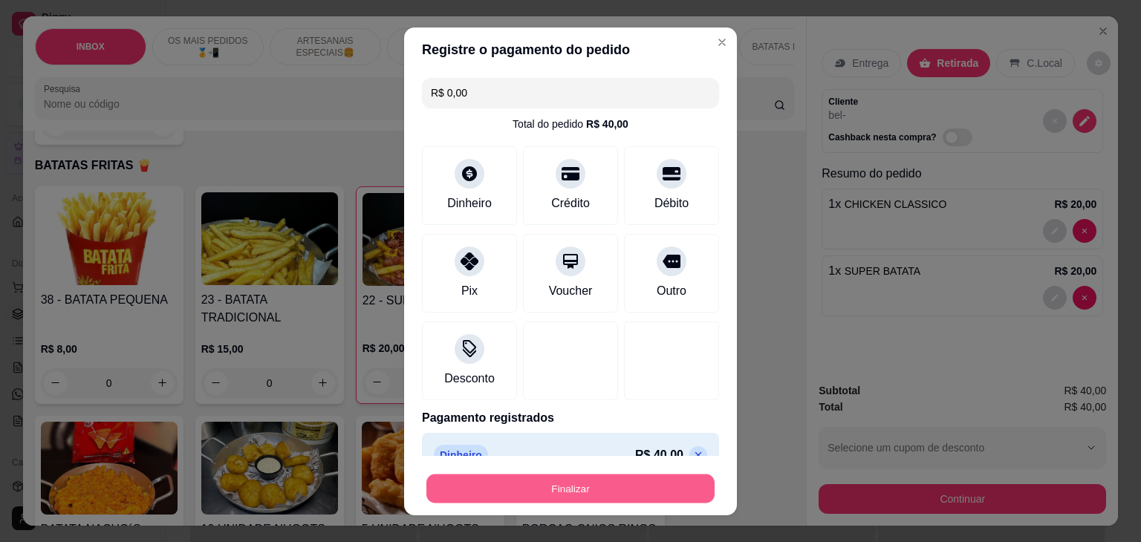
click at [567, 478] on button "Finalizar" at bounding box center [570, 488] width 288 height 29
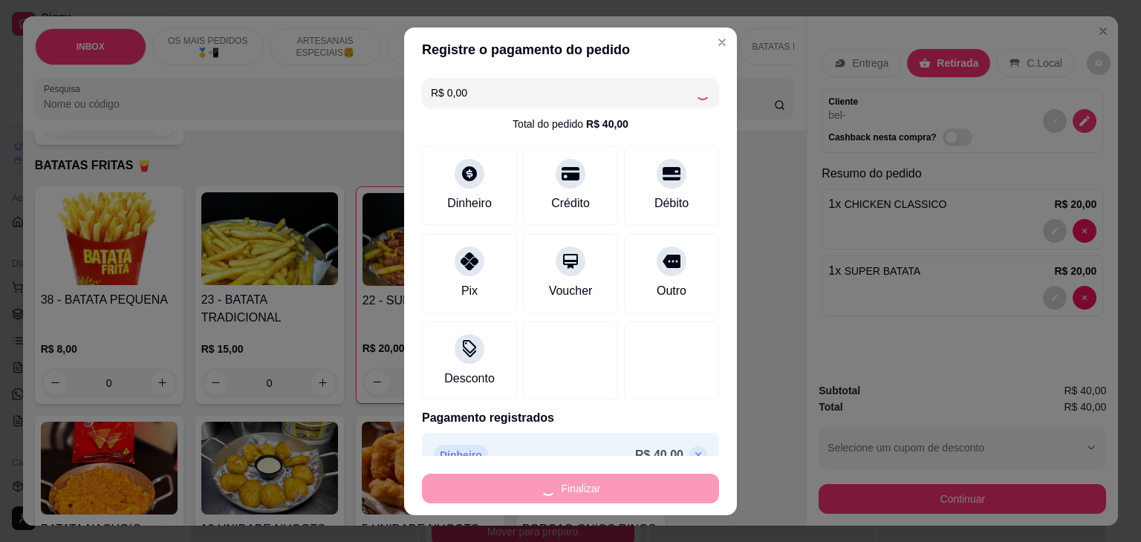
type input "0"
type input "-R$ 40,00"
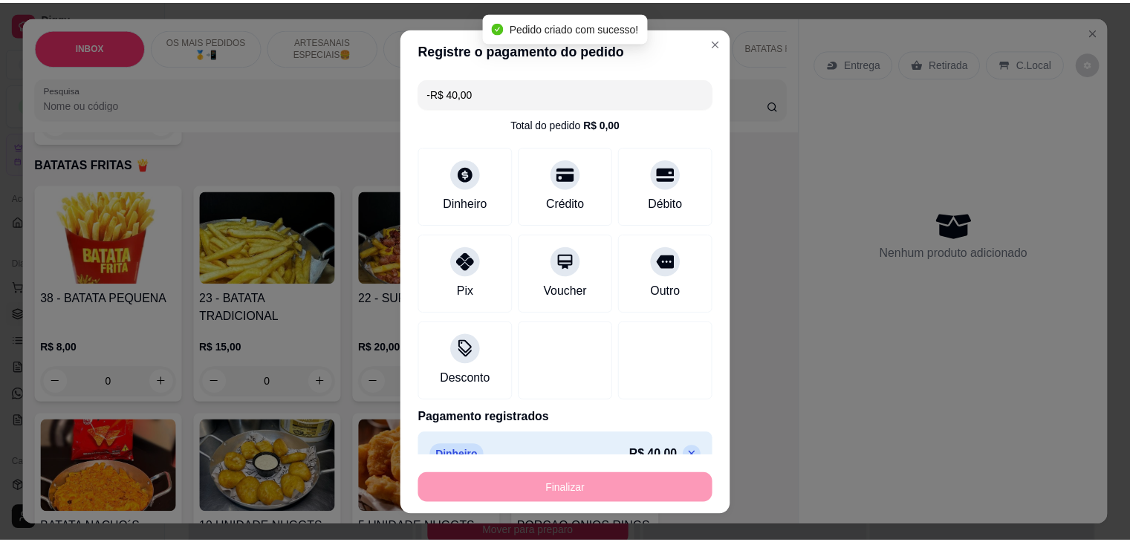
scroll to position [2673, 0]
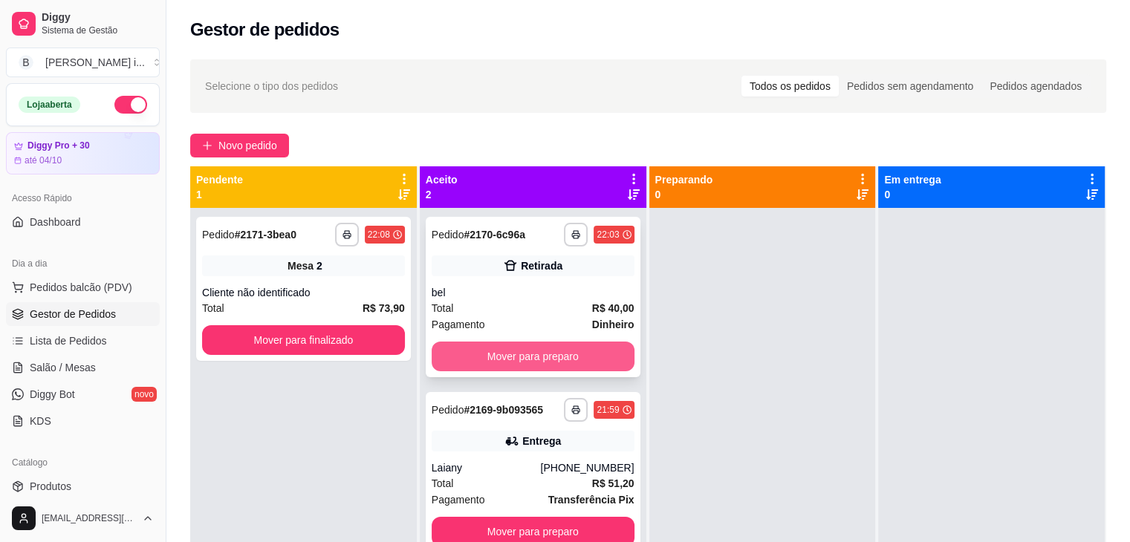
click at [583, 353] on button "Mover para preparo" at bounding box center [533, 357] width 203 height 30
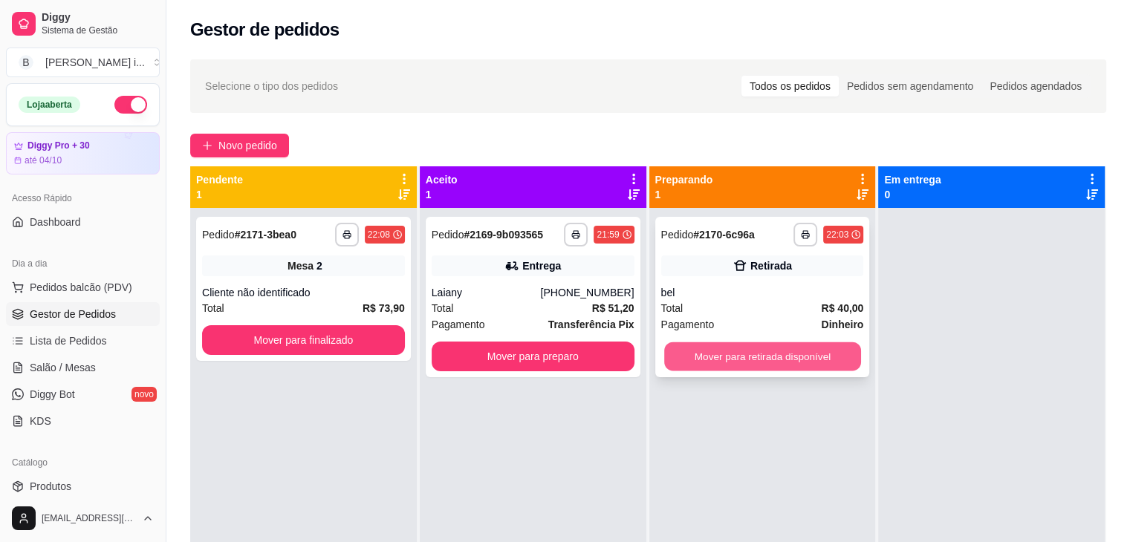
click at [779, 360] on button "Mover para retirada disponível" at bounding box center [762, 357] width 197 height 29
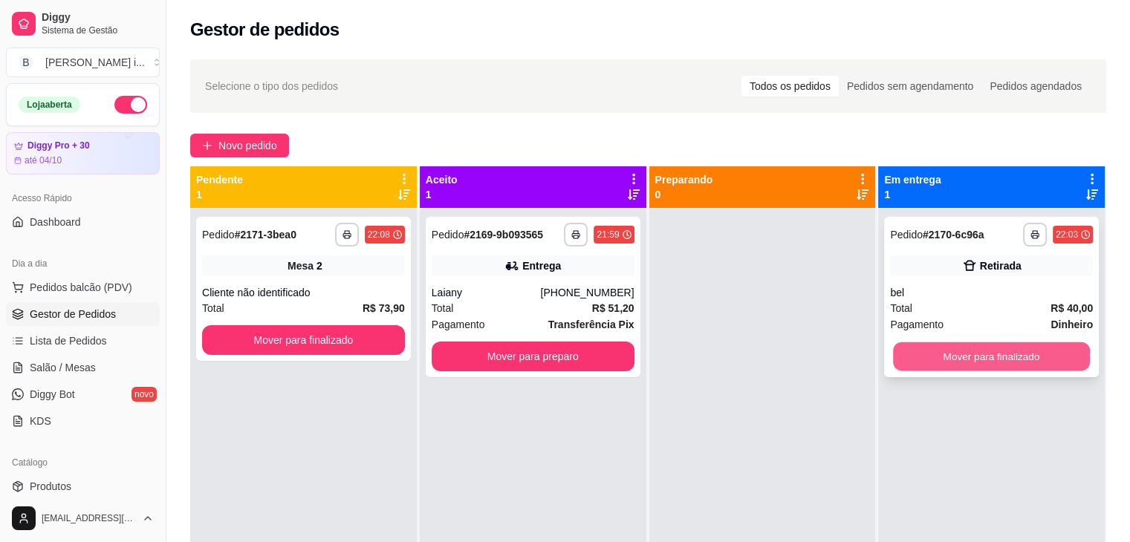
click at [963, 368] on button "Mover para finalizado" at bounding box center [991, 357] width 197 height 29
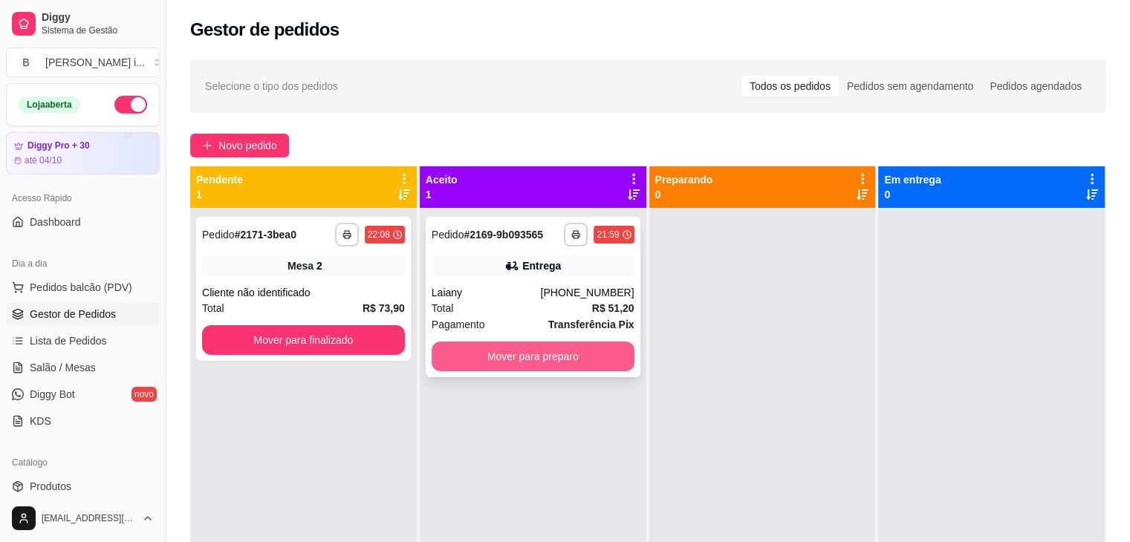
click at [523, 360] on button "Mover para preparo" at bounding box center [533, 357] width 203 height 30
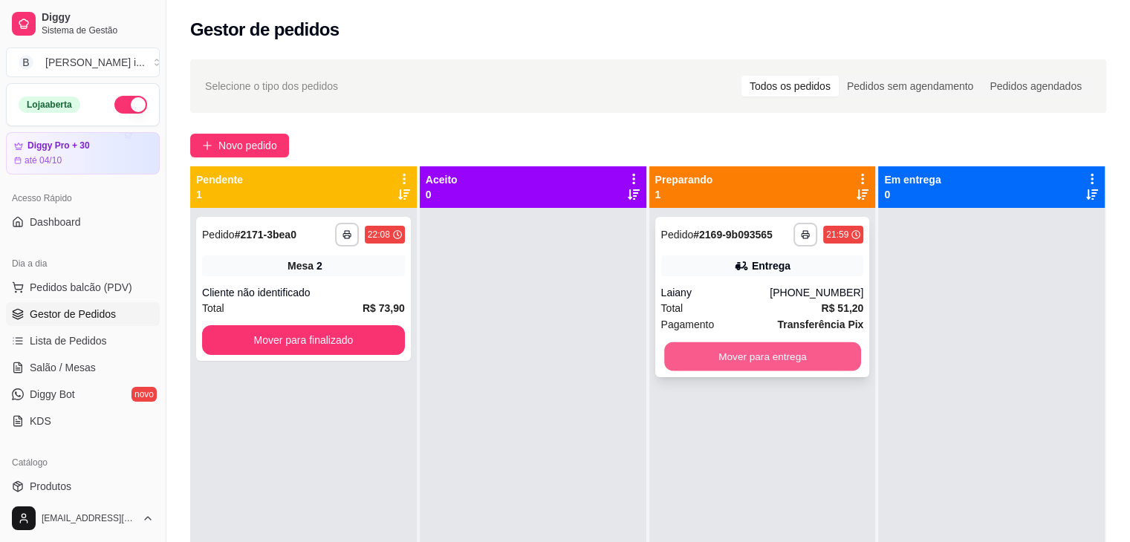
click at [742, 362] on button "Mover para entrega" at bounding box center [762, 357] width 197 height 29
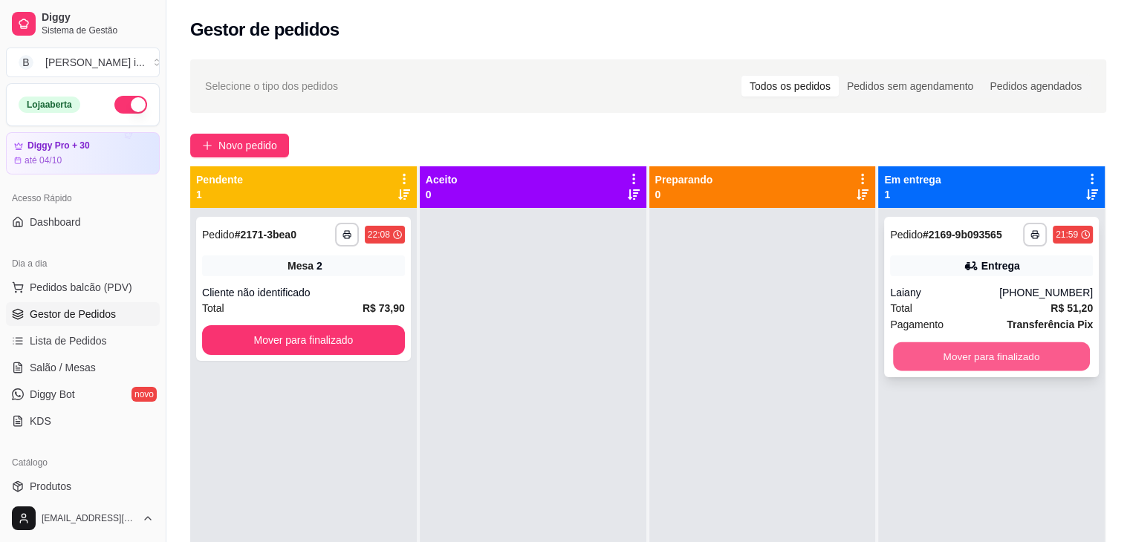
click at [912, 351] on button "Mover para finalizado" at bounding box center [991, 357] width 197 height 29
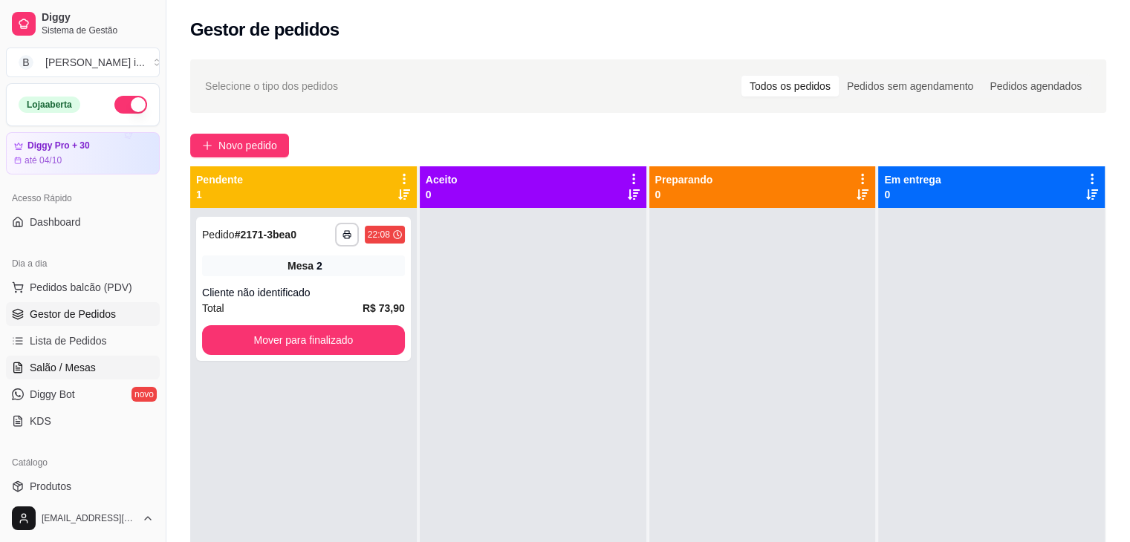
click at [71, 373] on span "Salão / Mesas" at bounding box center [63, 367] width 66 height 15
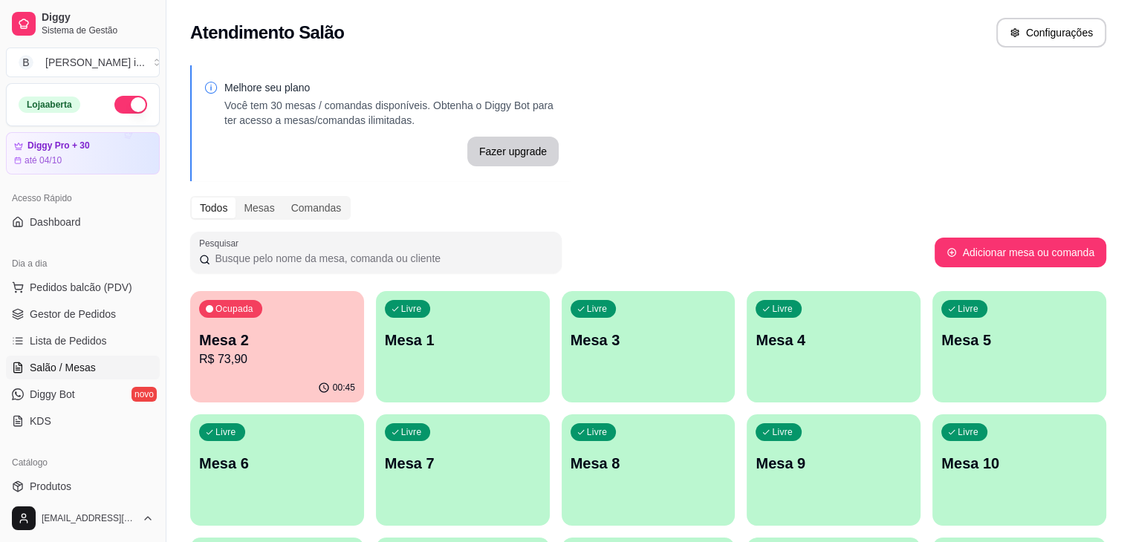
click at [241, 347] on p "Mesa 2" at bounding box center [277, 340] width 156 height 21
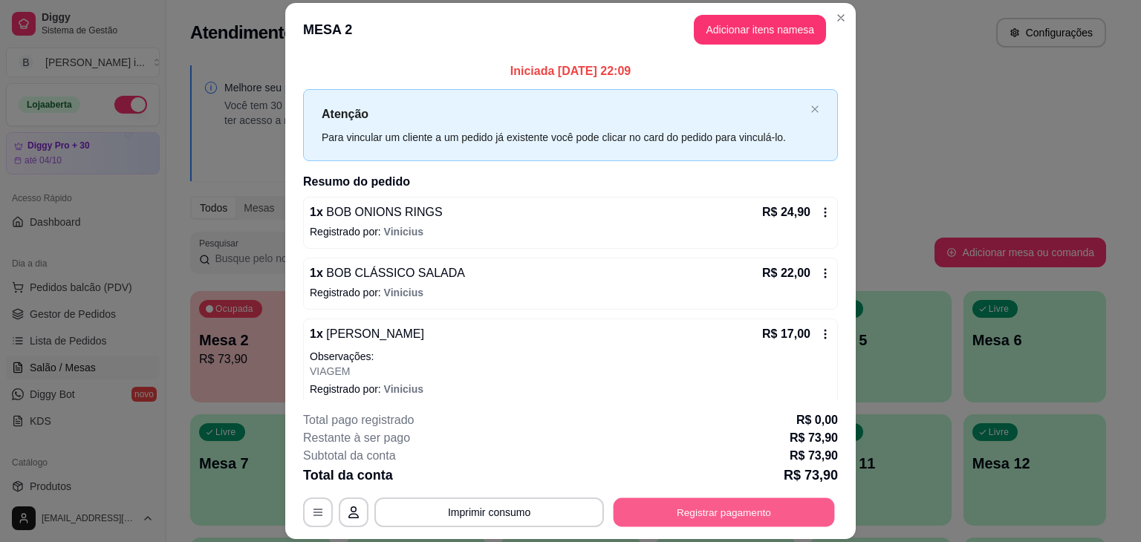
click at [624, 510] on button "Registrar pagamento" at bounding box center [724, 513] width 221 height 29
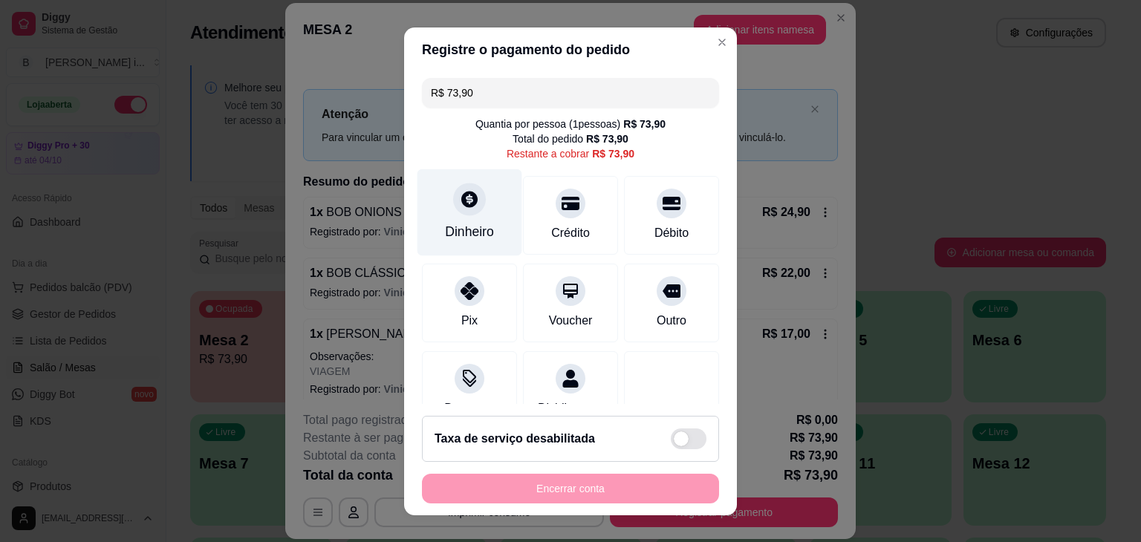
click at [468, 203] on icon at bounding box center [469, 198] width 19 height 19
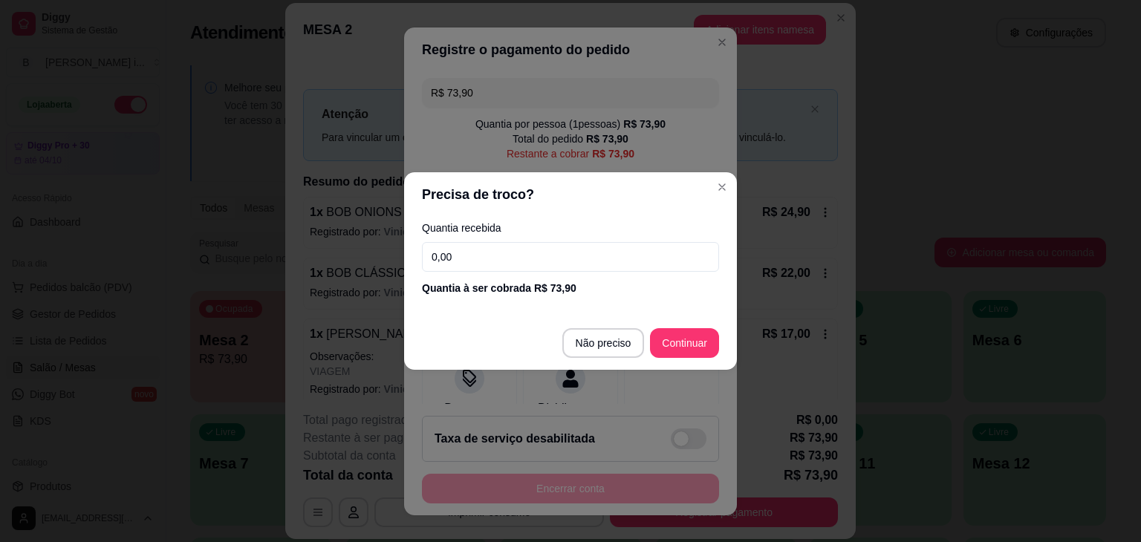
click at [485, 244] on input "0,00" at bounding box center [570, 257] width 297 height 30
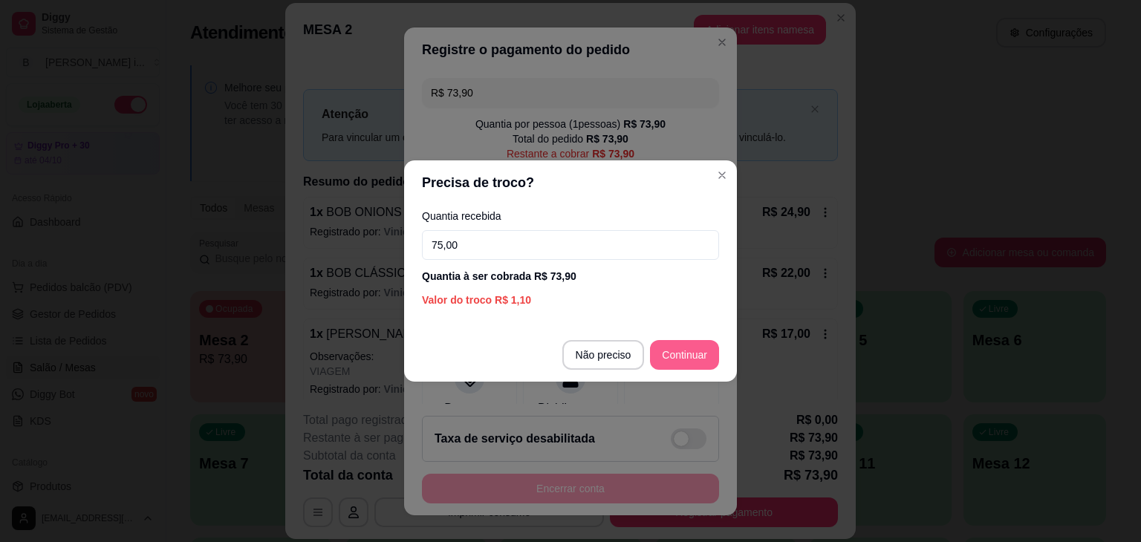
type input "75,00"
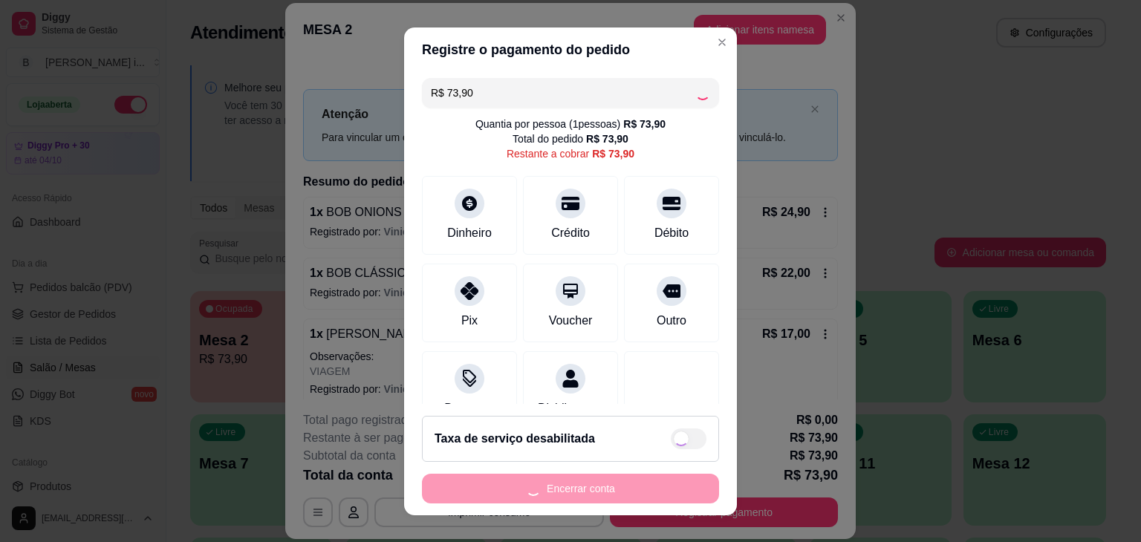
type input "R$ 0,00"
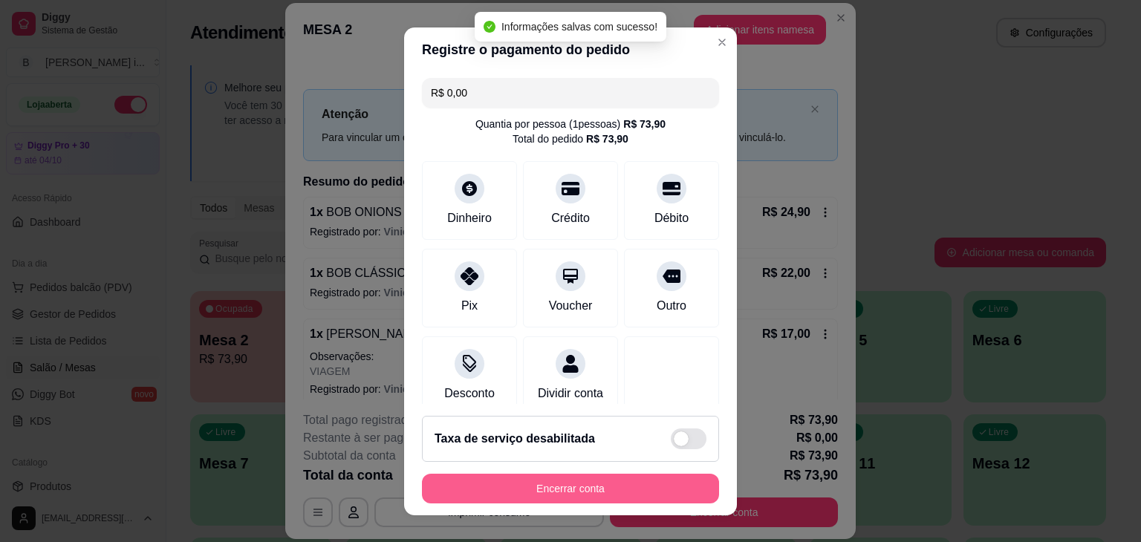
click at [623, 476] on button "Encerrar conta" at bounding box center [570, 489] width 297 height 30
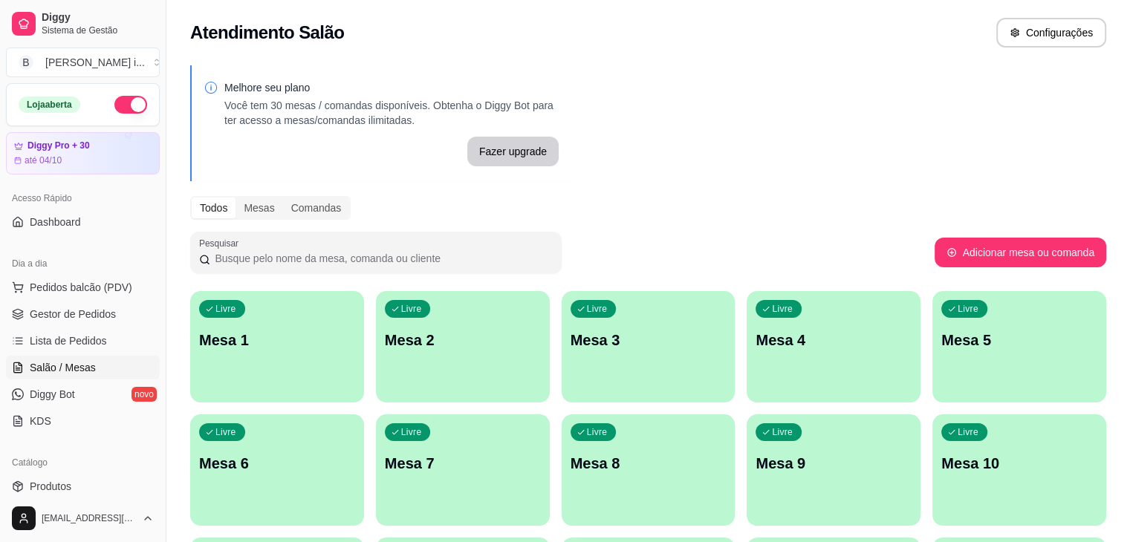
click at [115, 96] on button "button" at bounding box center [130, 105] width 33 height 18
click at [90, 318] on span "Gestor de Pedidos" at bounding box center [73, 314] width 86 height 15
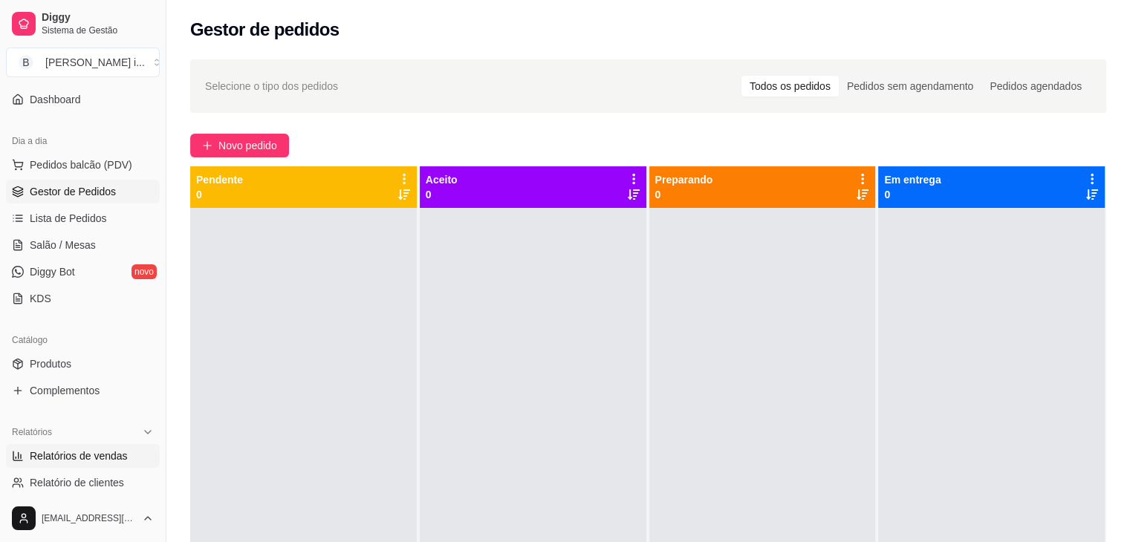
scroll to position [149, 0]
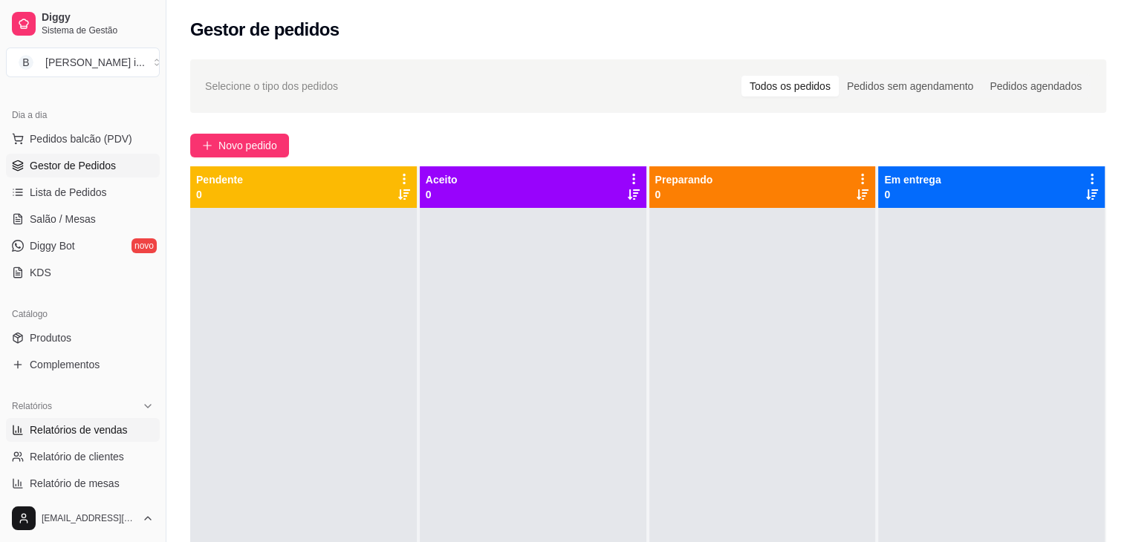
click at [86, 432] on span "Relatórios de vendas" at bounding box center [79, 430] width 98 height 15
select select "ALL"
select select "0"
